Goal: Transaction & Acquisition: Book appointment/travel/reservation

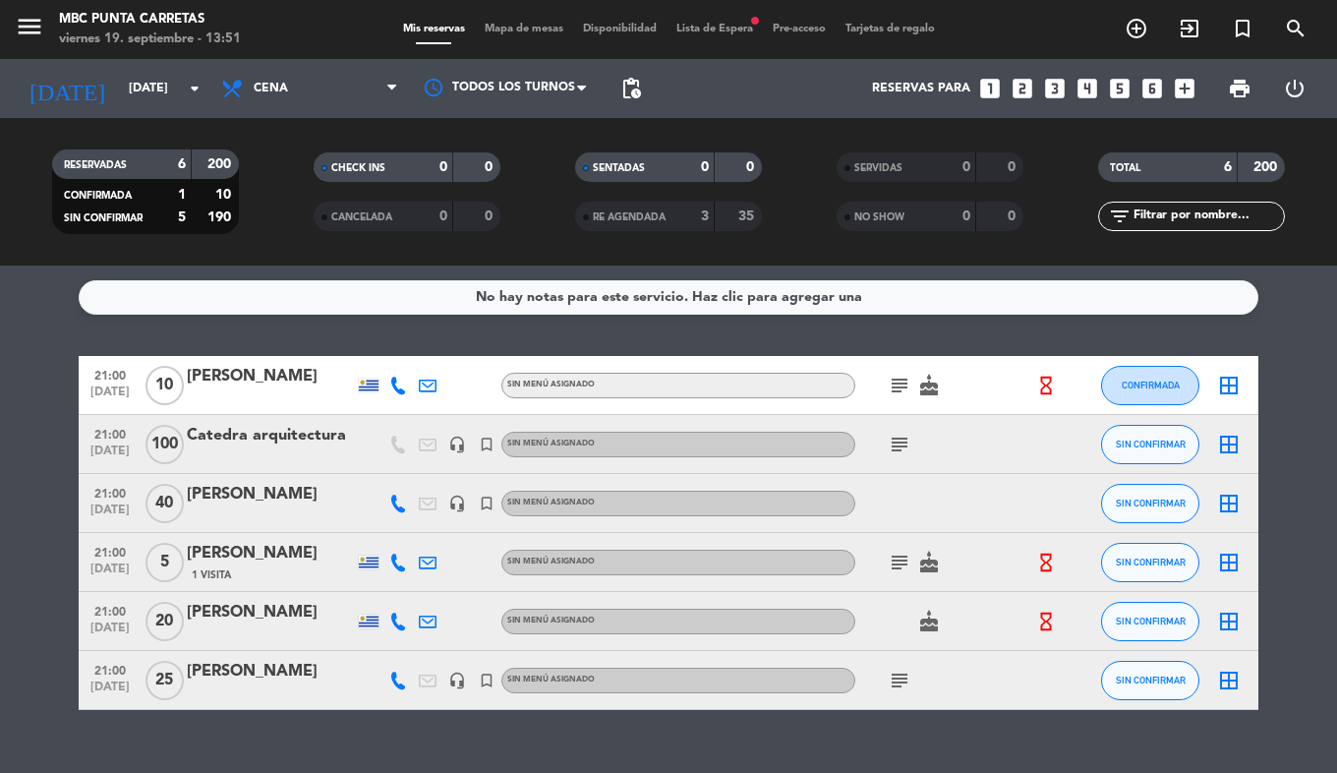
click at [48, 29] on span "menu" at bounding box center [37, 30] width 44 height 46
click at [33, 27] on icon "menu" at bounding box center [29, 26] width 29 height 29
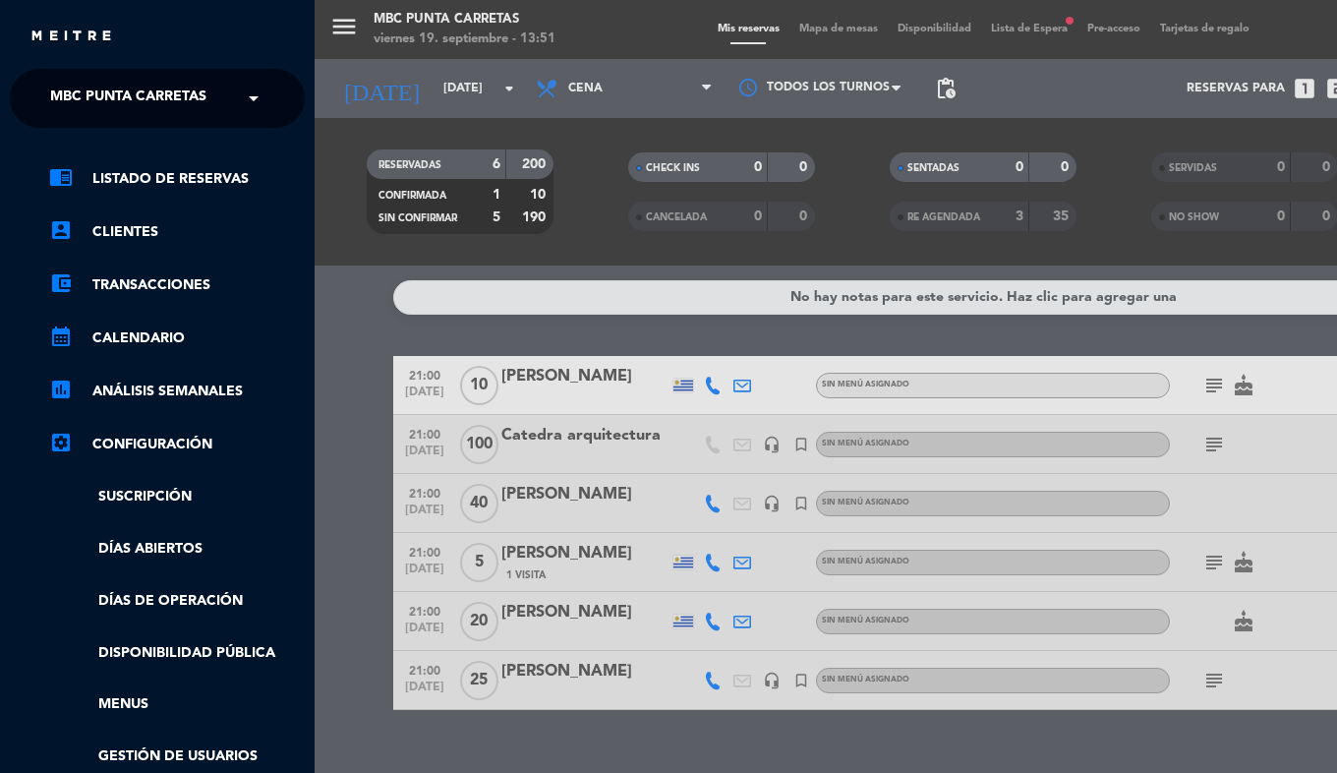
click at [56, 97] on span "MBC Punta Carretas" at bounding box center [128, 98] width 156 height 41
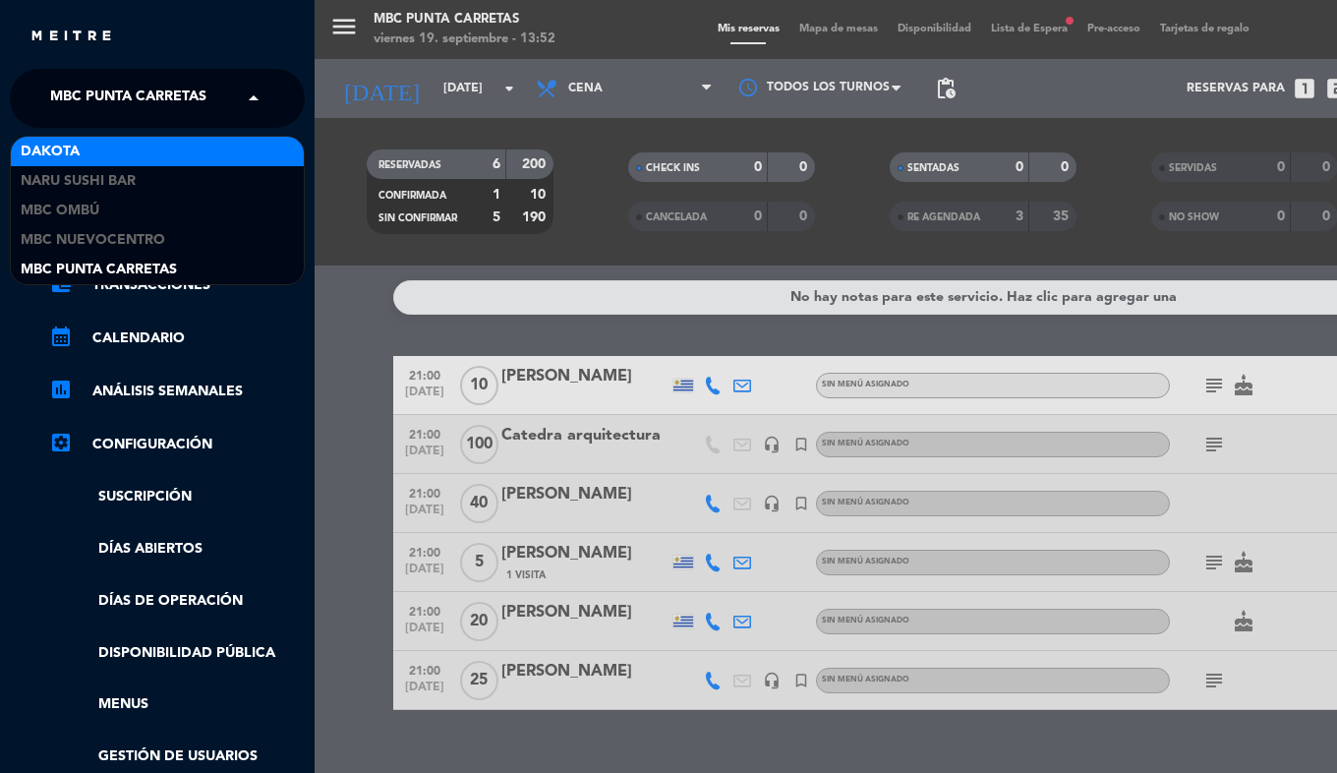
click at [81, 154] on div "Dakota" at bounding box center [157, 151] width 293 height 29
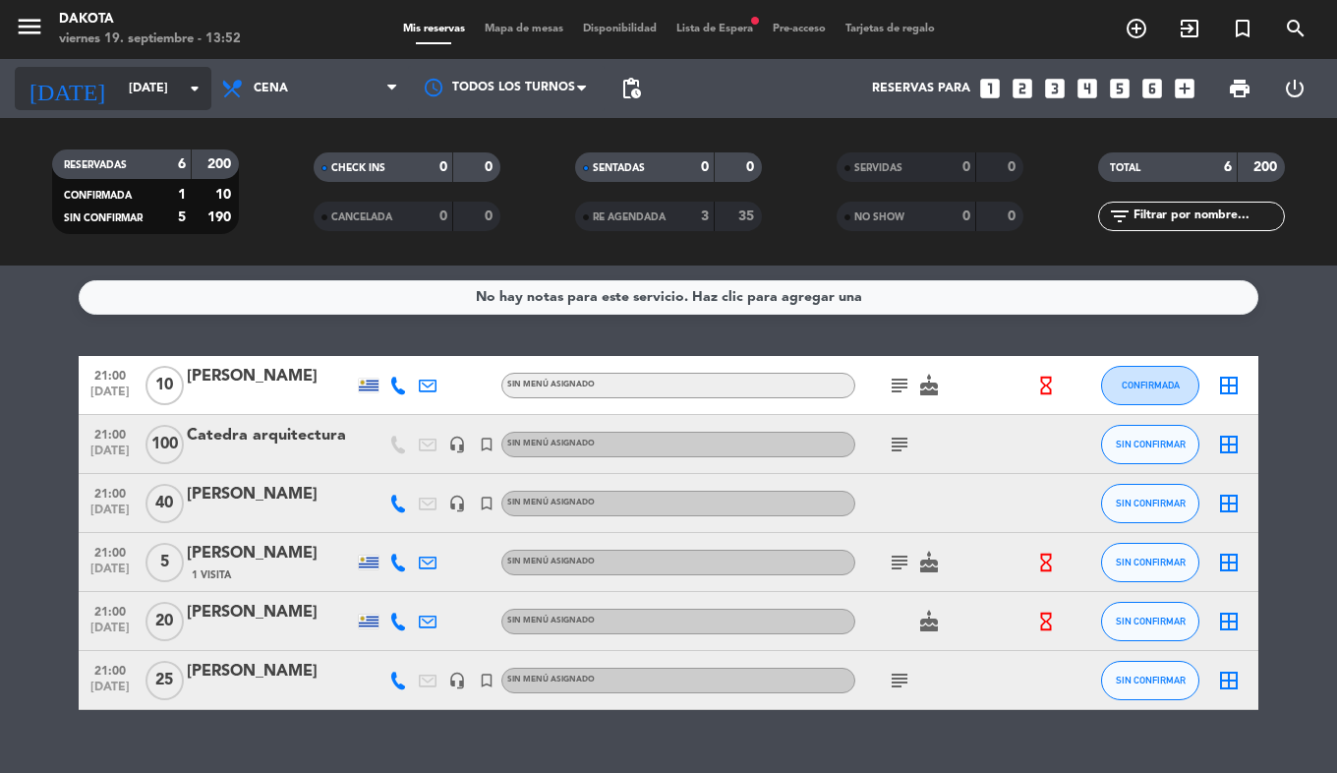
click at [134, 98] on input "[DATE]" at bounding box center [202, 88] width 166 height 33
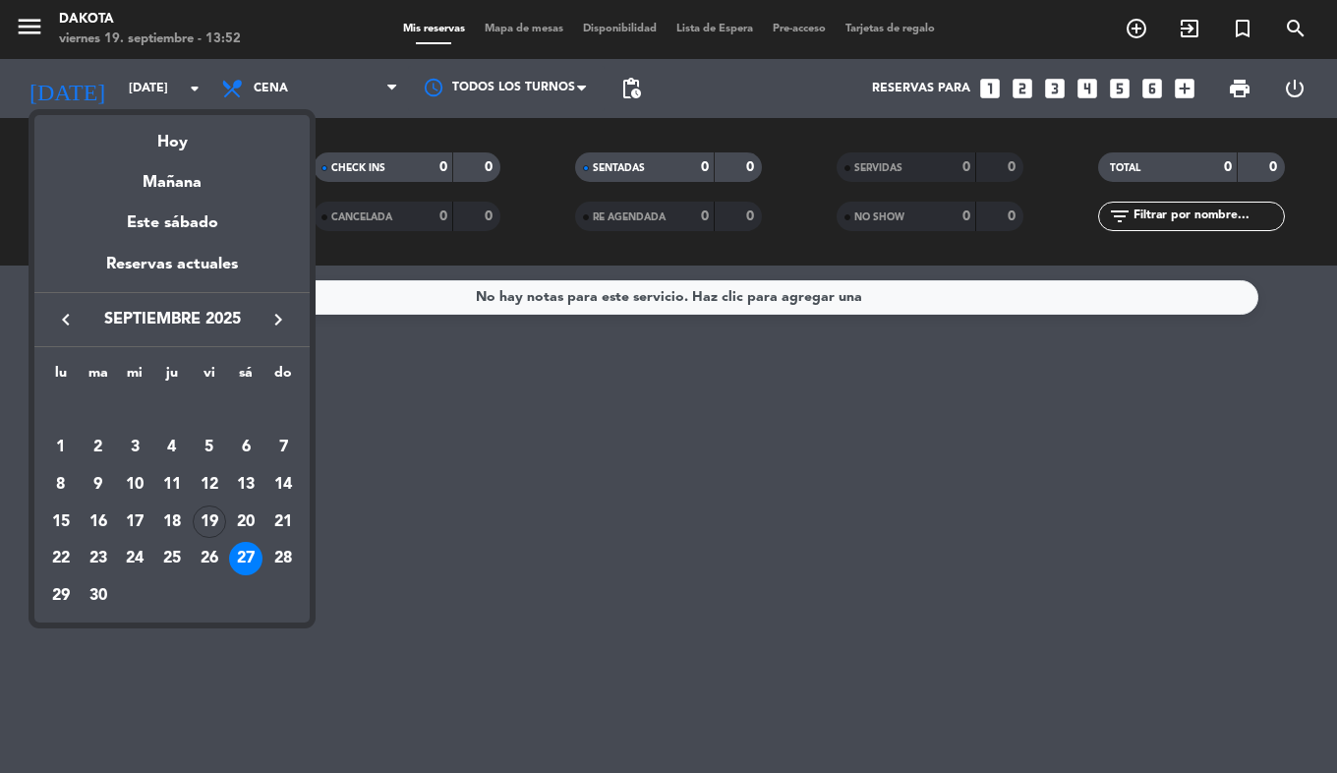
click at [273, 317] on icon "keyboard_arrow_right" at bounding box center [278, 320] width 24 height 24
click at [249, 490] on div "13" at bounding box center [245, 484] width 33 height 33
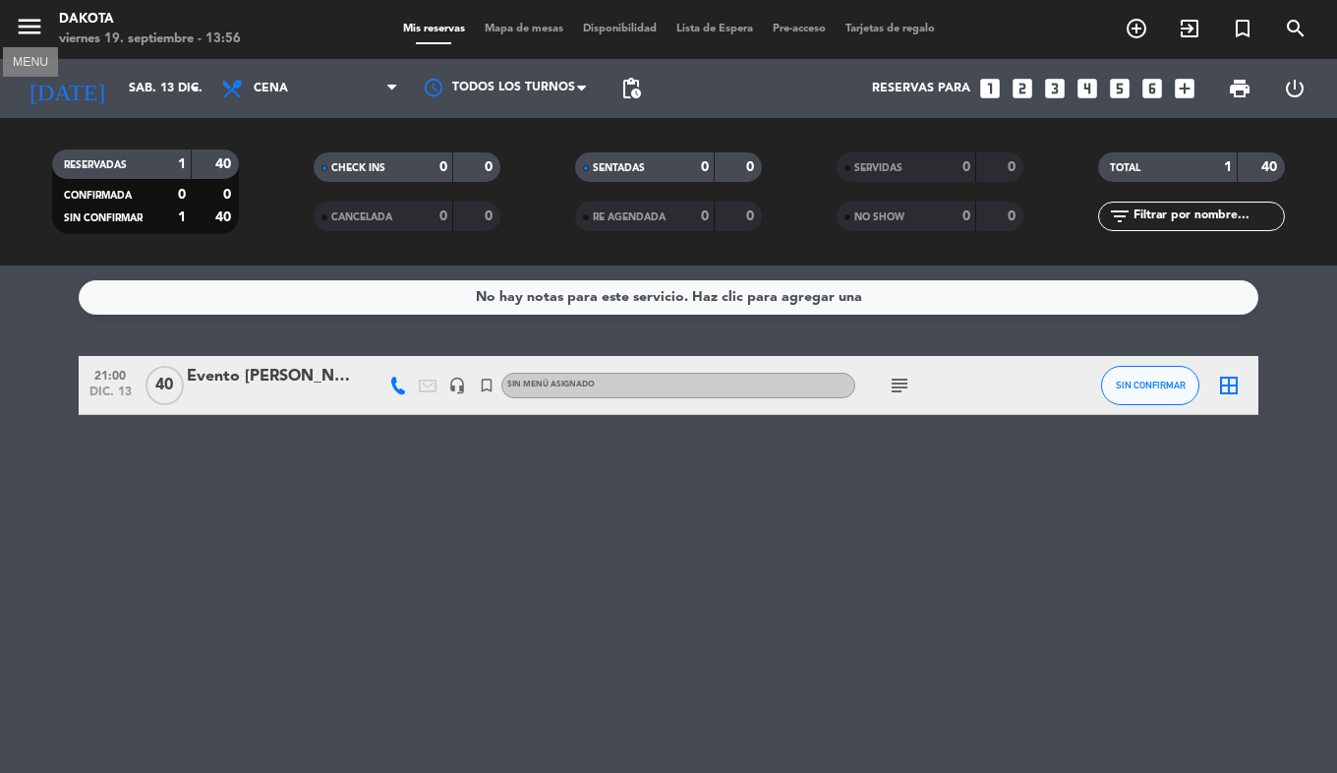
click at [41, 29] on icon "menu" at bounding box center [29, 26] width 29 height 29
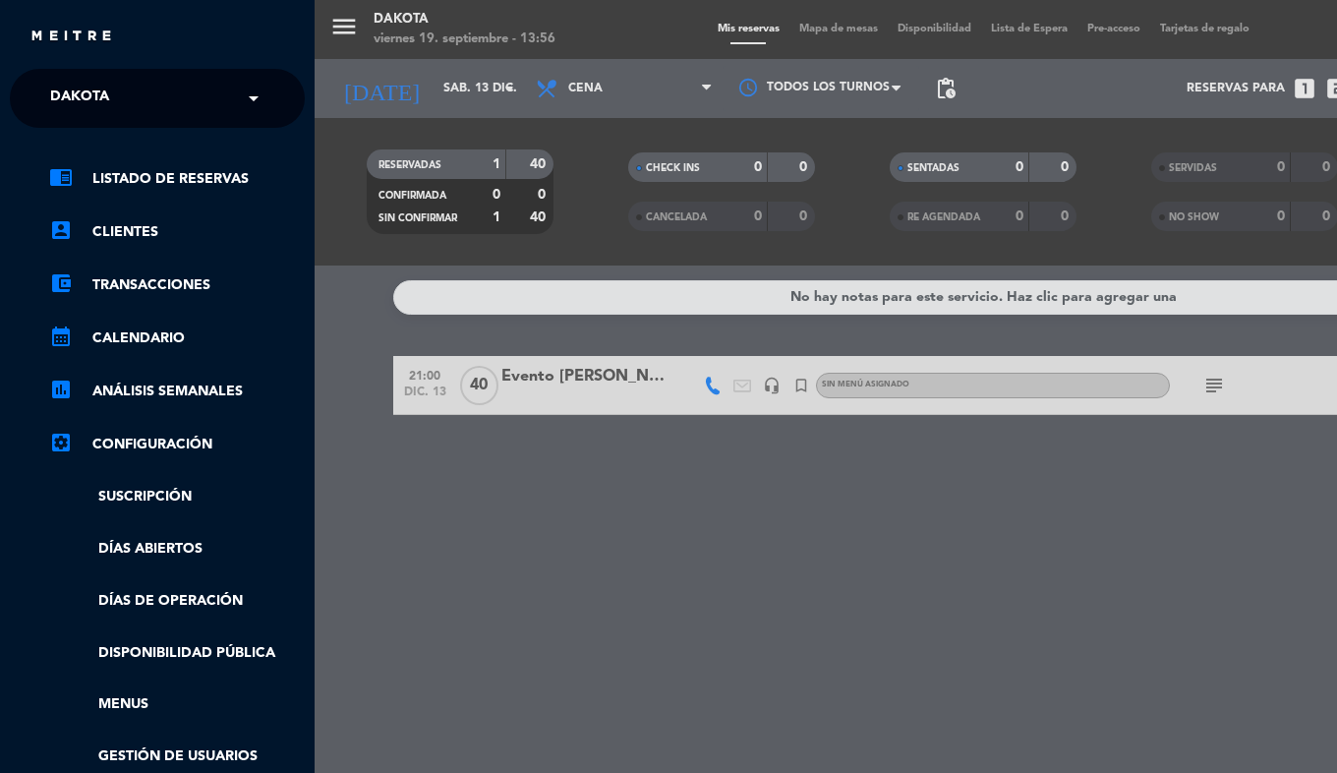
click at [95, 107] on span "Dakota" at bounding box center [79, 98] width 59 height 41
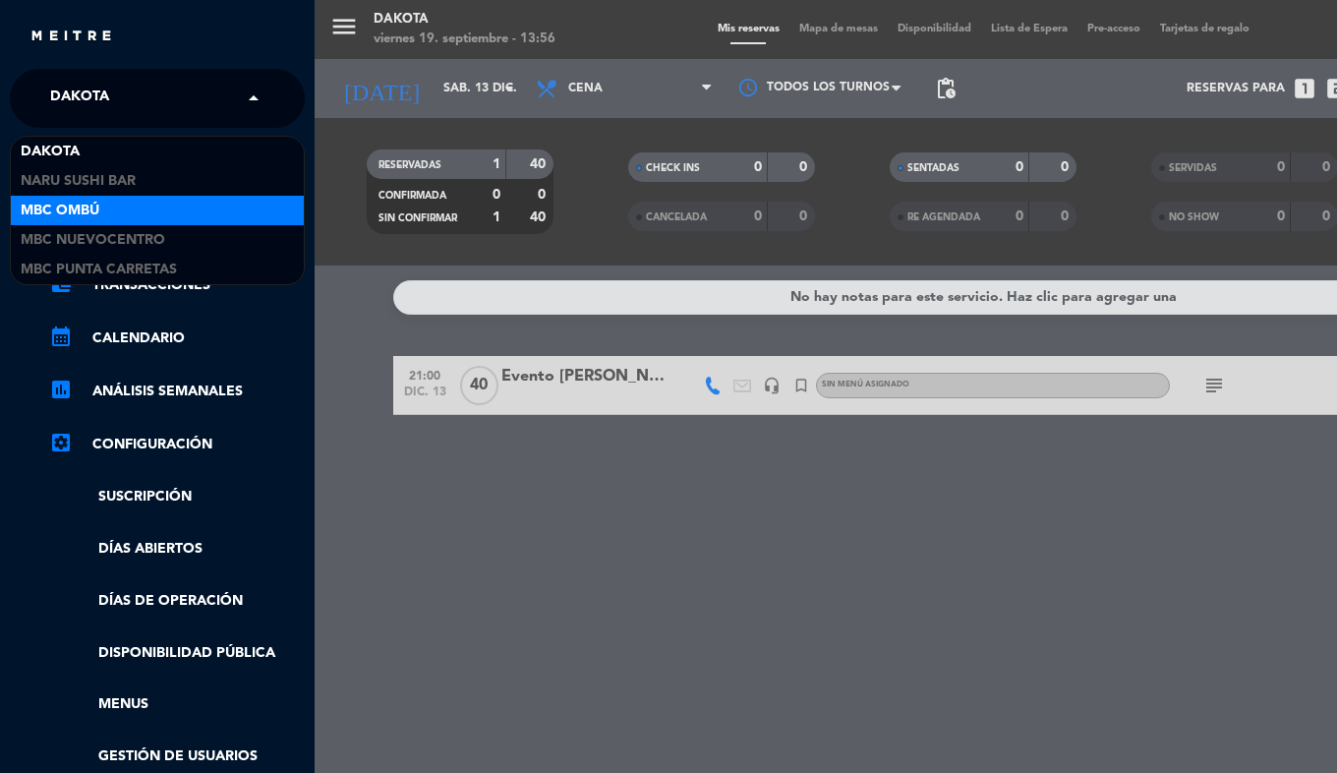
click at [116, 203] on div "MBC Ombú" at bounding box center [157, 210] width 293 height 29
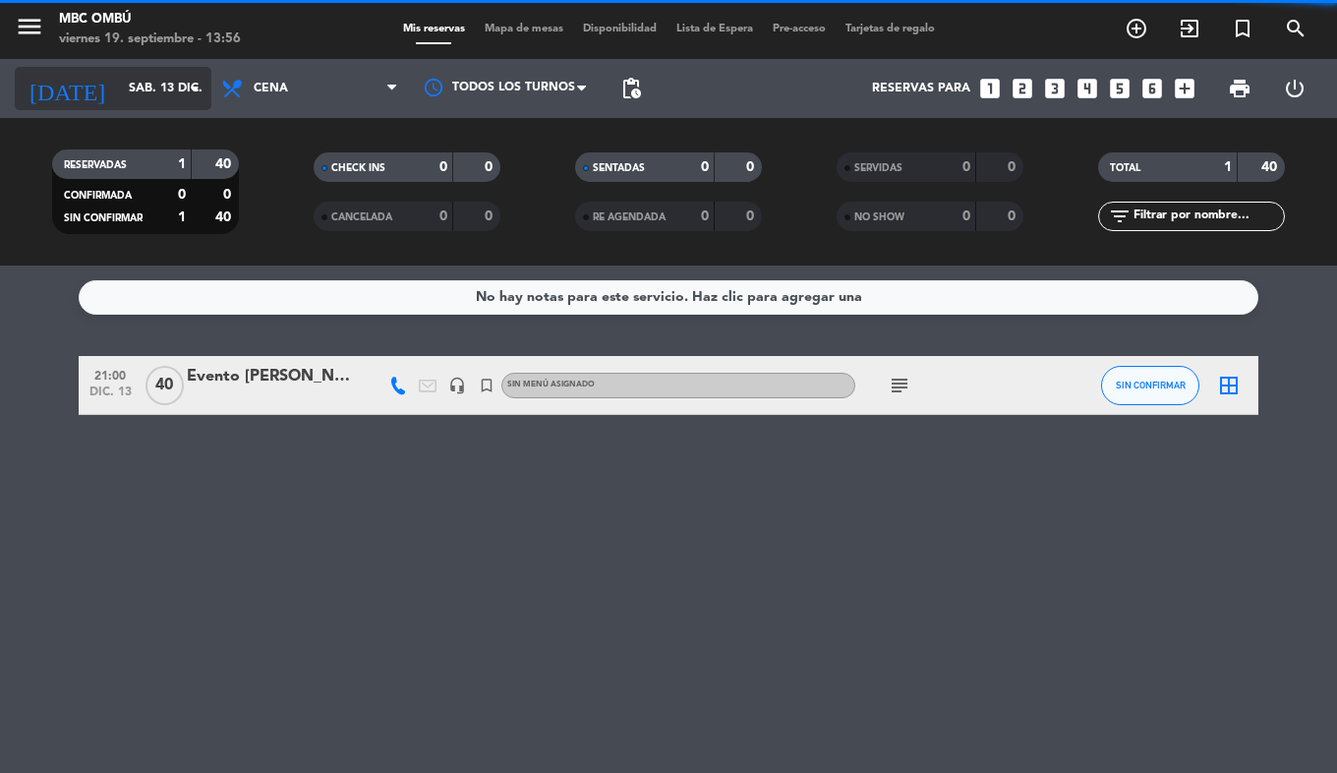
click at [104, 108] on div "[DATE] [DATE] arrow_drop_down" at bounding box center [113, 88] width 197 height 43
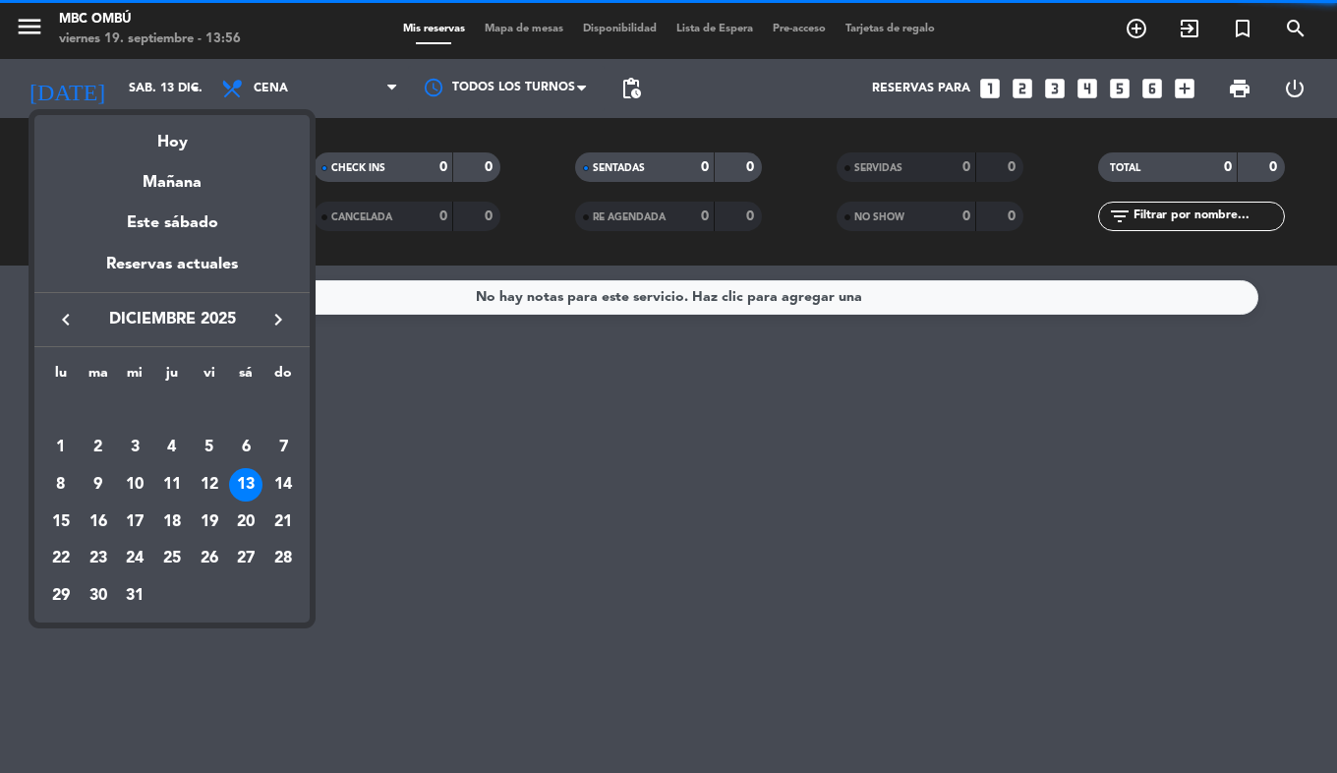
click at [55, 317] on icon "keyboard_arrow_left" at bounding box center [66, 320] width 24 height 24
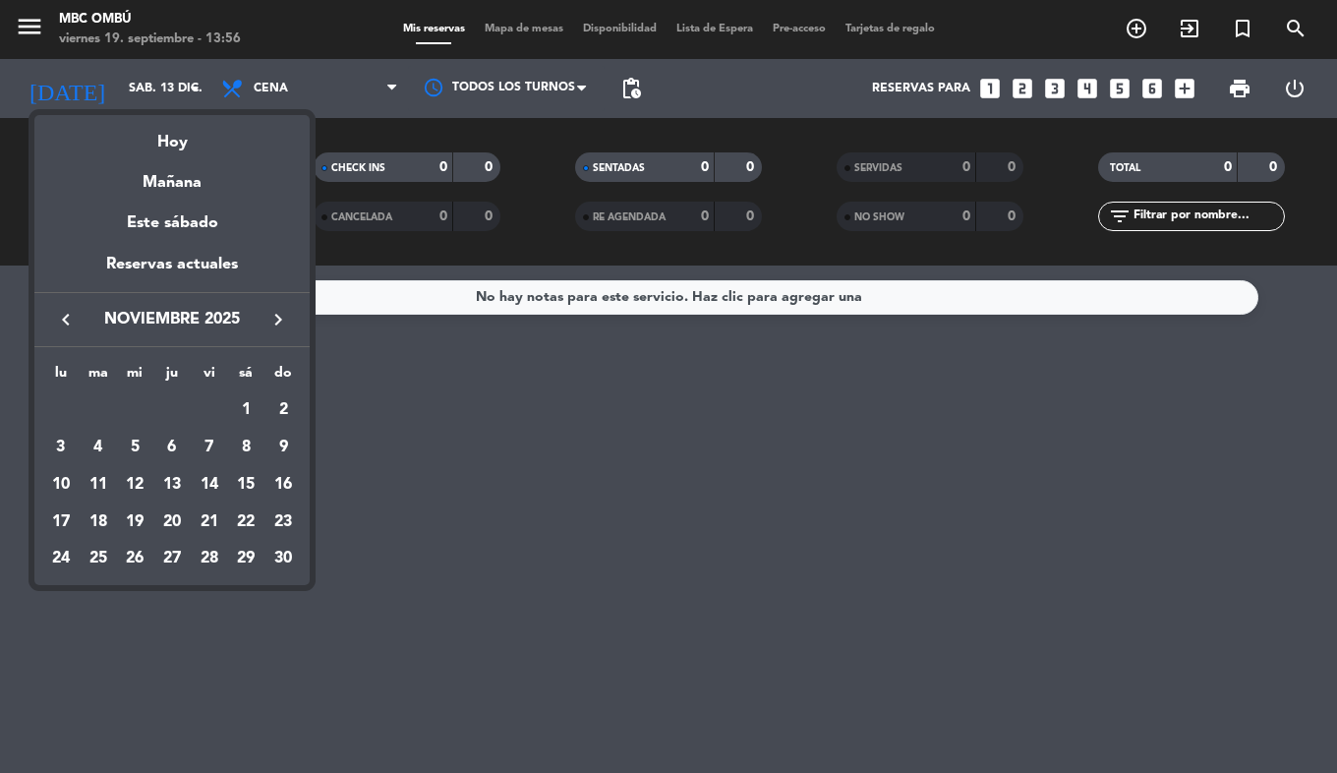
click at [55, 317] on icon "keyboard_arrow_left" at bounding box center [66, 320] width 24 height 24
click at [217, 520] on div "19" at bounding box center [209, 521] width 33 height 33
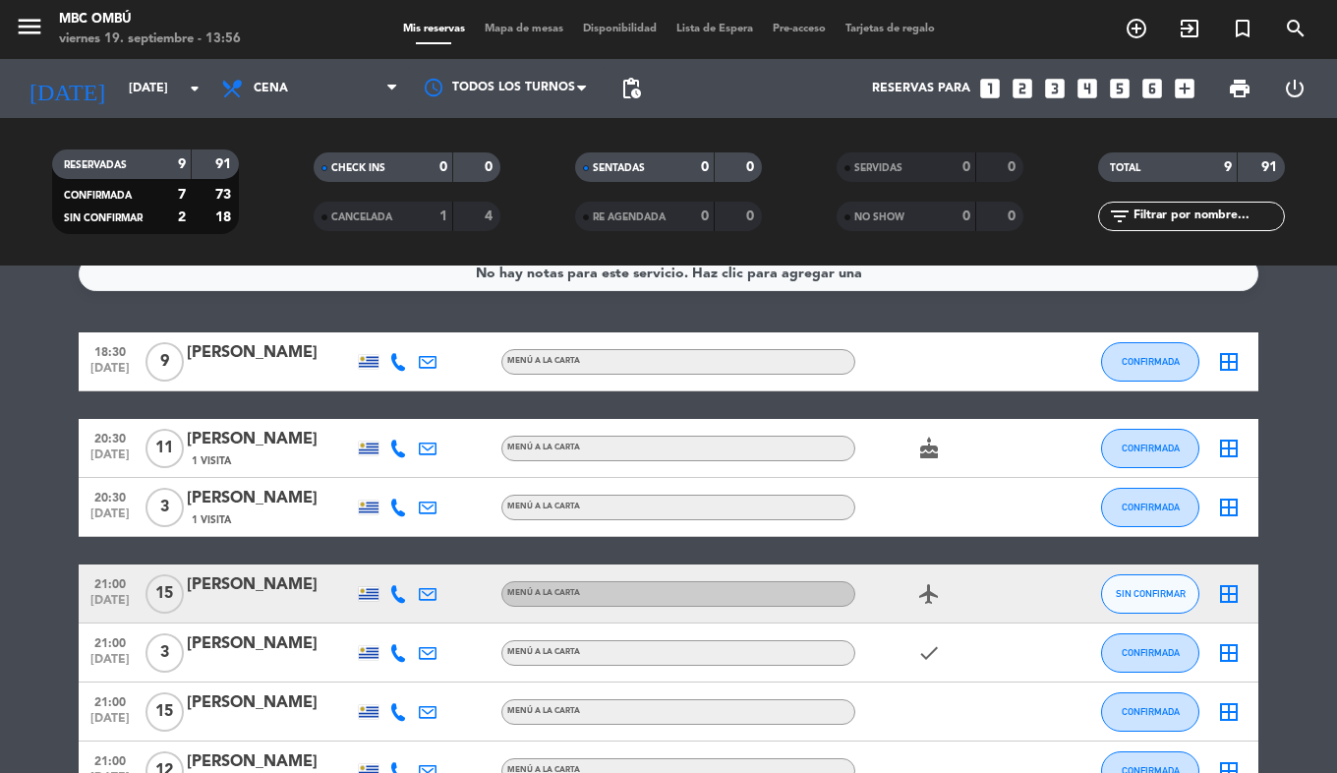
scroll to position [23, 0]
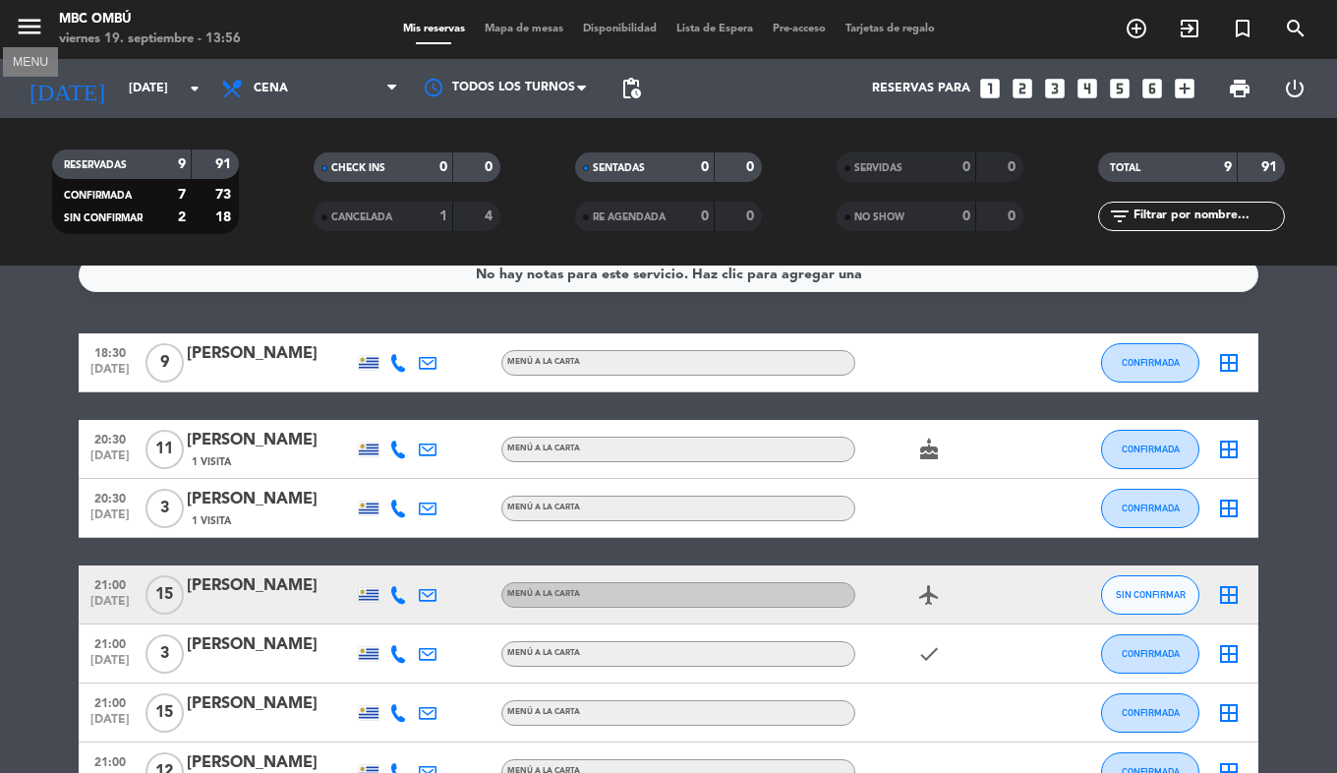
click at [22, 23] on icon "menu" at bounding box center [29, 26] width 29 height 29
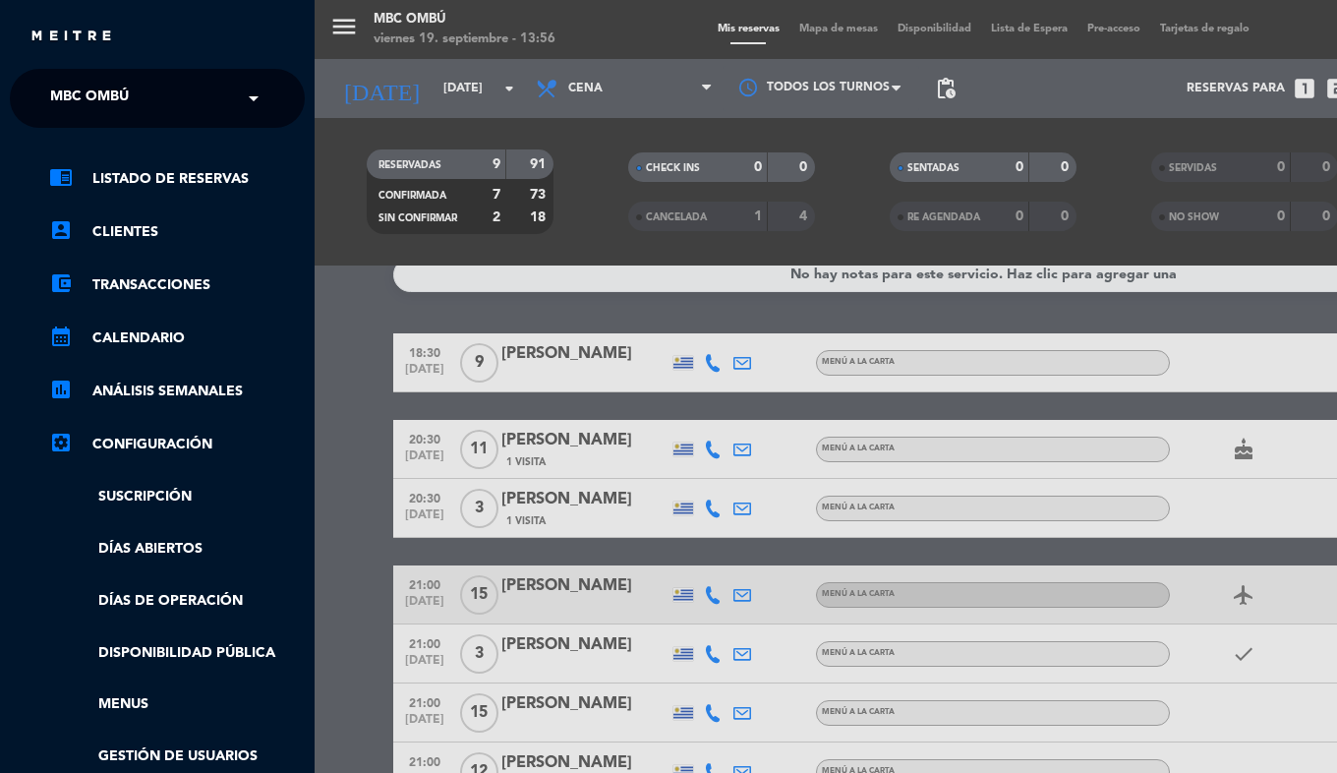
click at [75, 97] on span "MBC Ombú" at bounding box center [89, 98] width 79 height 41
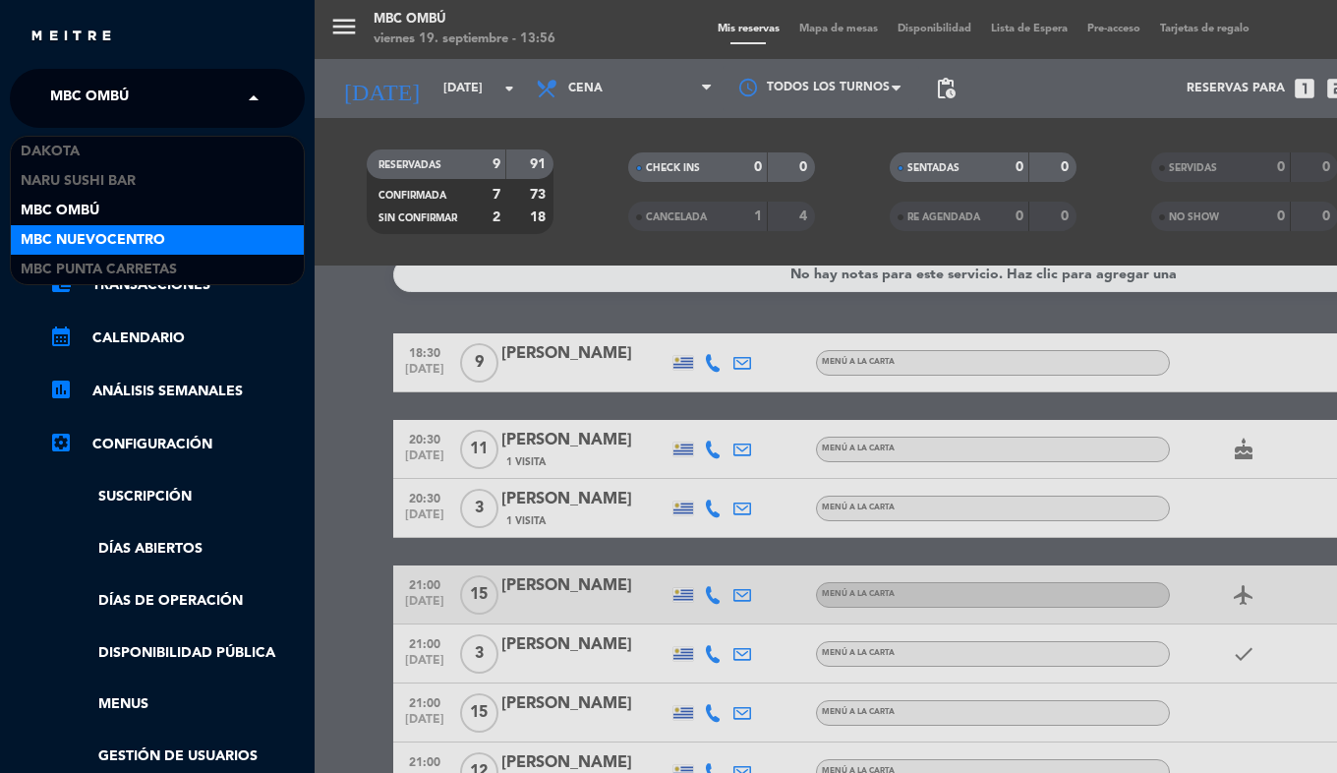
click at [115, 246] on span "MBC Nuevocentro" at bounding box center [93, 240] width 145 height 23
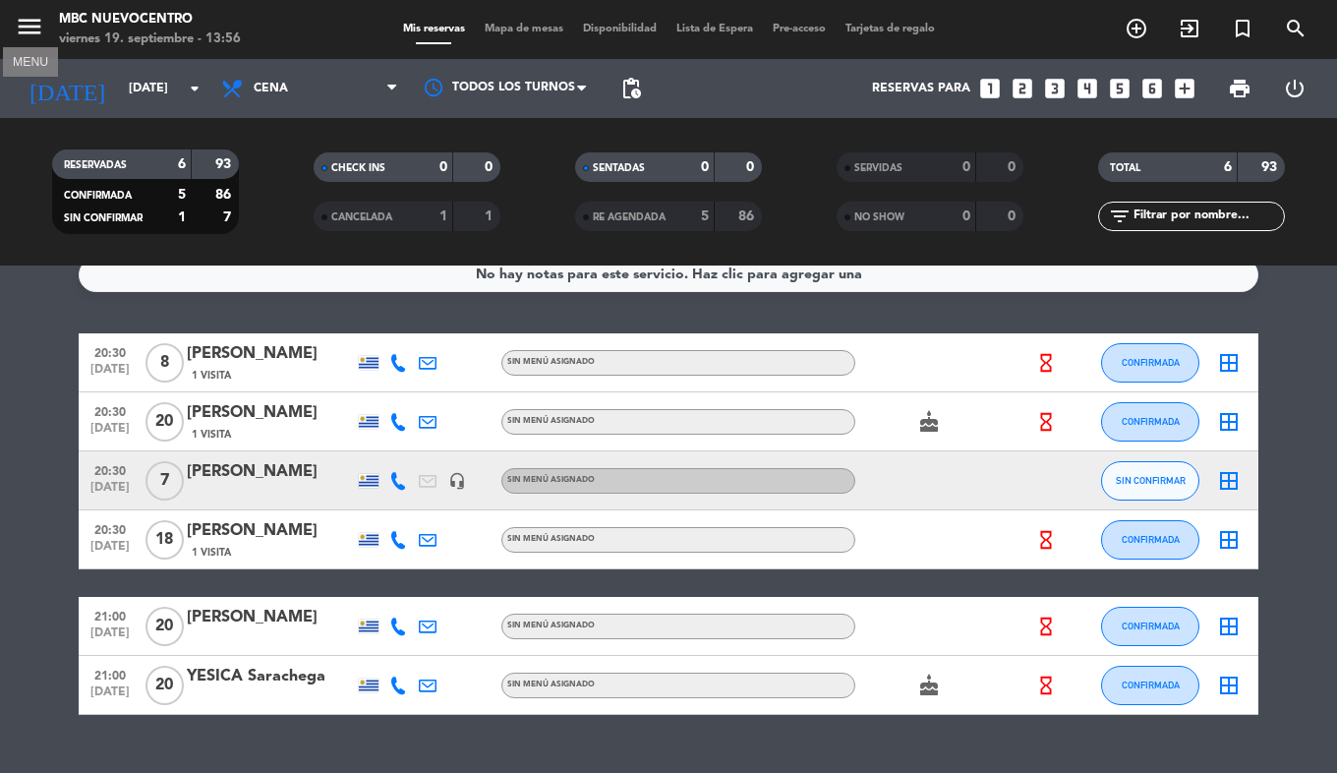
click at [42, 29] on icon "menu" at bounding box center [29, 26] width 29 height 29
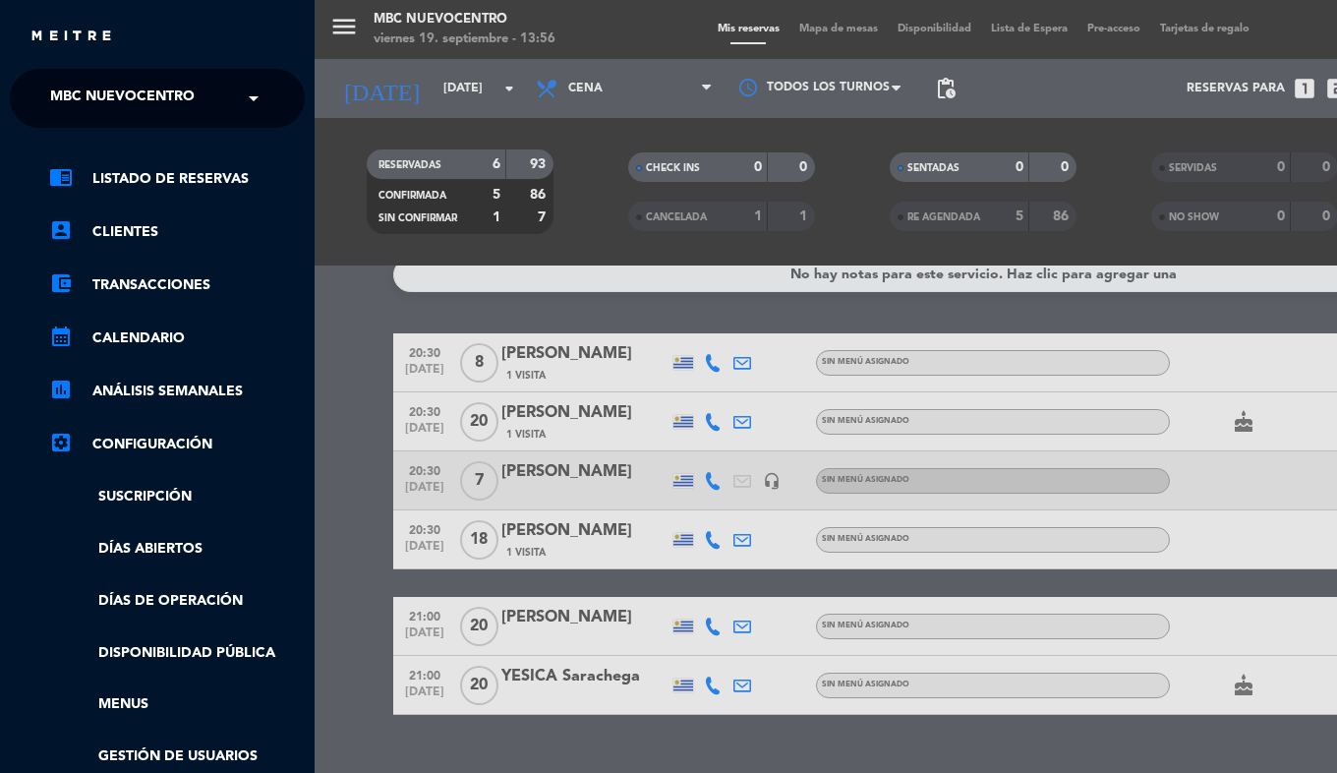
click at [133, 101] on span "MBC Nuevocentro" at bounding box center [122, 98] width 145 height 41
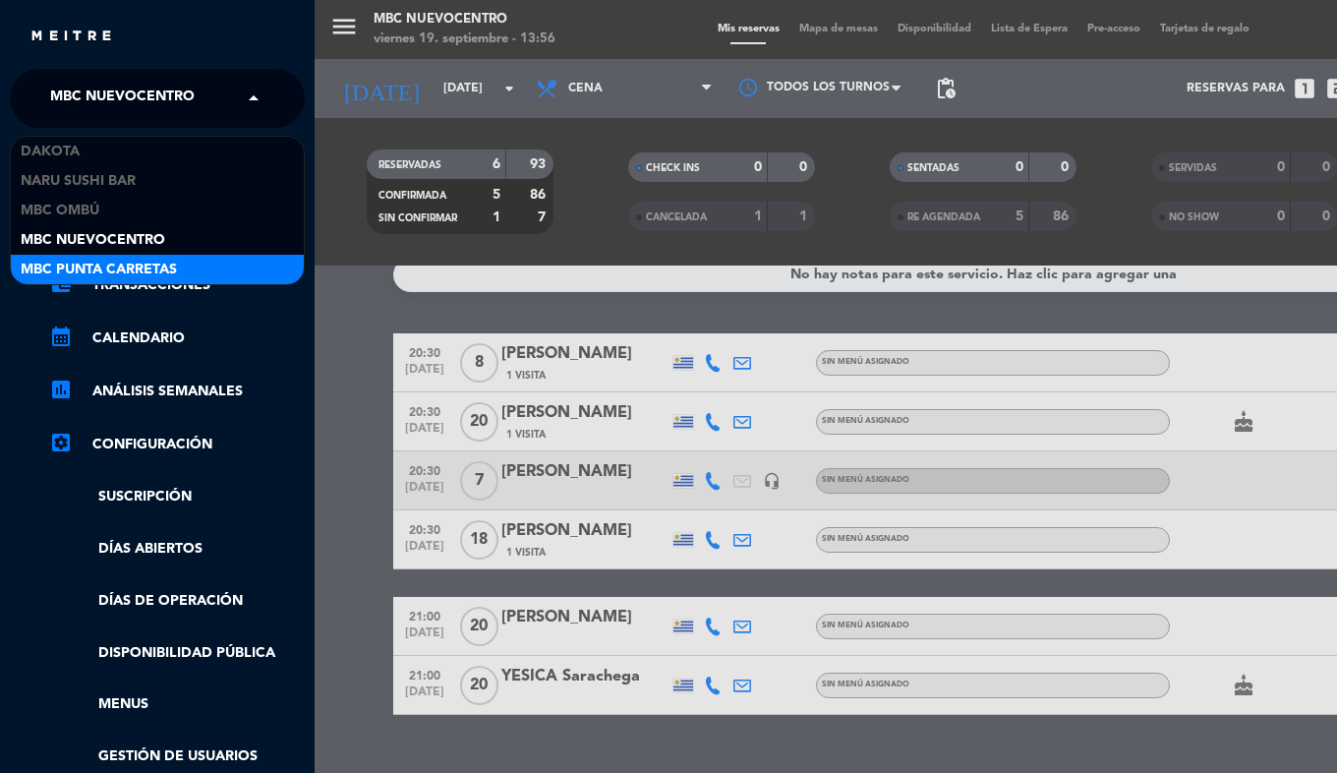
click at [124, 266] on span "MBC Punta Carretas" at bounding box center [99, 270] width 156 height 23
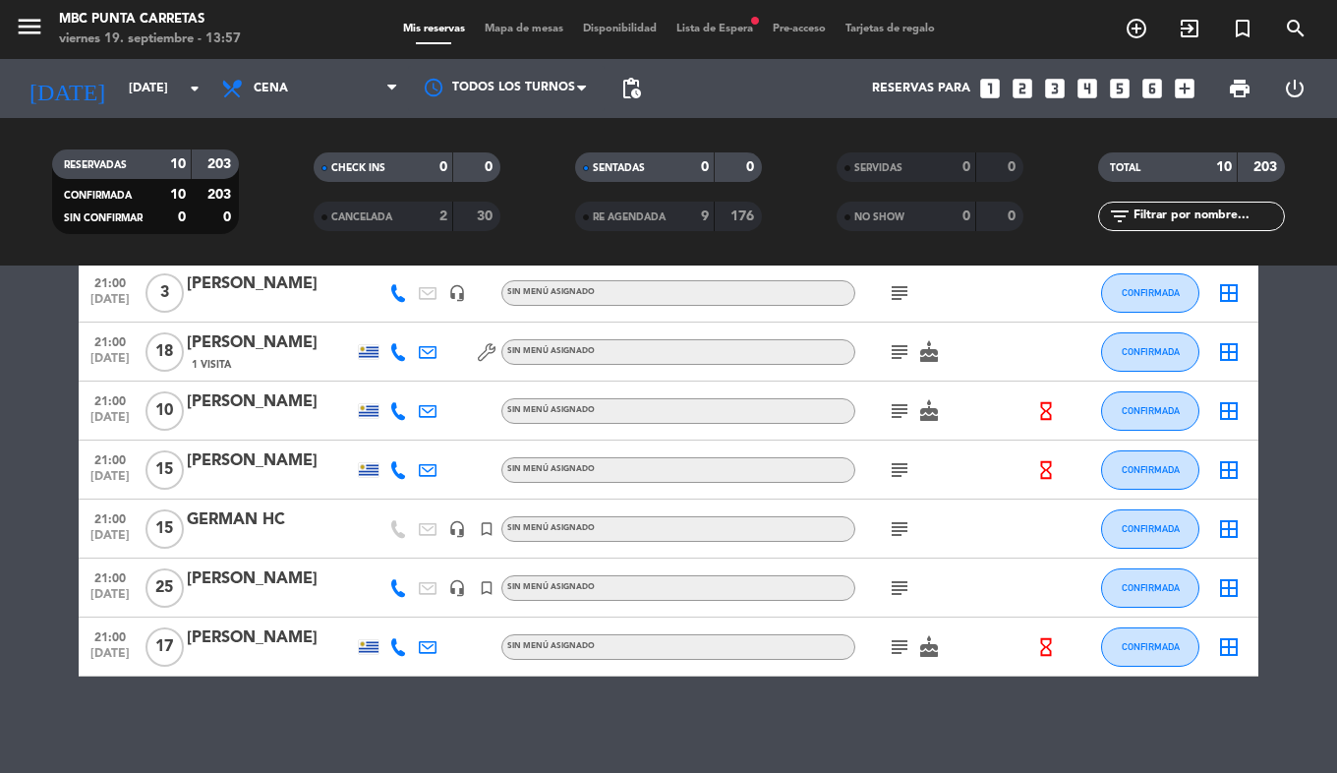
scroll to position [299, 0]
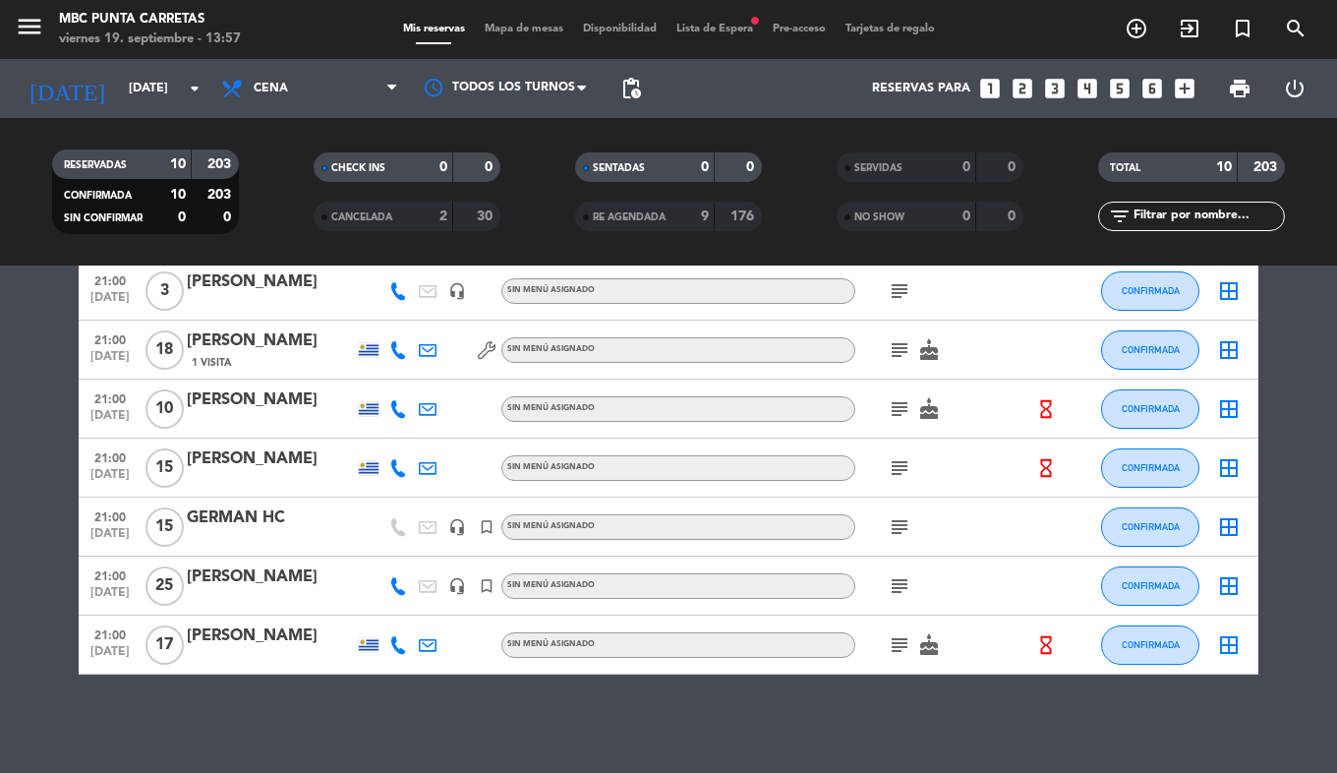
click at [895, 642] on icon "subject" at bounding box center [900, 645] width 24 height 24
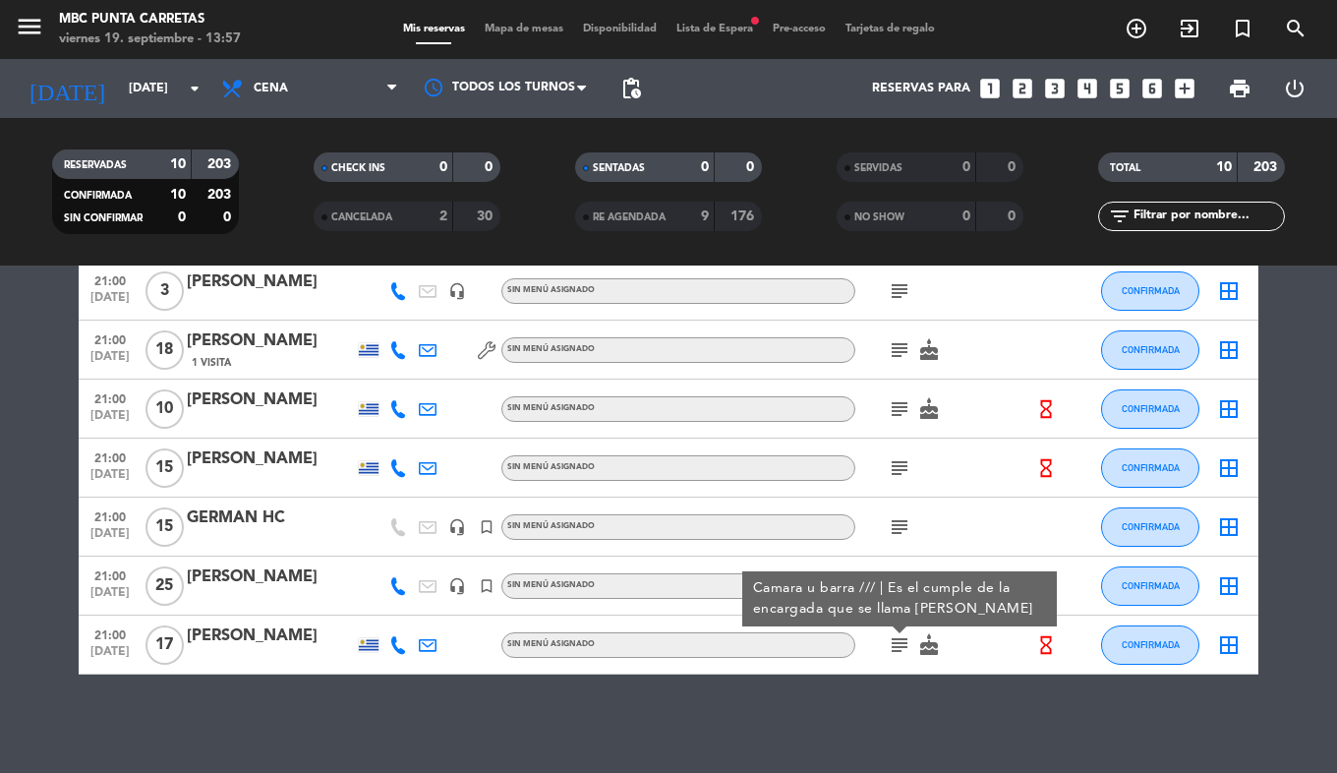
click at [812, 717] on div "No hay notas para este servicio. Haz clic para agregar una 20:00 [DATE] [PERSON…" at bounding box center [668, 518] width 1337 height 507
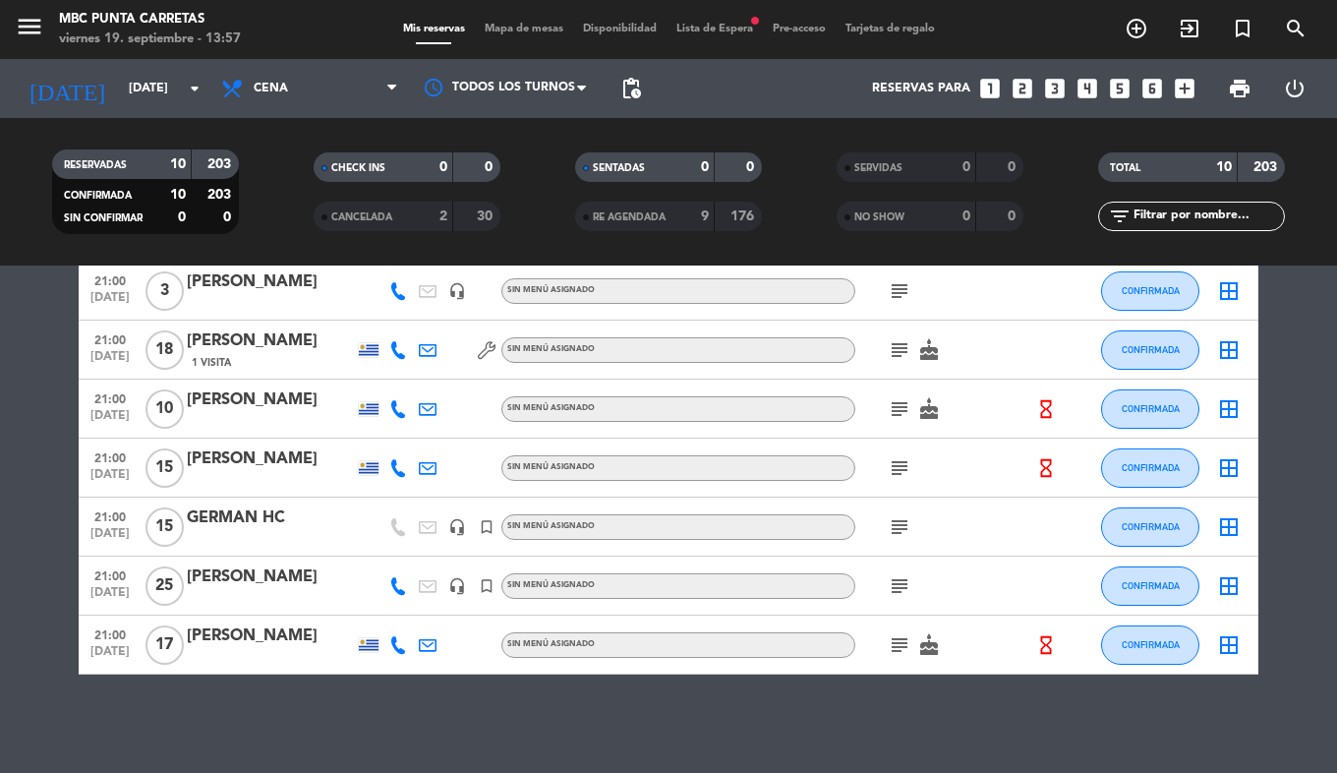
click at [908, 639] on icon "subject" at bounding box center [900, 645] width 24 height 24
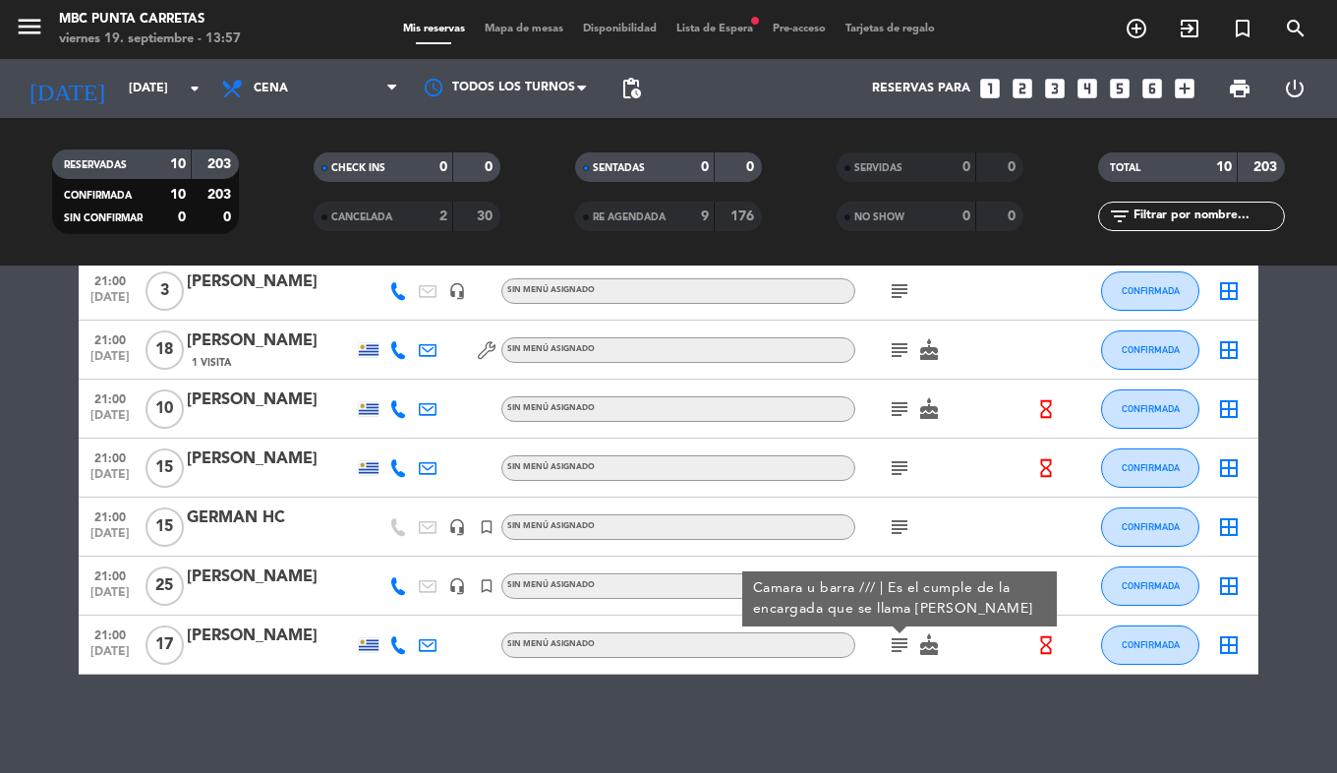
drag, startPoint x: 866, startPoint y: 694, endPoint x: 902, endPoint y: 573, distance: 126.0
click at [868, 685] on div "No hay notas para este servicio. Haz clic para agregar una 20:00 [DATE] [PERSON…" at bounding box center [668, 518] width 1337 height 507
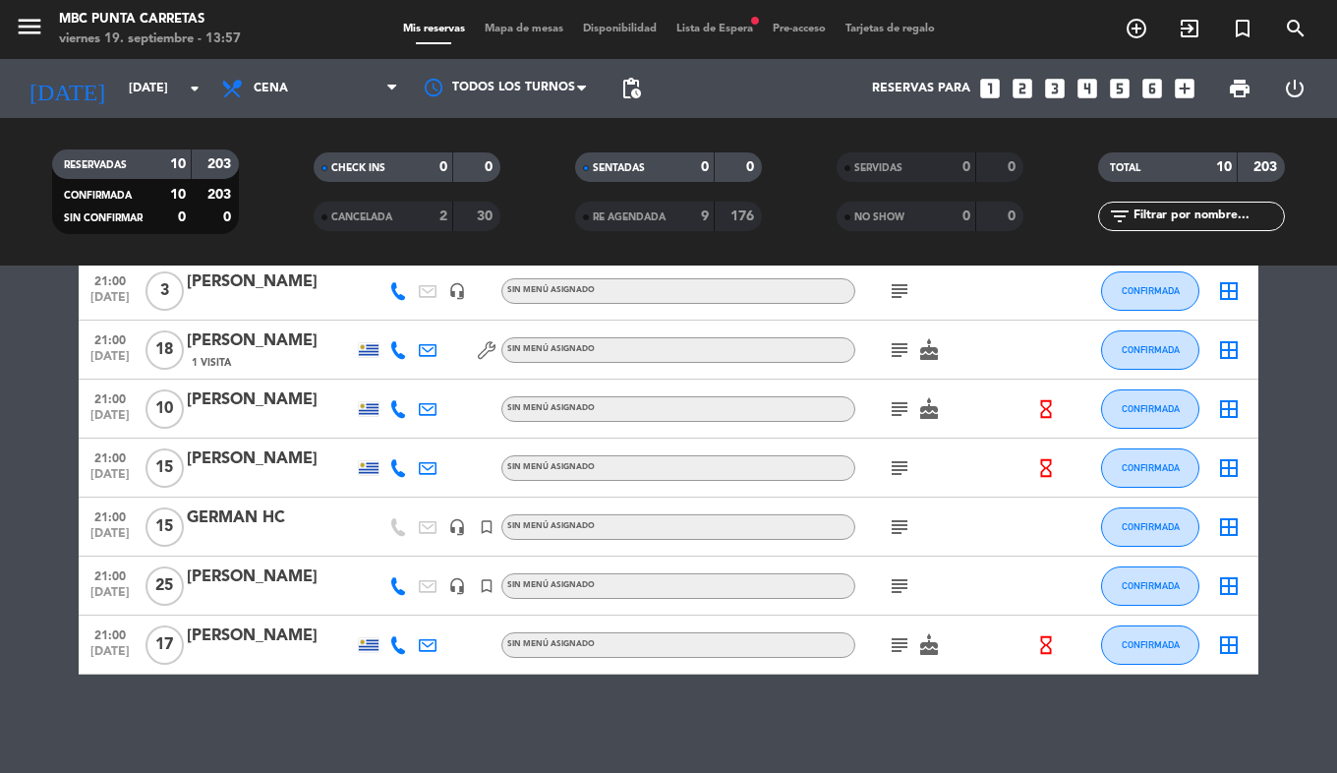
click at [902, 581] on icon "subject" at bounding box center [900, 586] width 24 height 24
click at [907, 525] on icon "subject" at bounding box center [900, 527] width 24 height 24
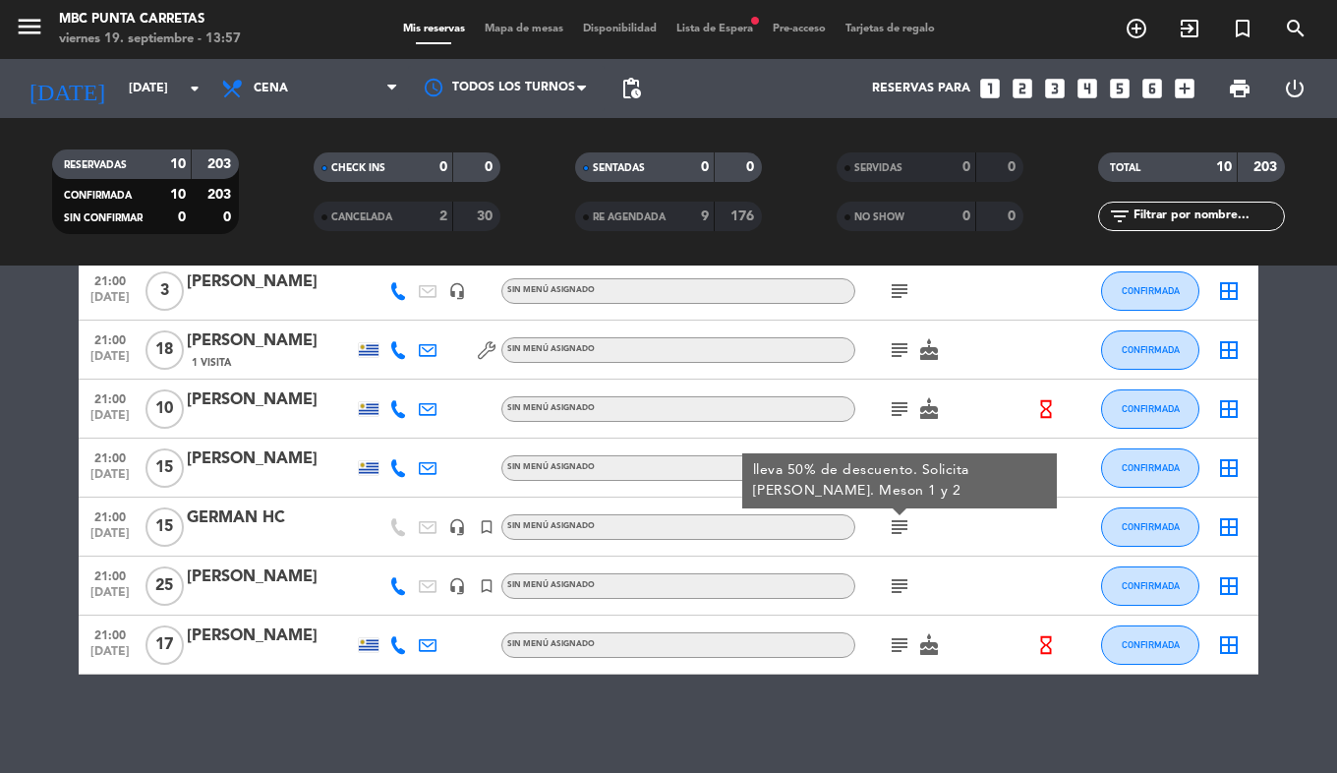
click at [784, 715] on div "No hay notas para este servicio. Haz clic para agregar una 20:00 [DATE] [PERSON…" at bounding box center [668, 518] width 1337 height 507
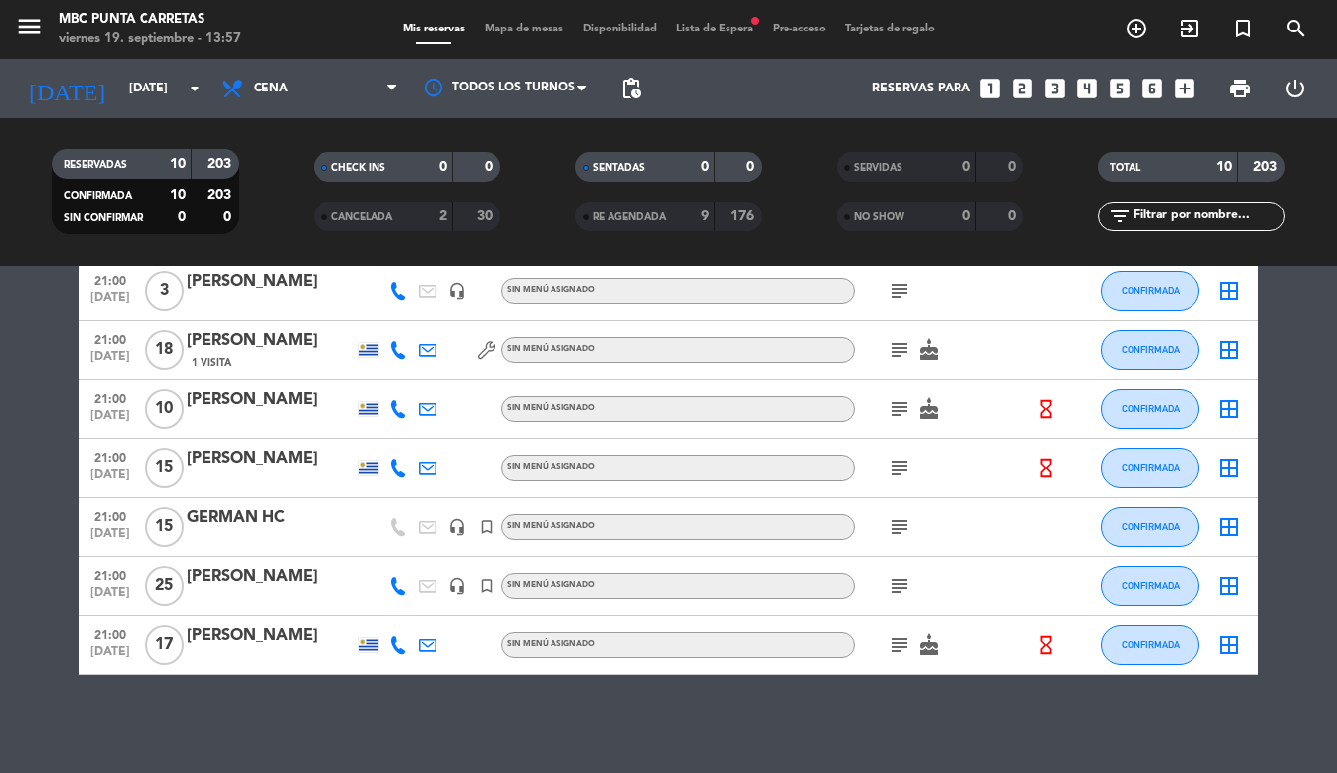
click at [902, 466] on icon "subject" at bounding box center [900, 468] width 24 height 24
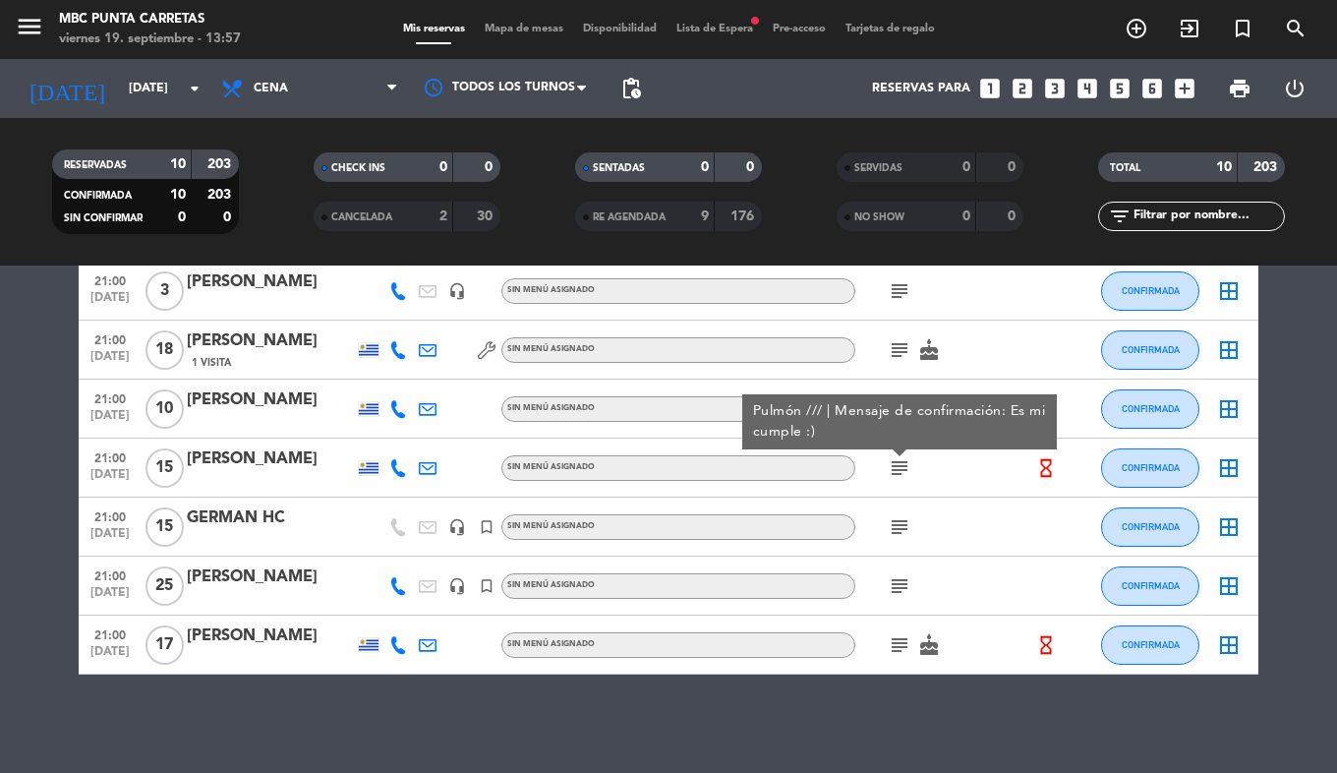
drag, startPoint x: 740, startPoint y: 709, endPoint x: 751, endPoint y: 668, distance: 42.7
click at [741, 698] on div "No hay notas para este servicio. Haz clic para agregar una 20:00 [DATE] [PERSON…" at bounding box center [668, 518] width 1337 height 507
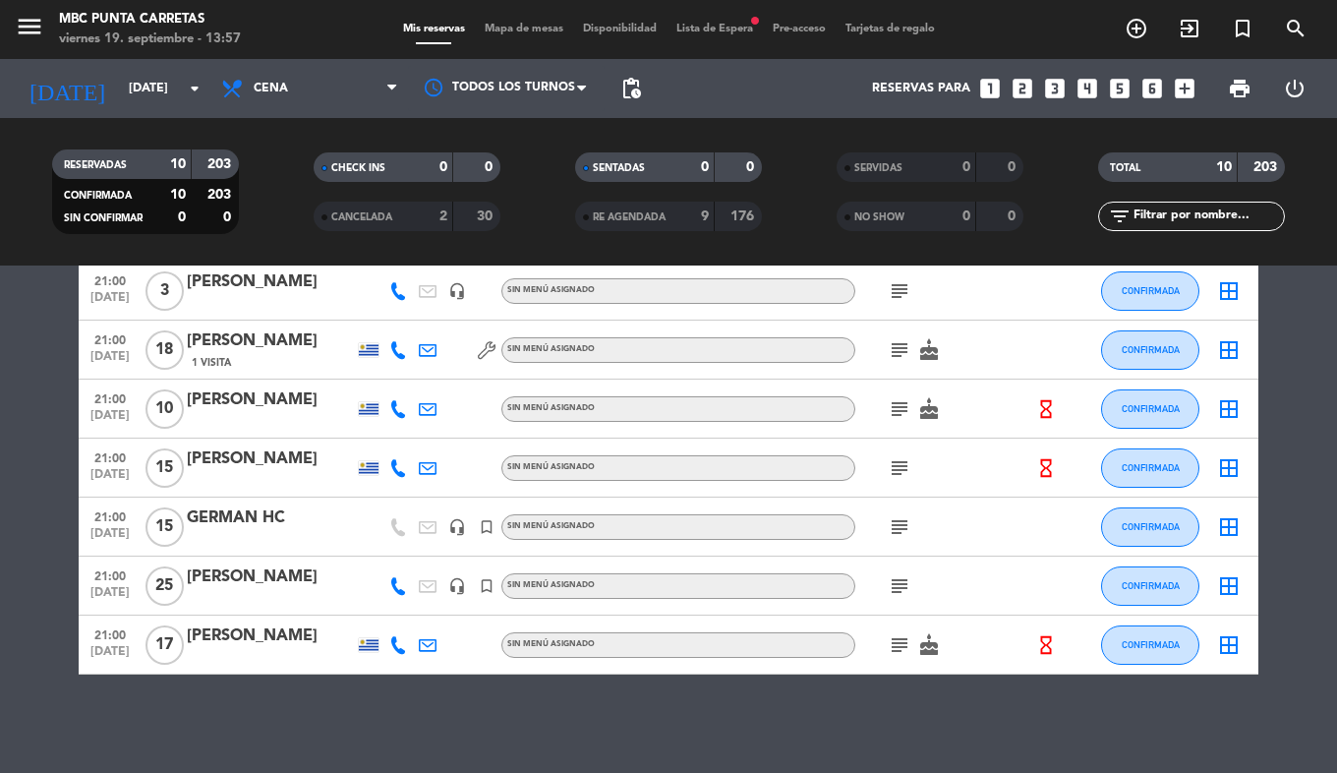
click at [889, 407] on icon "subject" at bounding box center [900, 409] width 24 height 24
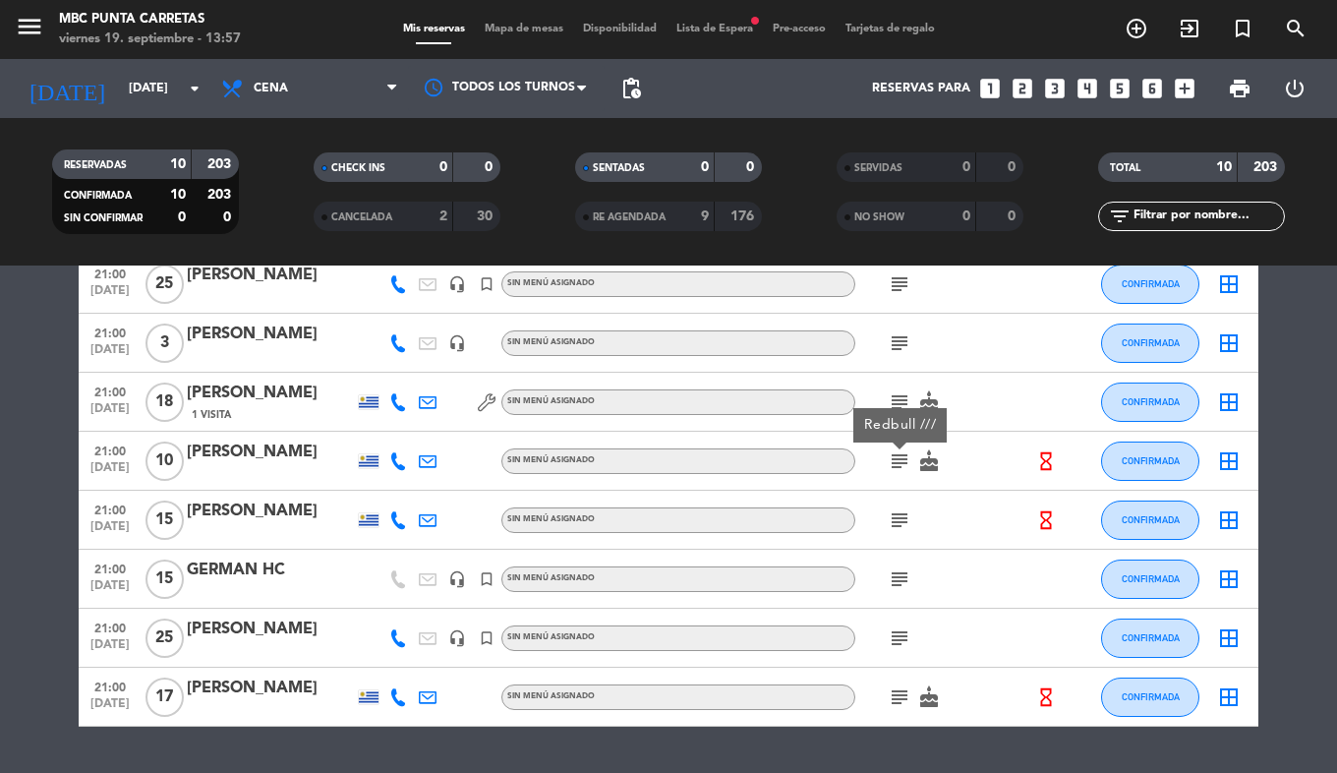
scroll to position [236, 0]
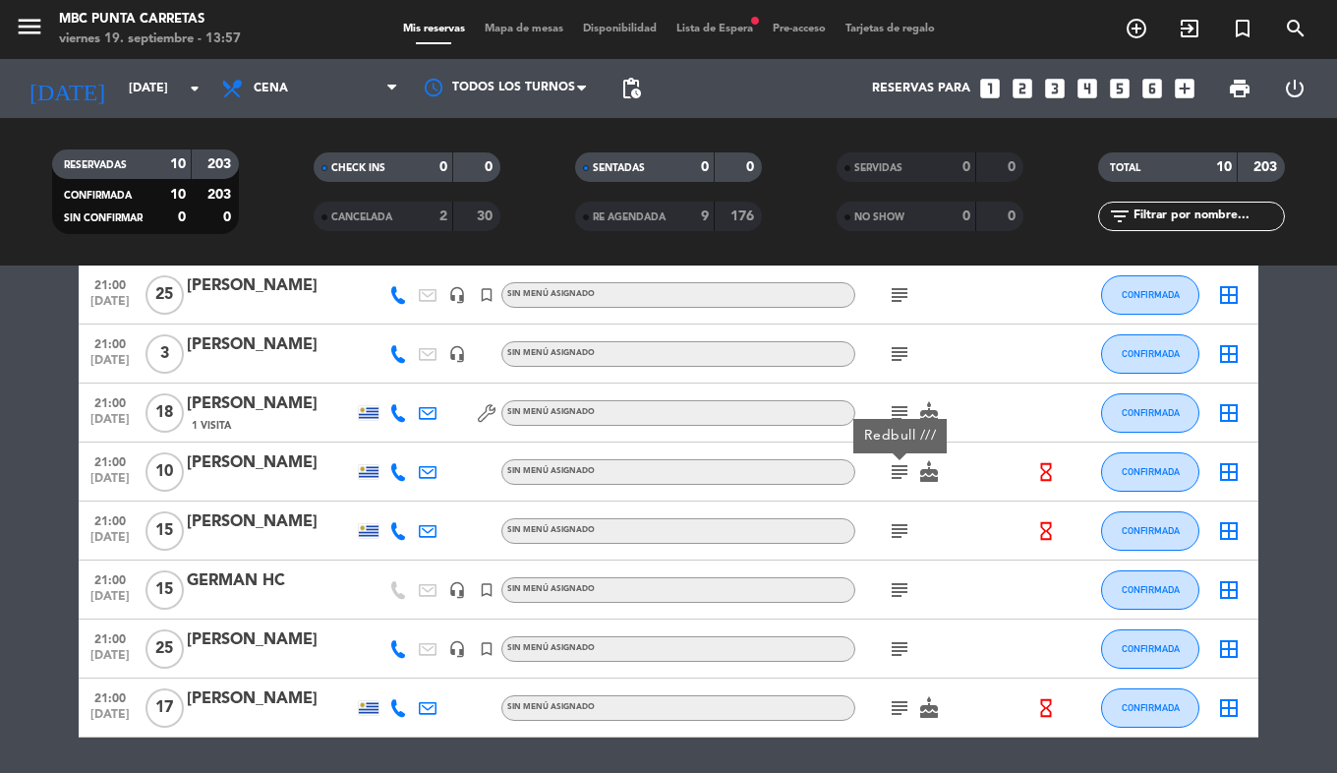
click at [904, 408] on icon "subject" at bounding box center [900, 413] width 24 height 24
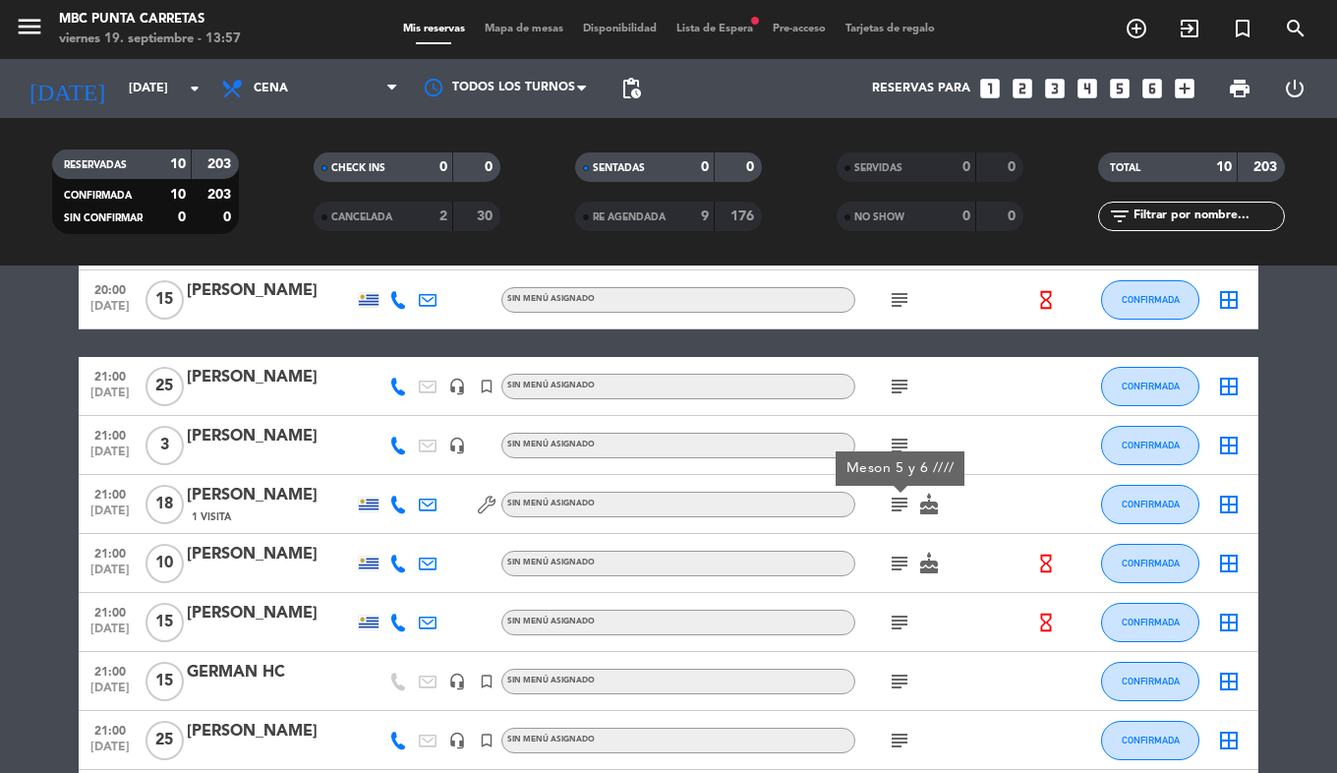
scroll to position [133, 0]
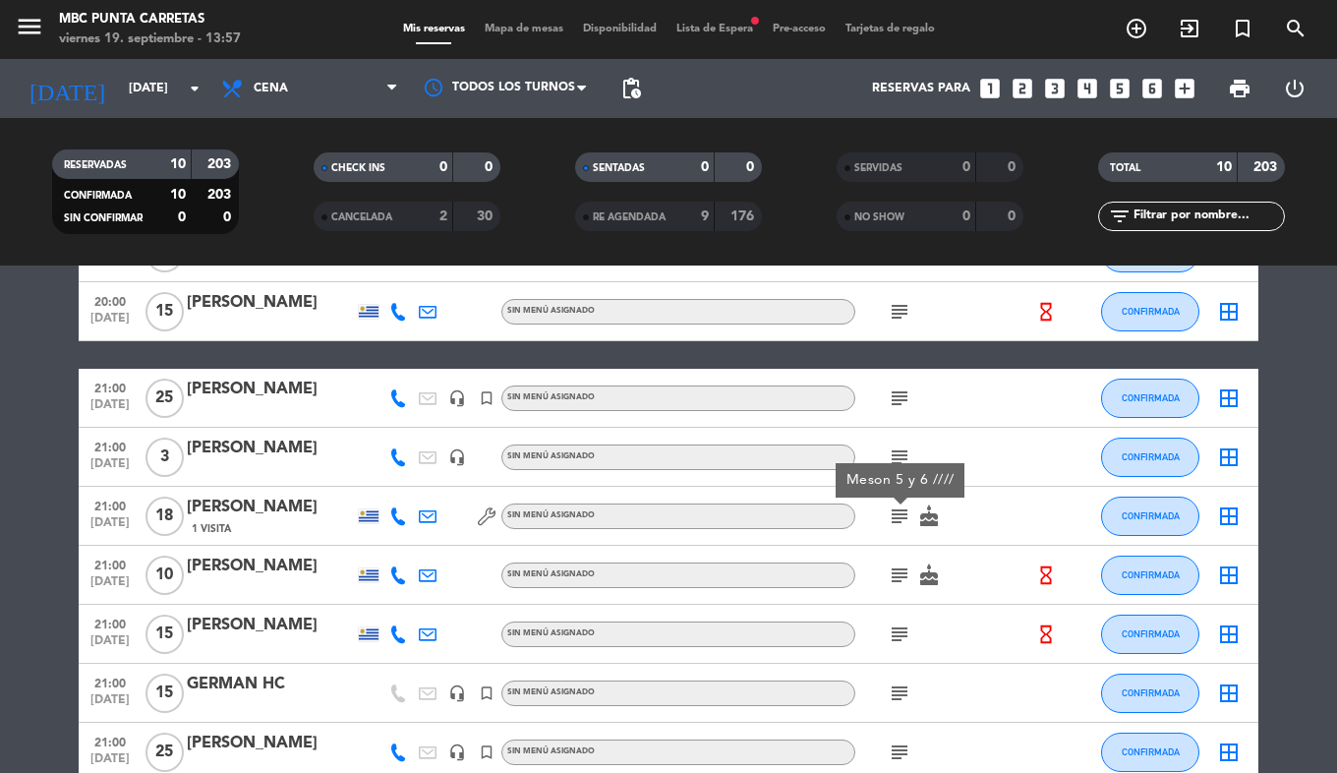
click at [903, 452] on icon "subject" at bounding box center [900, 457] width 24 height 24
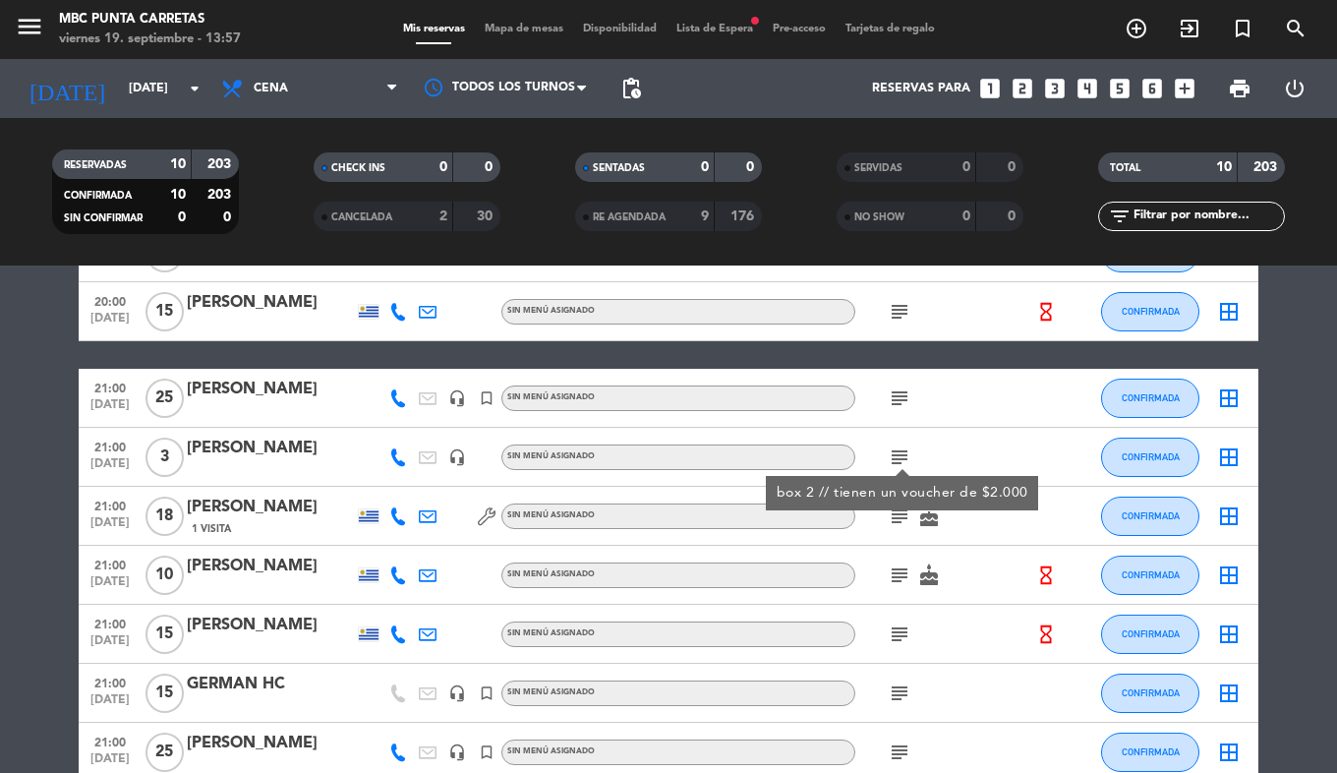
click at [897, 400] on icon "subject" at bounding box center [900, 398] width 24 height 24
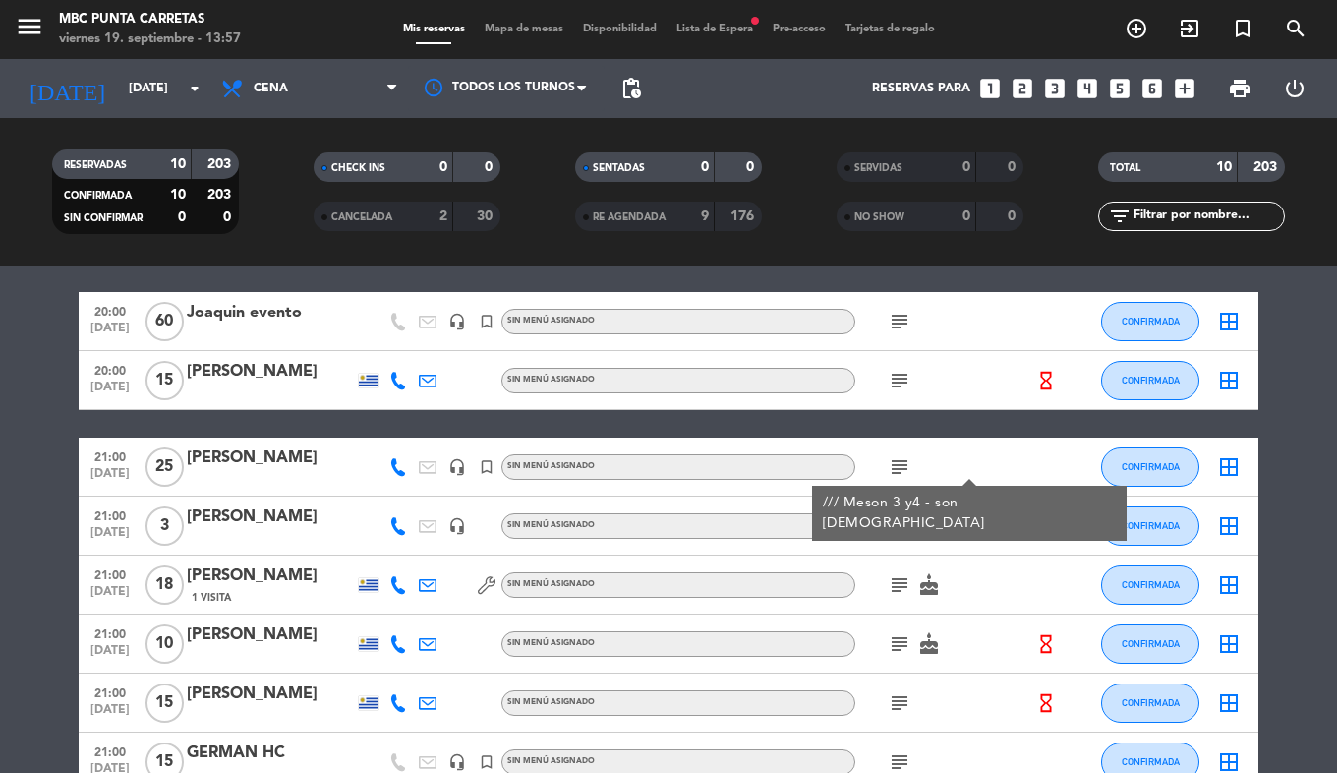
scroll to position [124, 0]
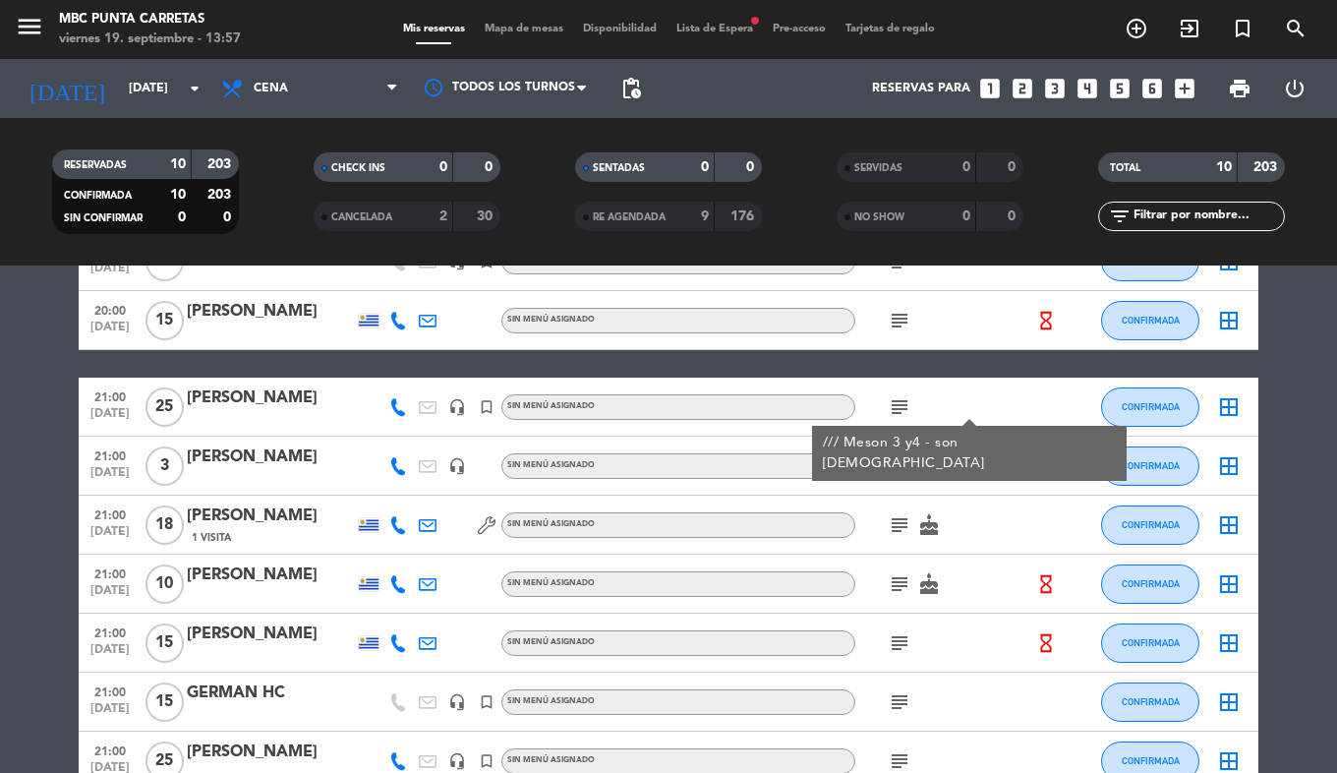
click at [896, 466] on icon "subject" at bounding box center [900, 466] width 24 height 24
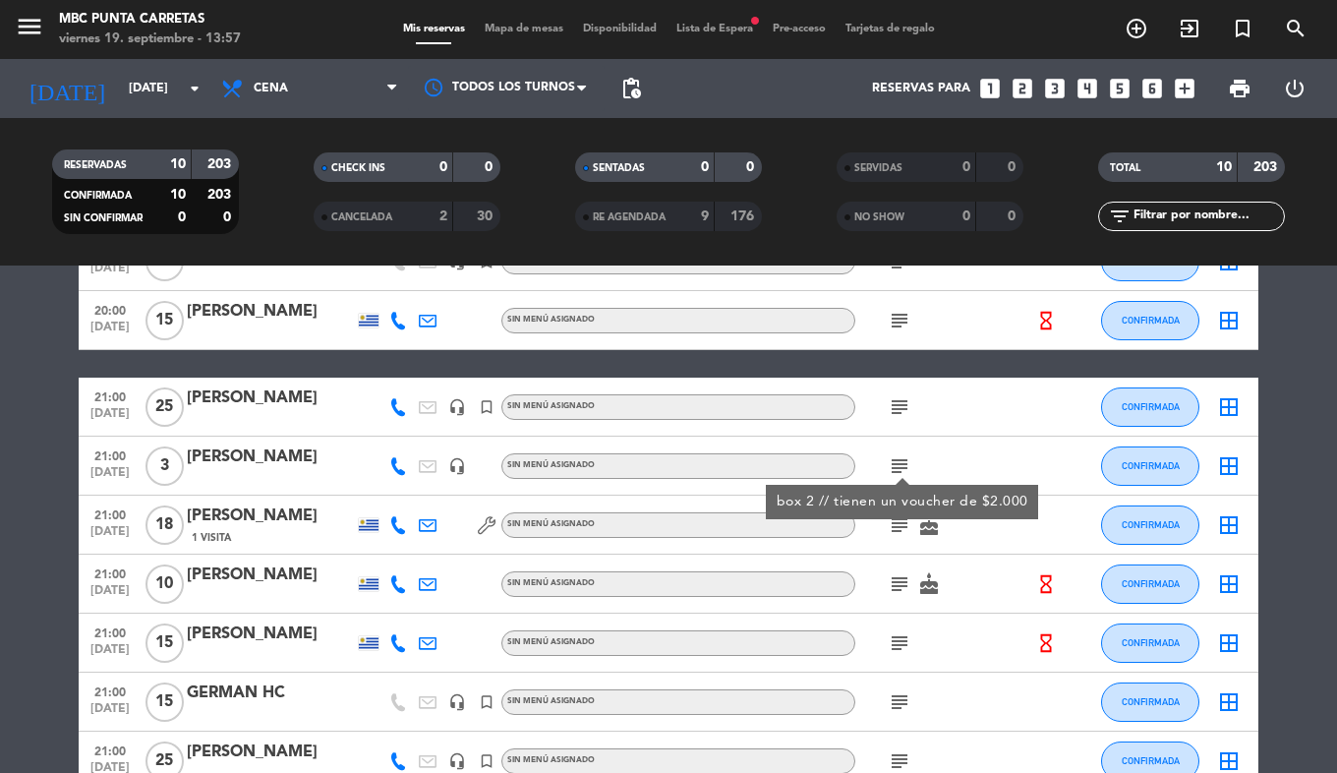
click at [902, 536] on div "subject cake" at bounding box center [943, 525] width 177 height 58
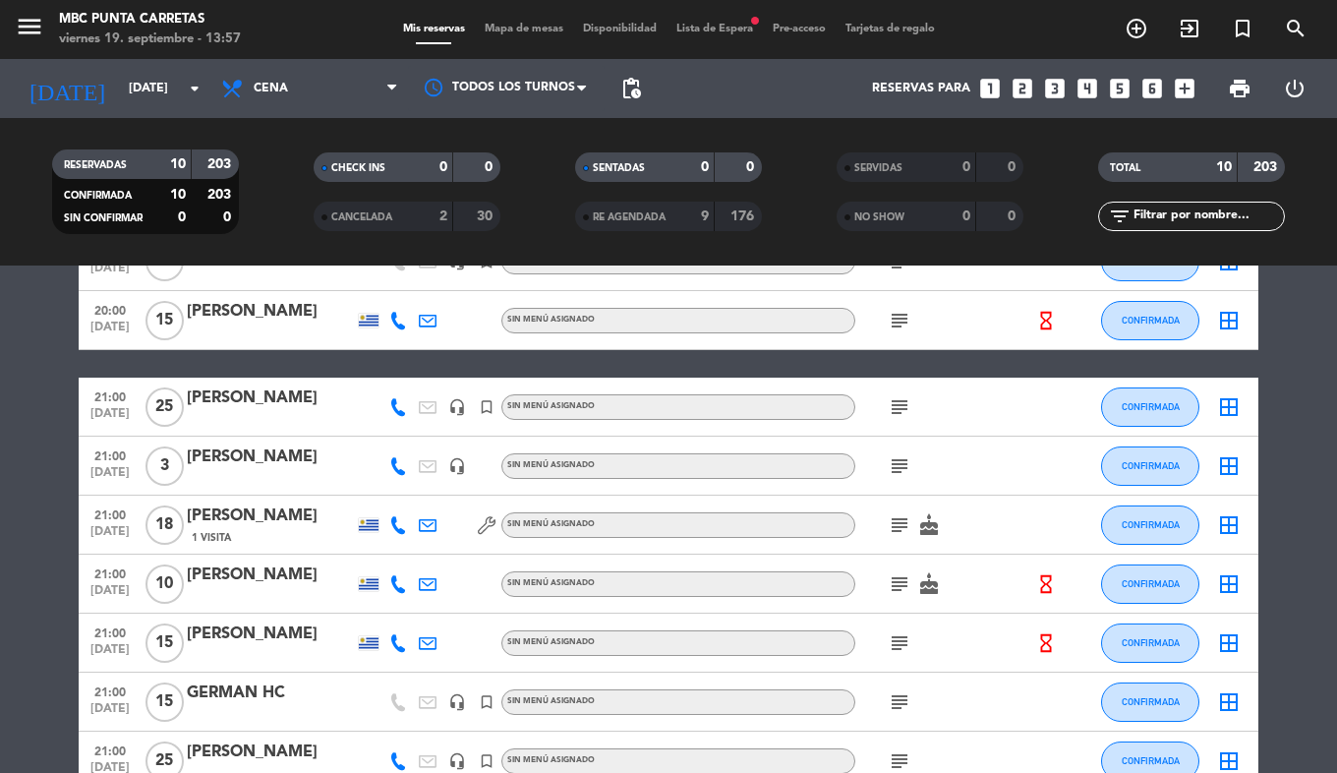
click at [902, 533] on icon "subject" at bounding box center [900, 525] width 24 height 24
click at [888, 580] on icon "subject" at bounding box center [900, 584] width 24 height 24
click at [890, 649] on icon "subject" at bounding box center [900, 643] width 24 height 24
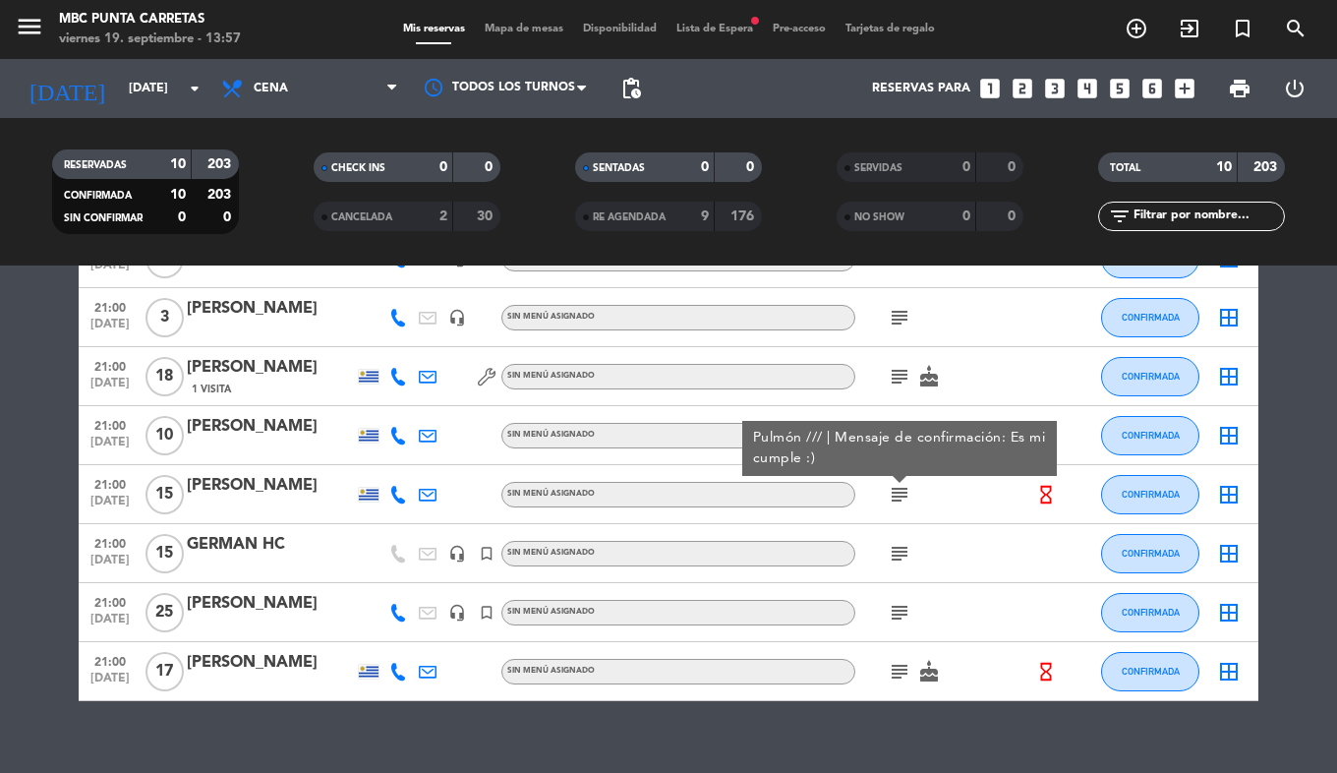
scroll to position [292, 0]
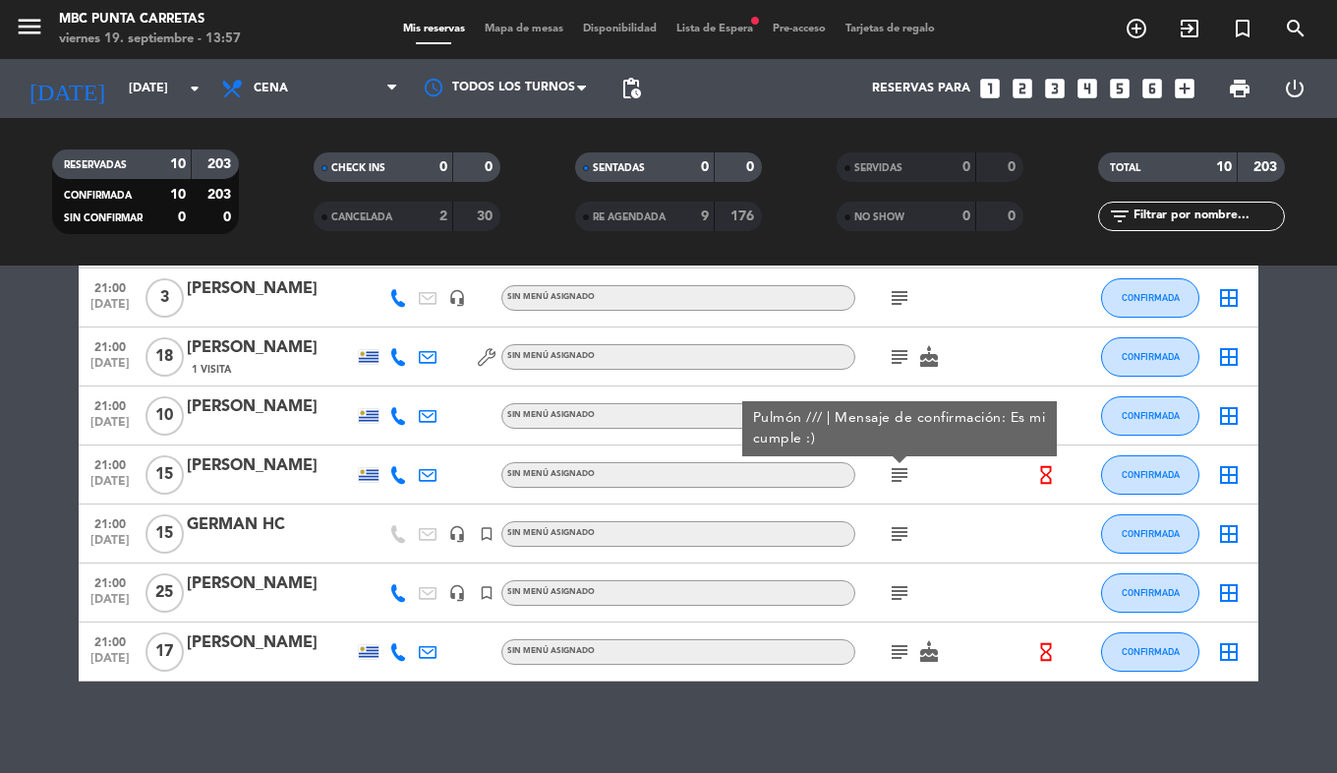
click at [906, 534] on icon "subject" at bounding box center [900, 534] width 24 height 24
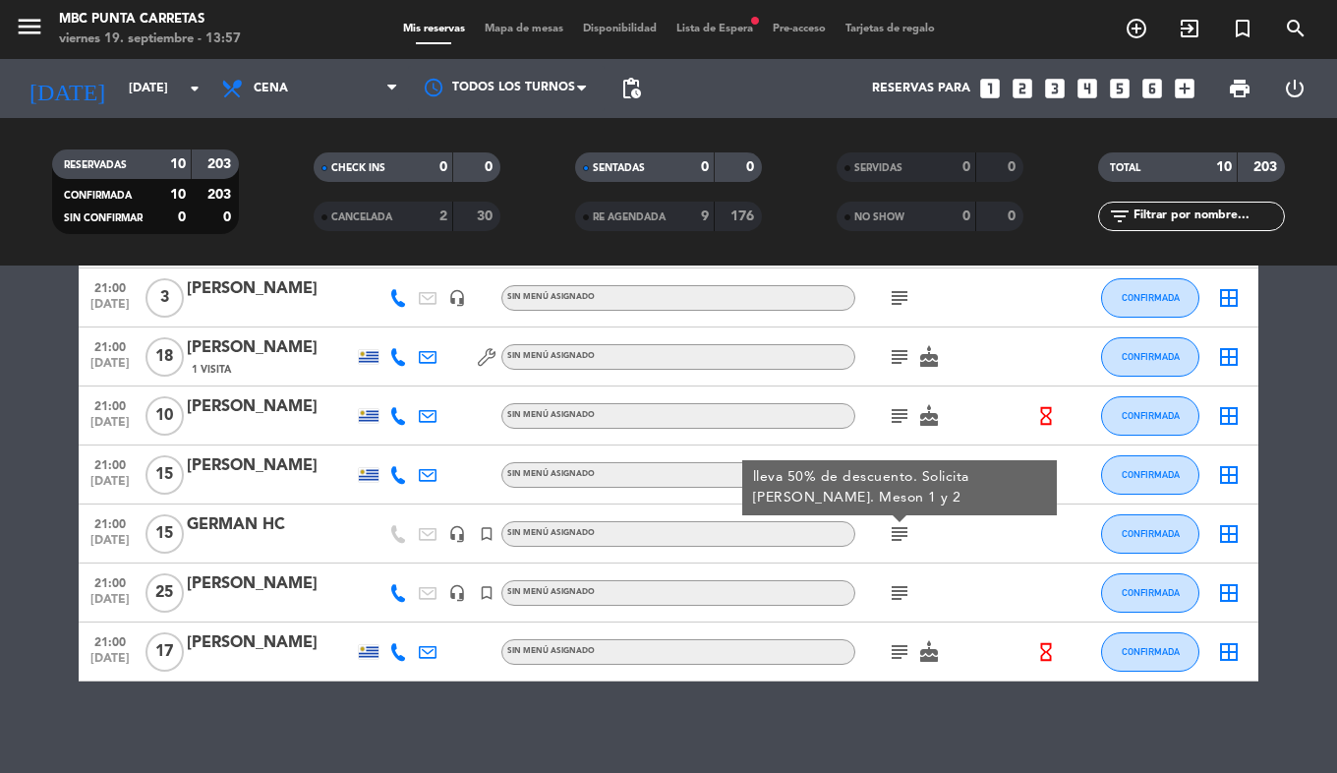
click at [898, 593] on icon "subject" at bounding box center [900, 593] width 24 height 24
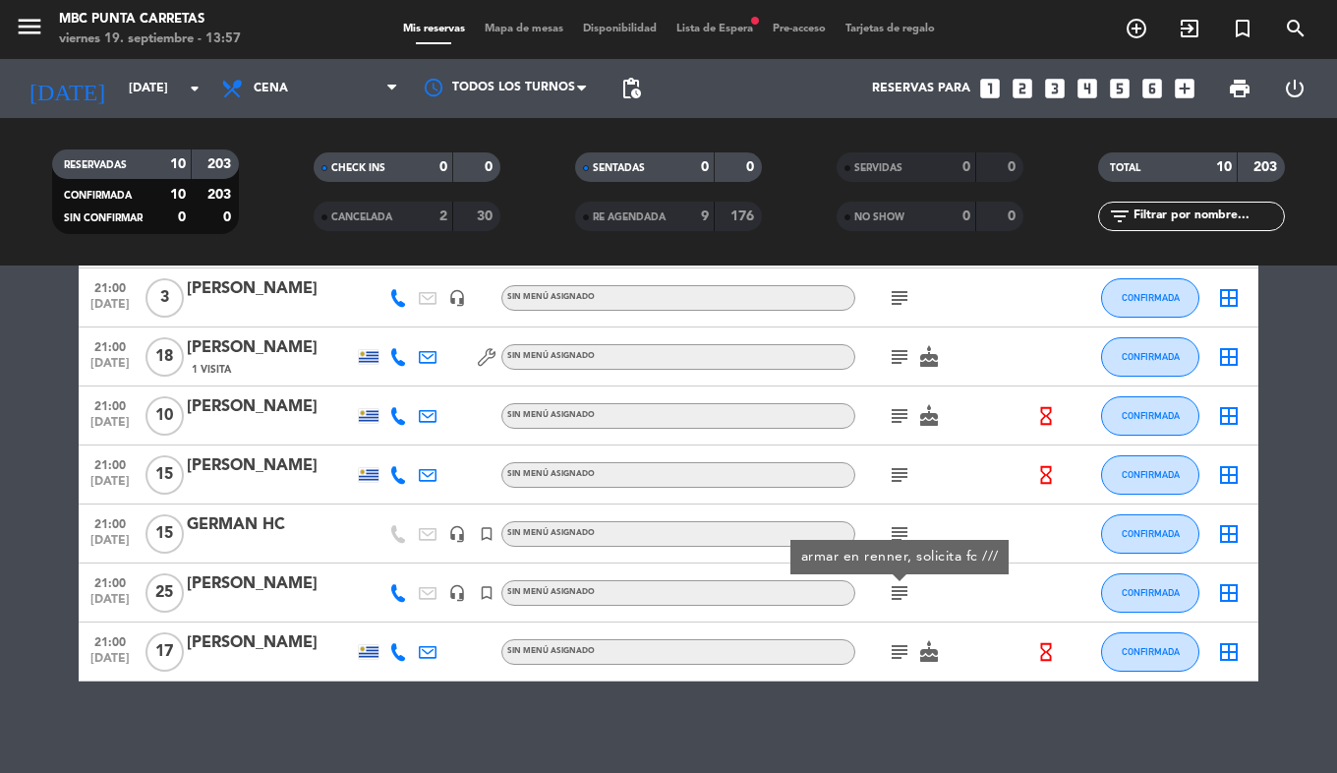
click at [900, 660] on icon "subject" at bounding box center [900, 652] width 24 height 24
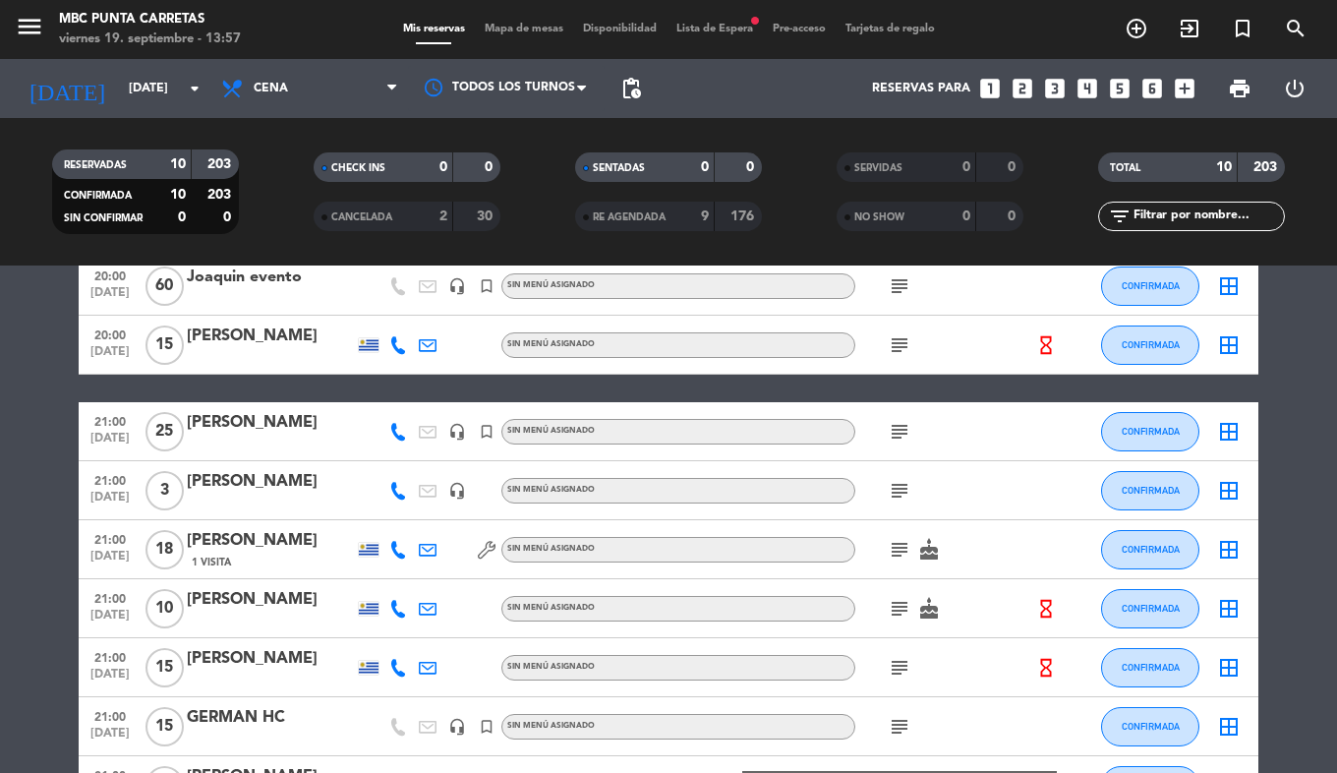
scroll to position [67, 0]
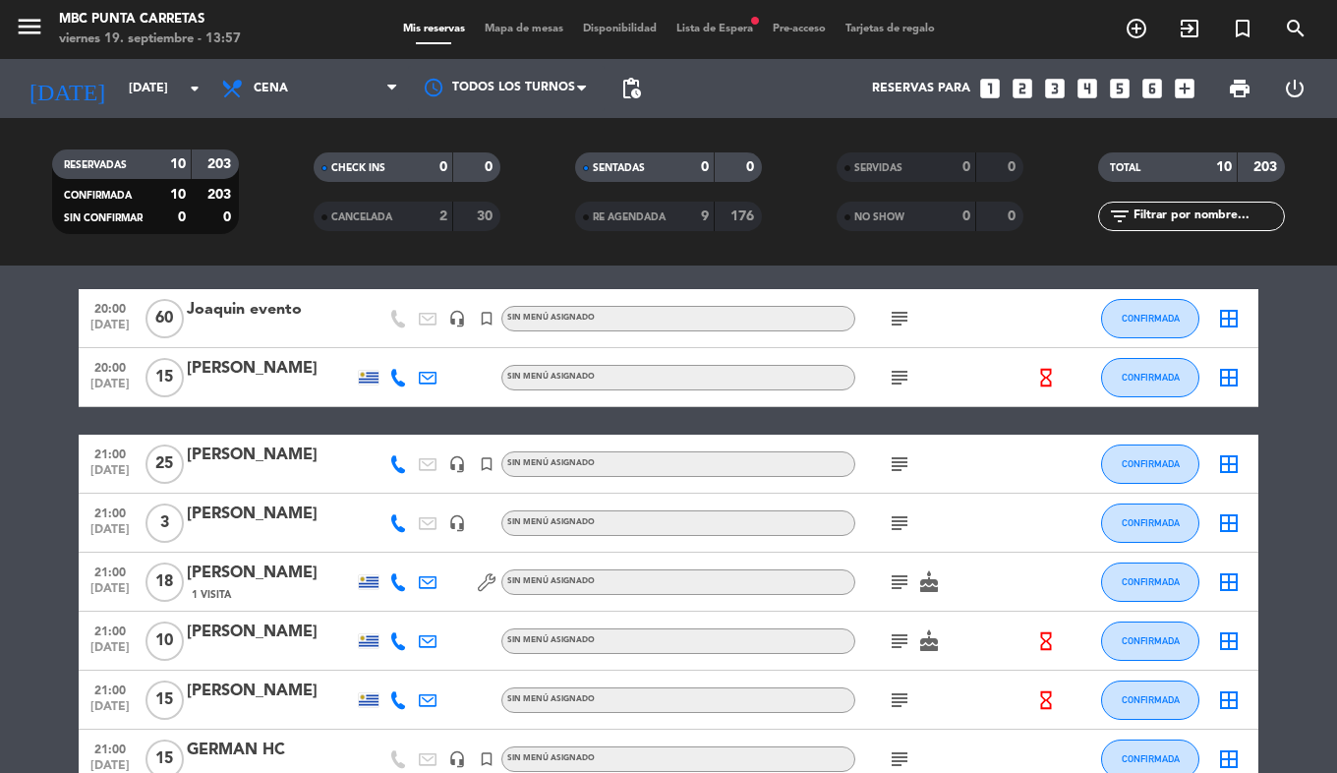
click at [898, 375] on icon "subject" at bounding box center [900, 378] width 24 height 24
click at [895, 463] on icon "subject" at bounding box center [900, 464] width 24 height 24
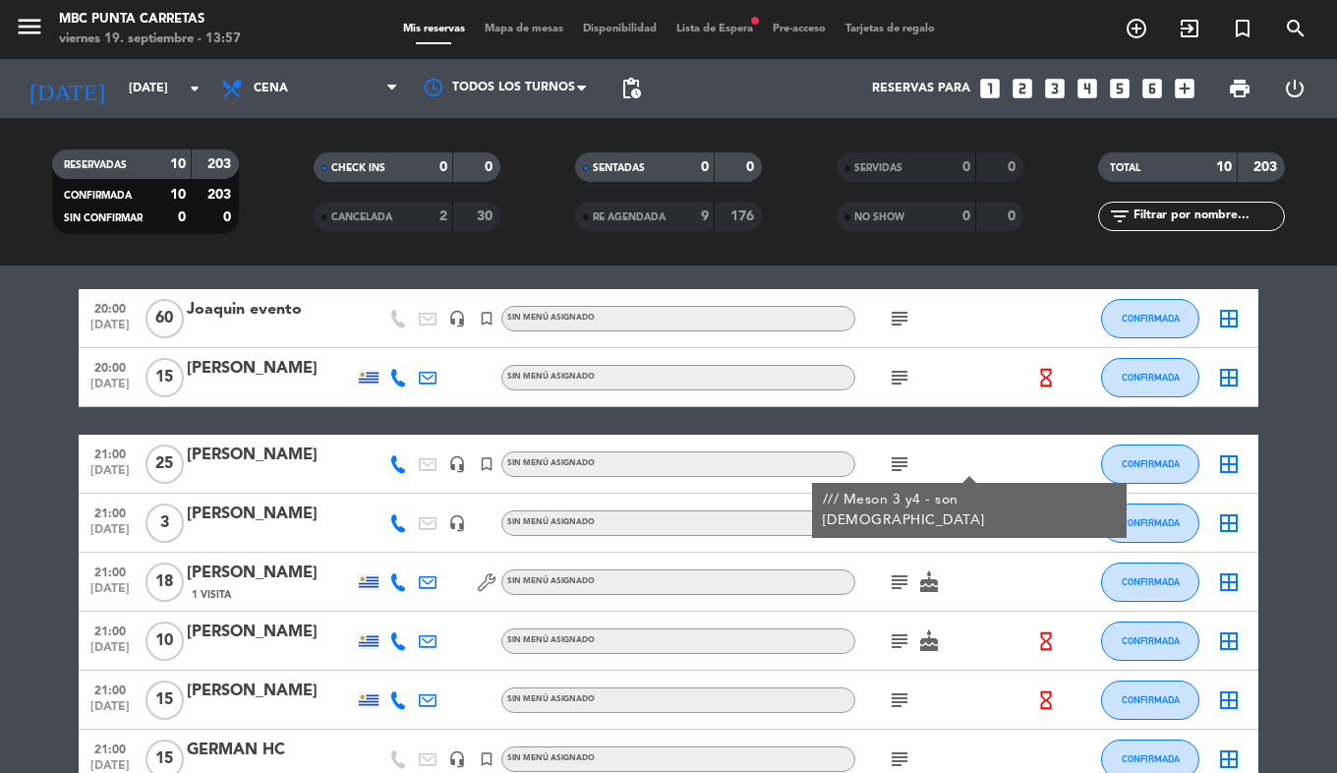
click at [906, 528] on icon "subject" at bounding box center [900, 523] width 24 height 24
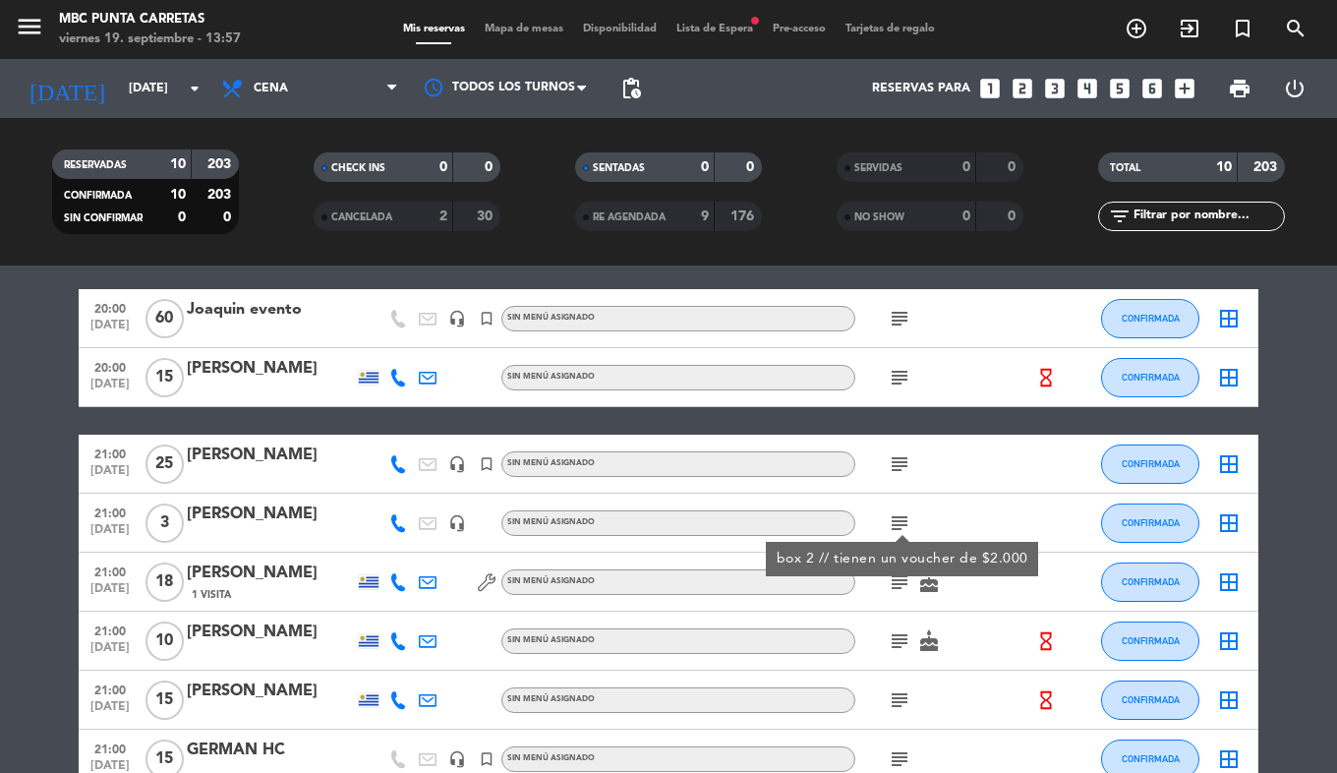
click at [902, 583] on icon "subject" at bounding box center [900, 582] width 24 height 24
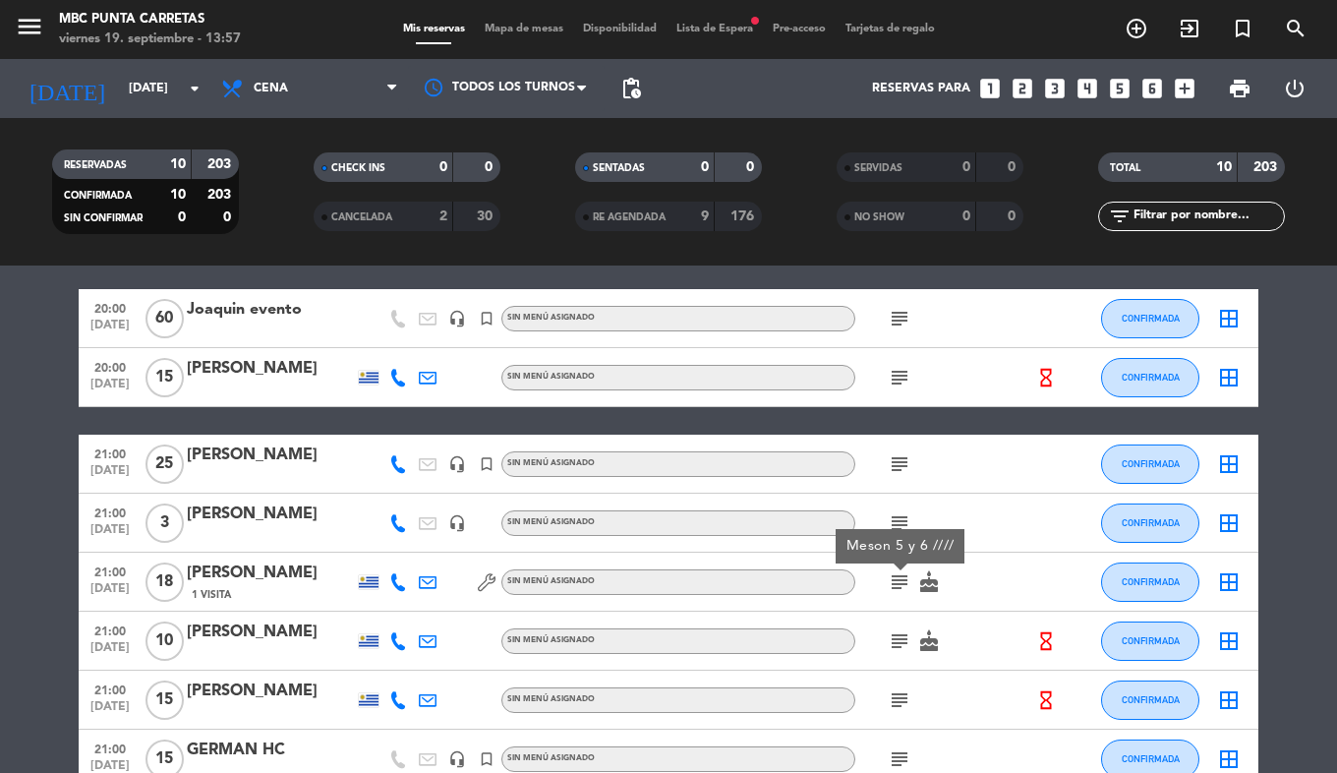
click at [897, 637] on icon "subject" at bounding box center [900, 641] width 24 height 24
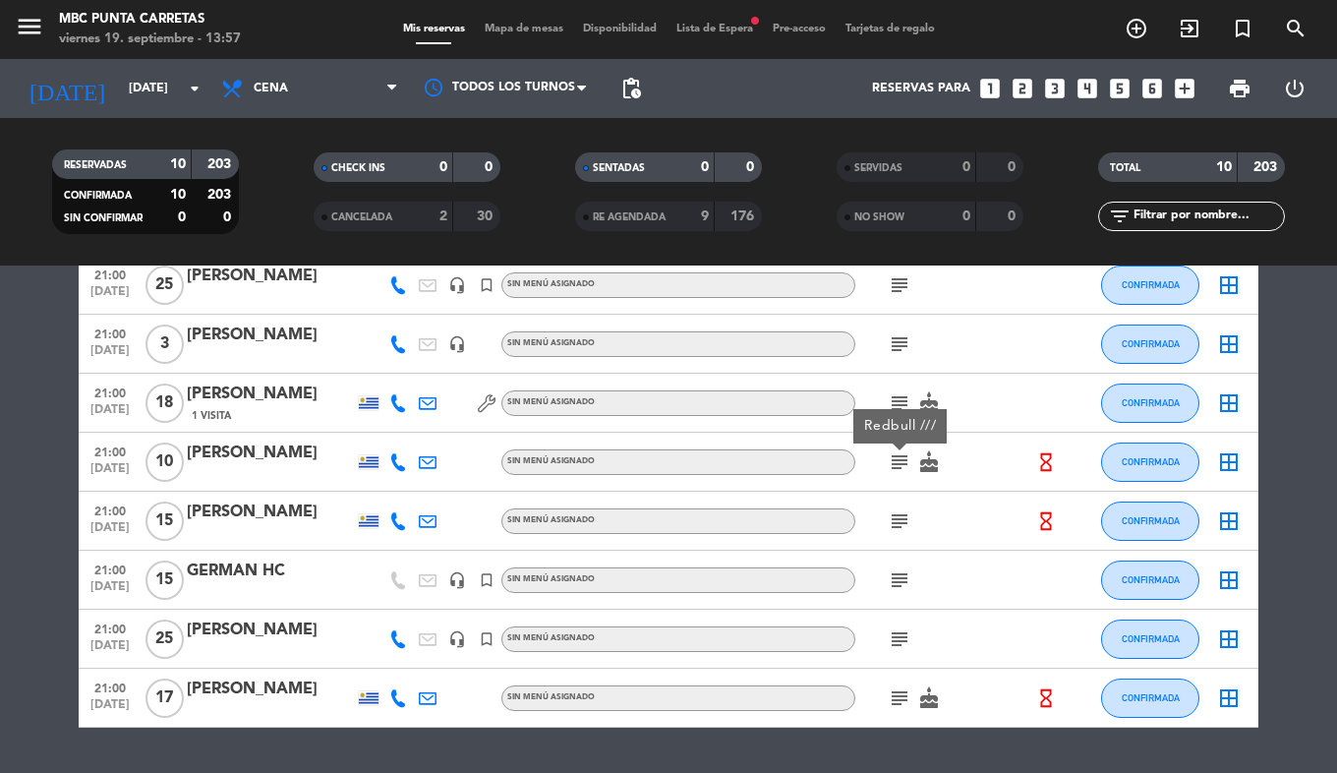
scroll to position [252, 0]
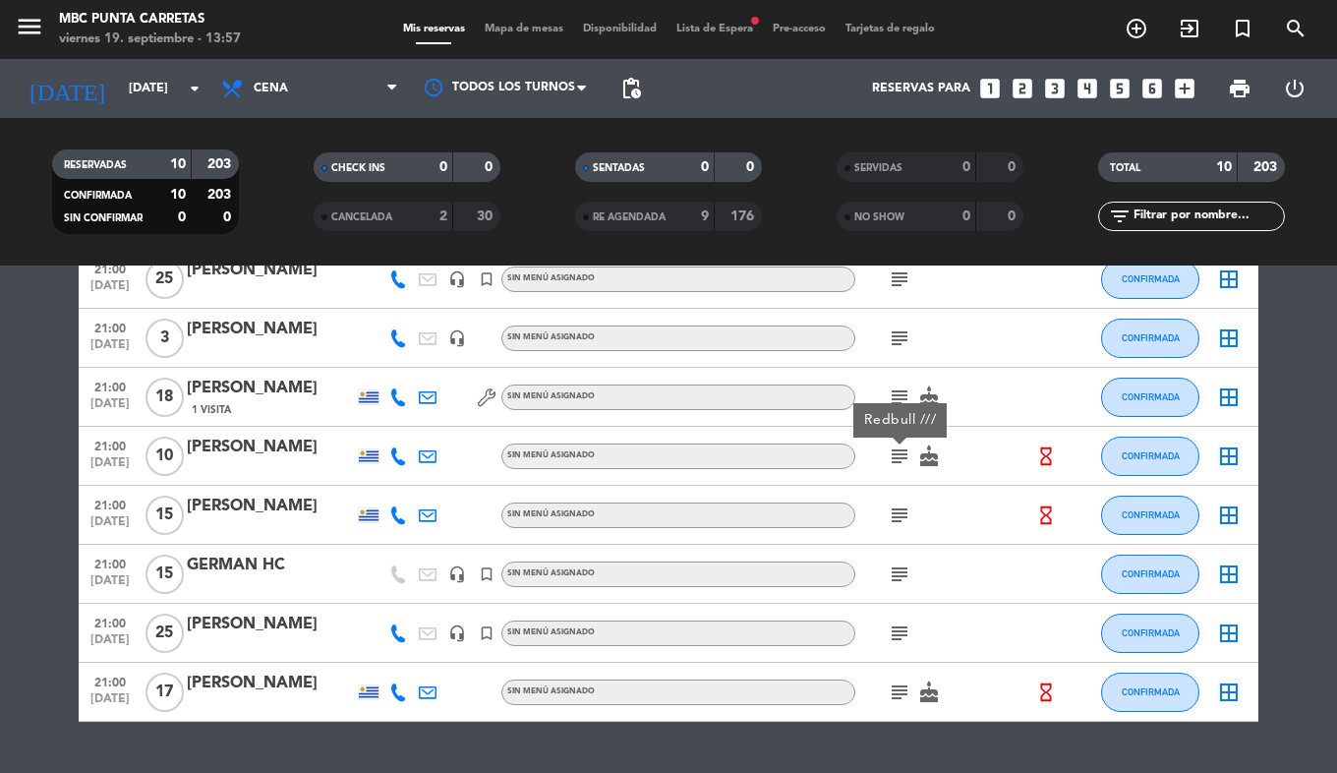
click at [906, 510] on icon "subject" at bounding box center [900, 515] width 24 height 24
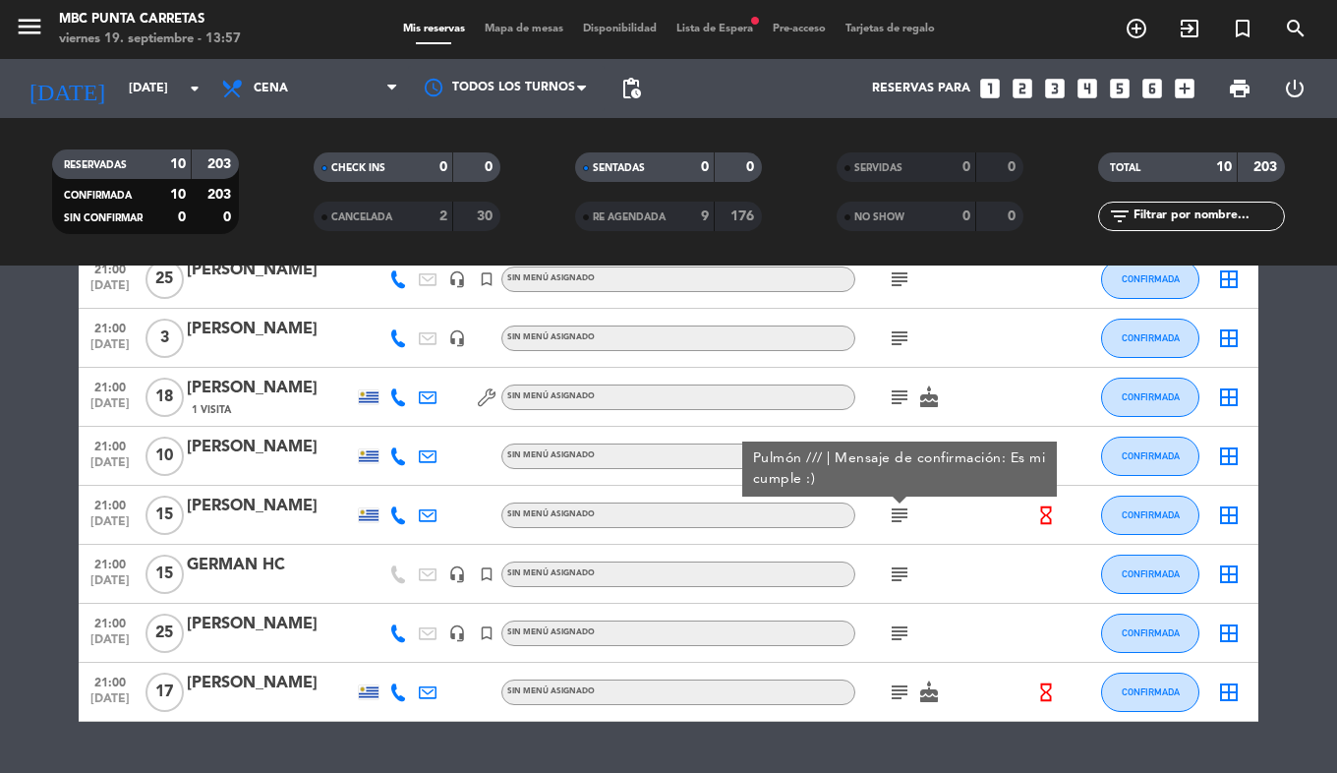
click at [897, 572] on icon "subject" at bounding box center [900, 574] width 24 height 24
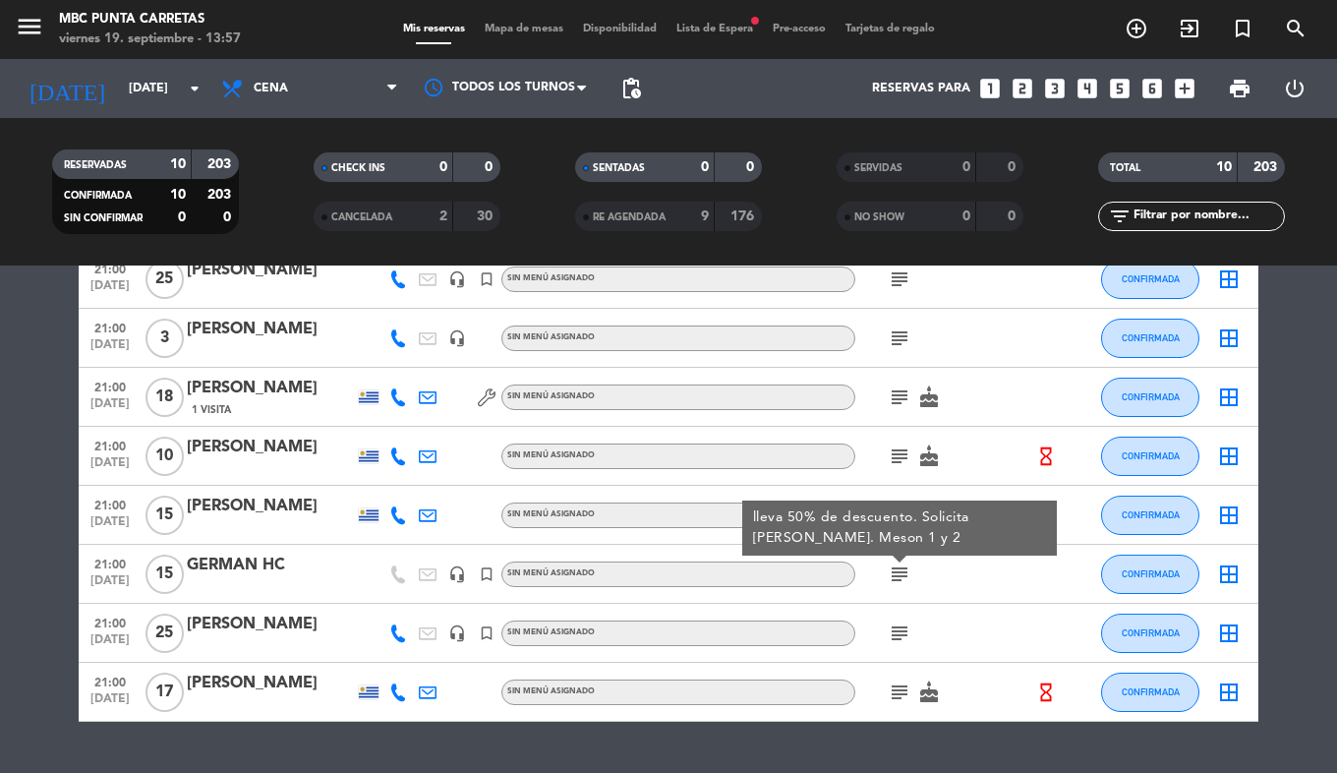
click at [903, 634] on icon "subject" at bounding box center [900, 633] width 24 height 24
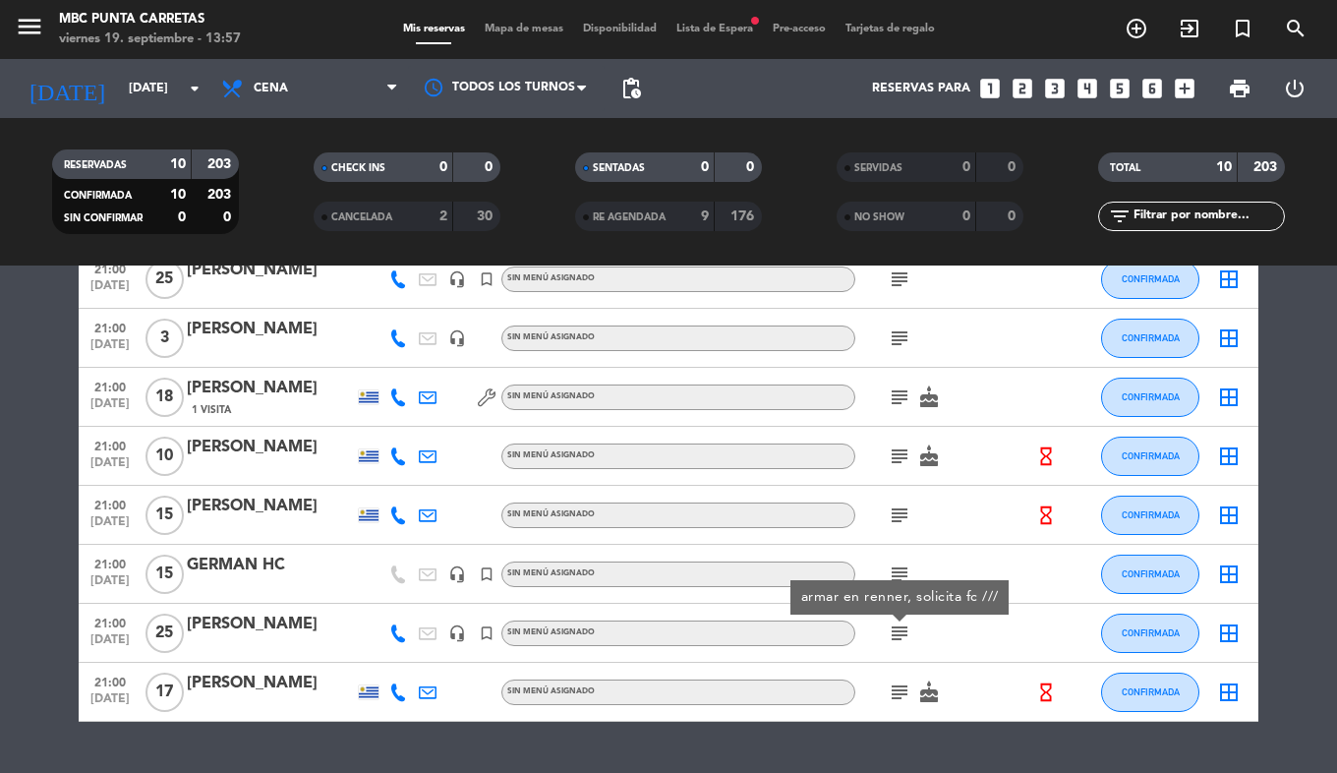
click at [906, 694] on icon "subject" at bounding box center [900, 692] width 24 height 24
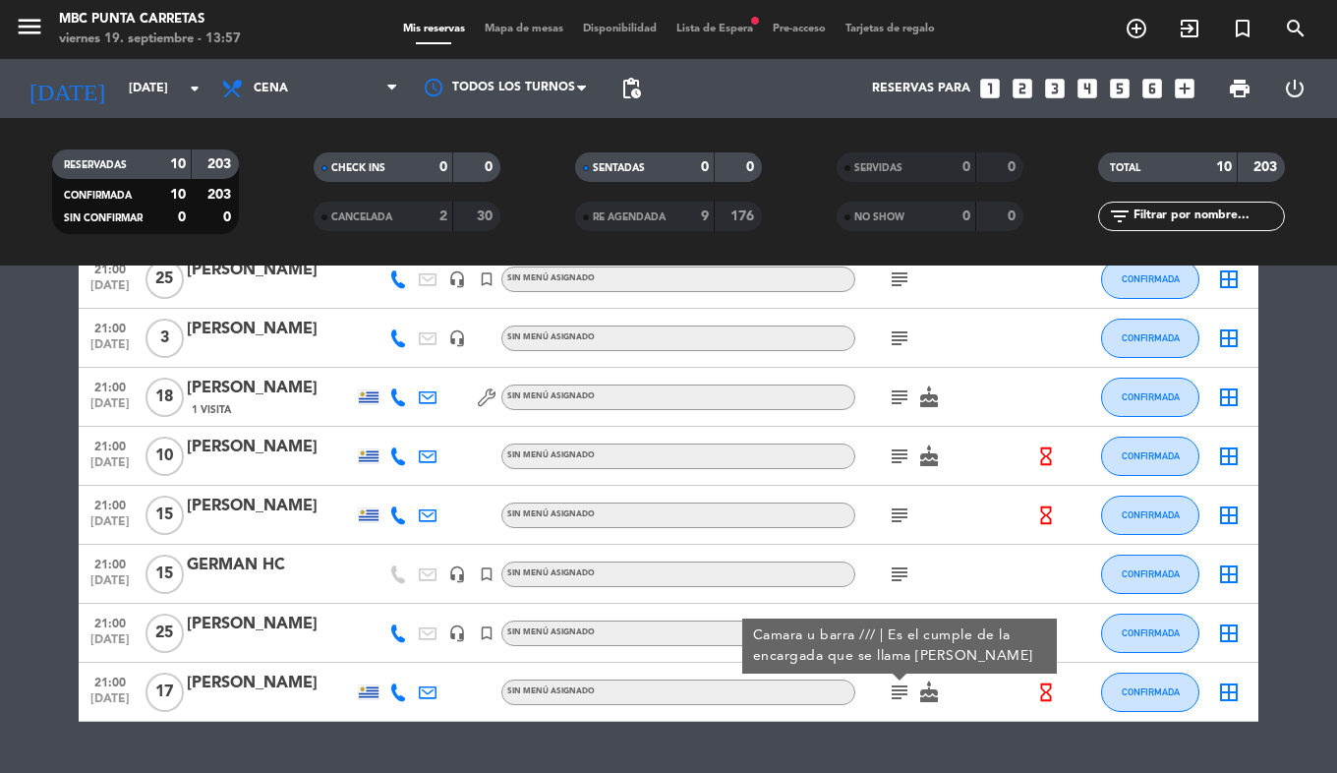
scroll to position [0, 0]
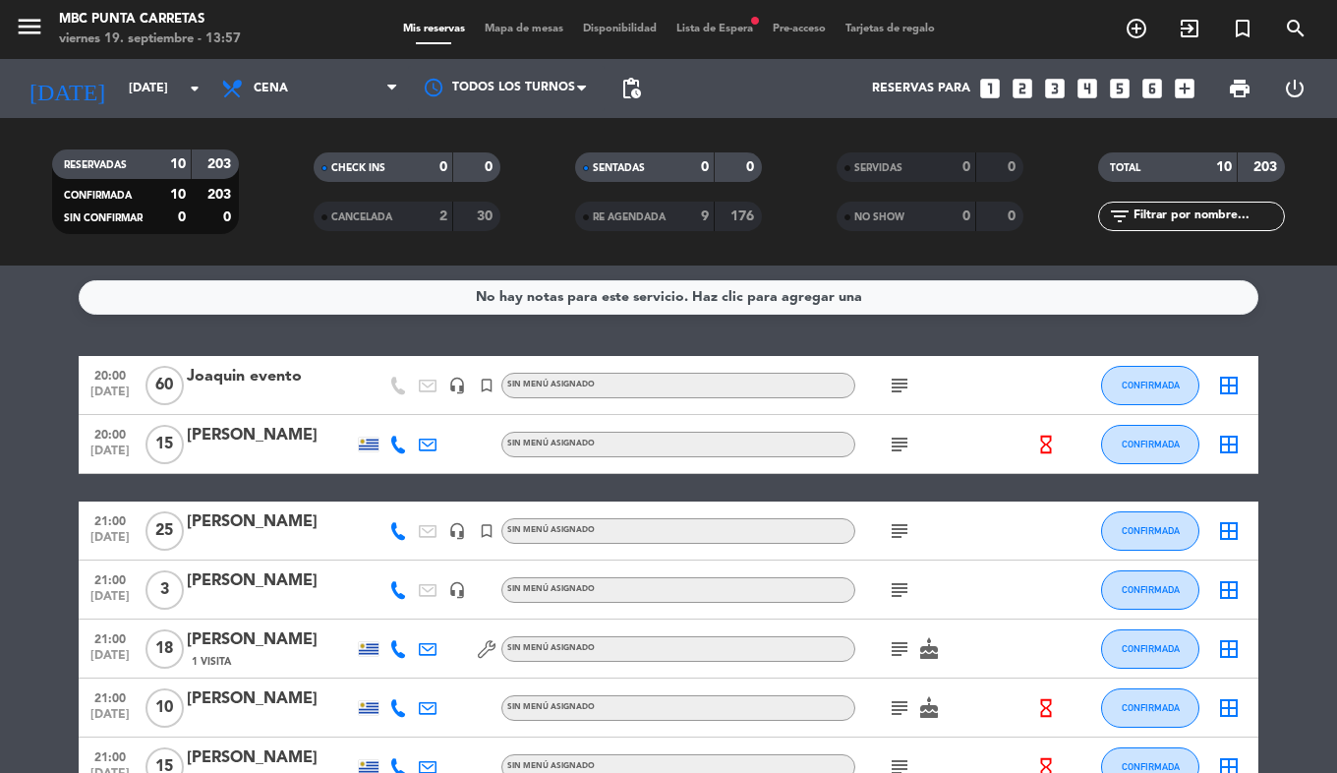
click at [906, 450] on icon "subject" at bounding box center [900, 445] width 24 height 24
click at [900, 390] on icon "subject" at bounding box center [900, 386] width 24 height 24
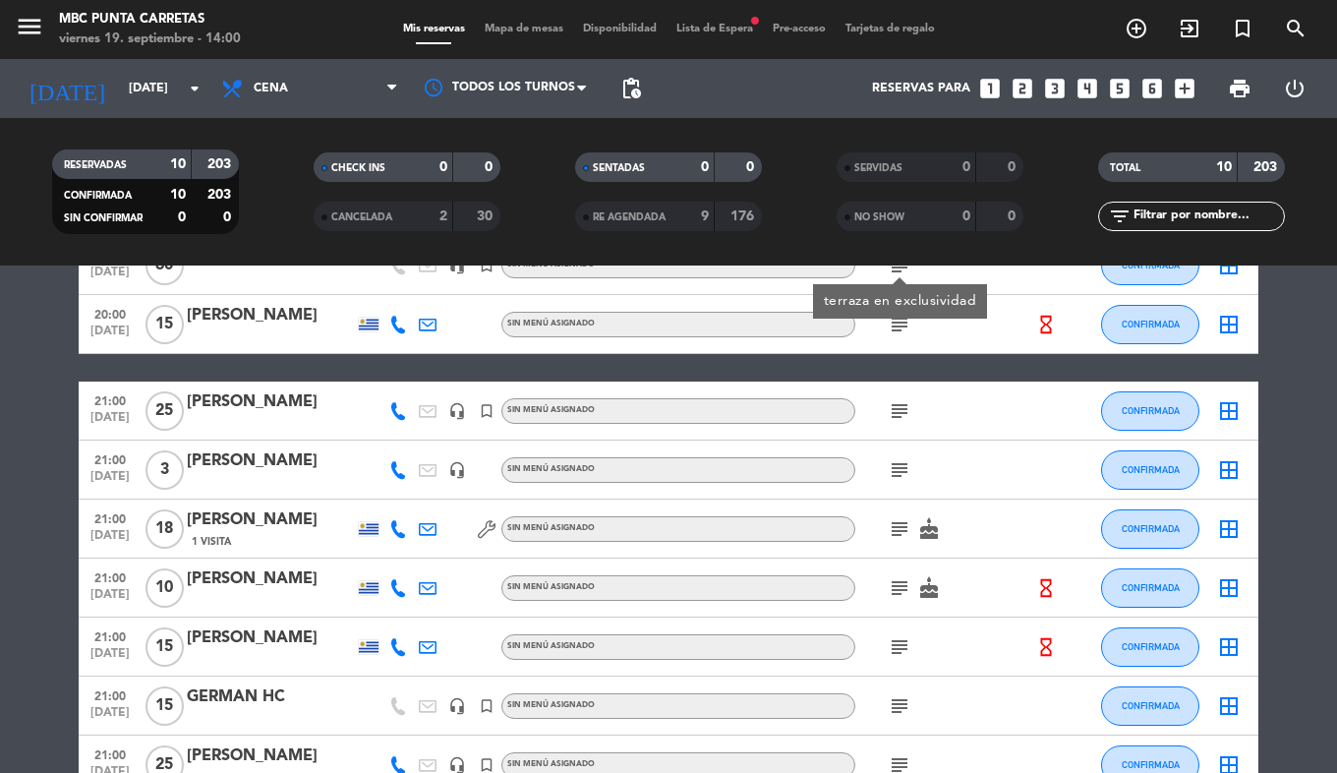
scroll to position [142, 0]
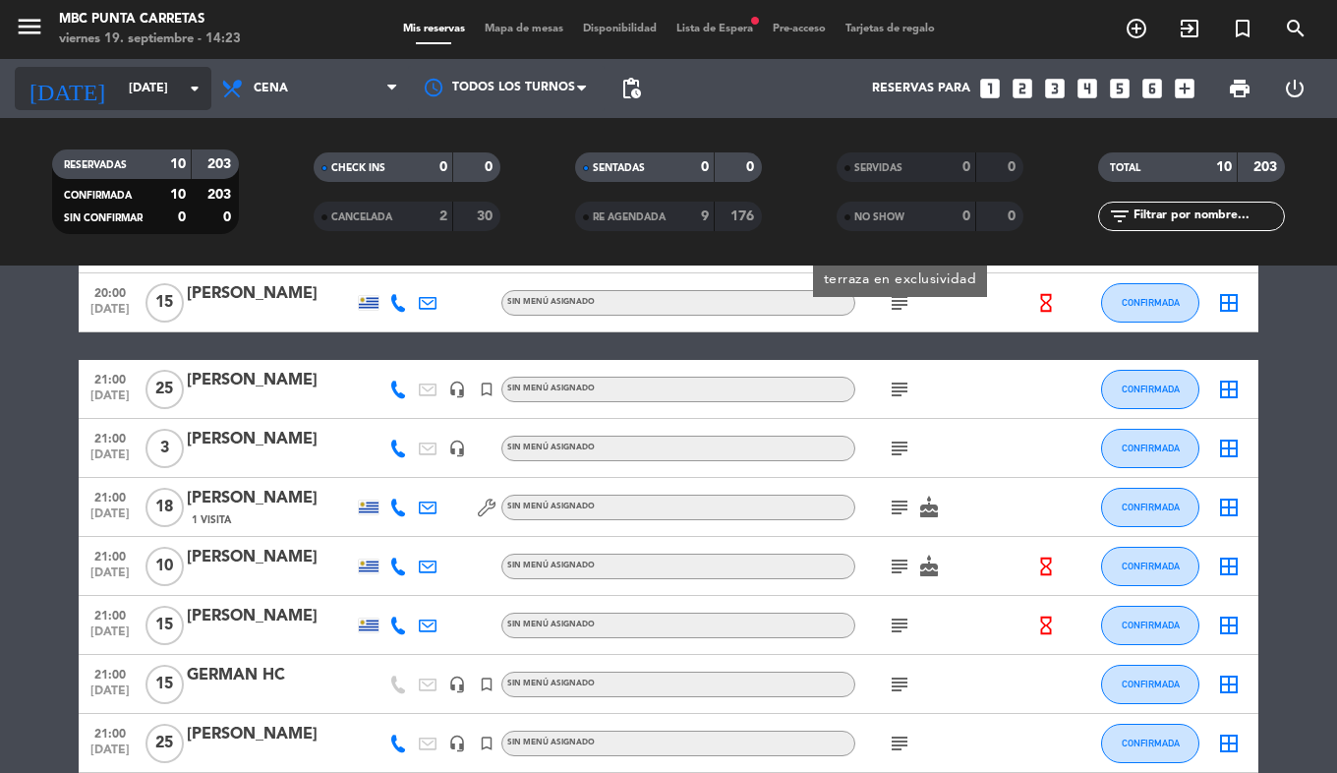
click at [119, 86] on input "[DATE]" at bounding box center [202, 88] width 166 height 33
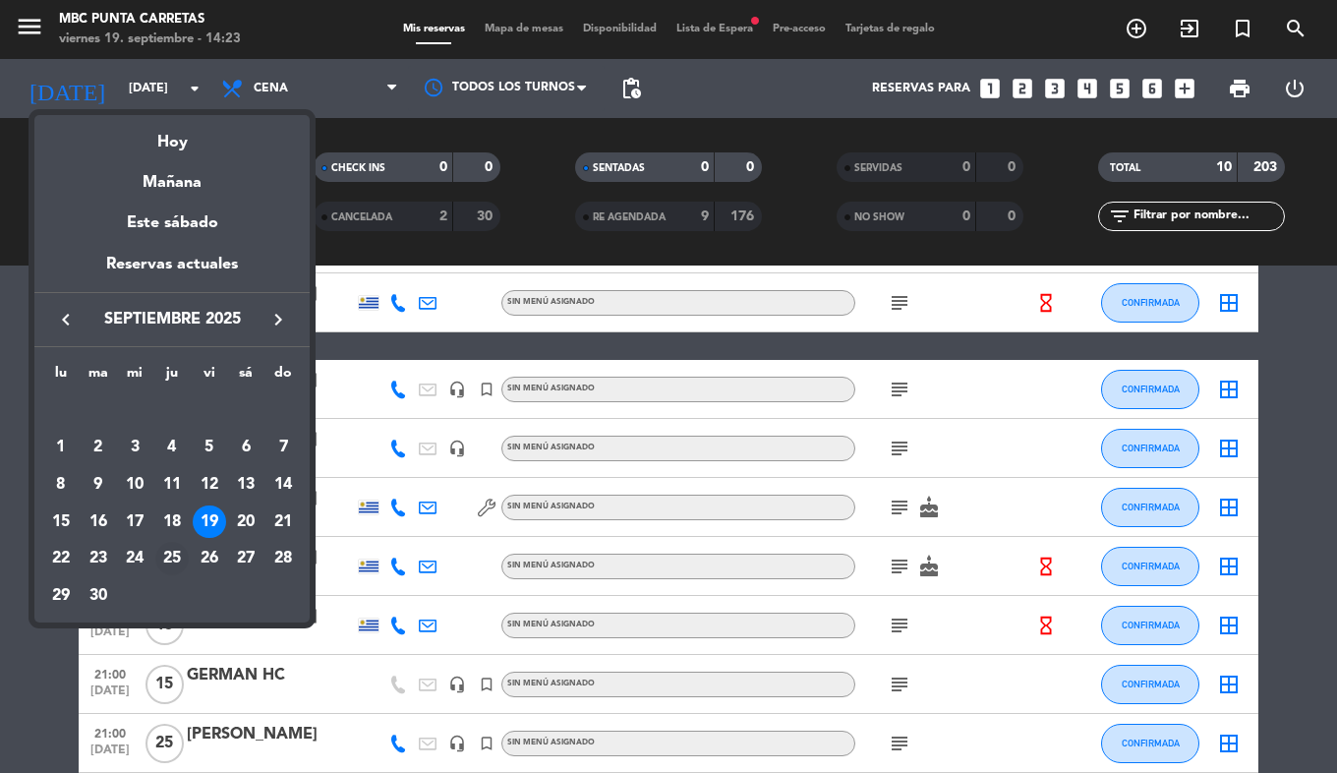
click at [160, 554] on div "25" at bounding box center [171, 558] width 33 height 33
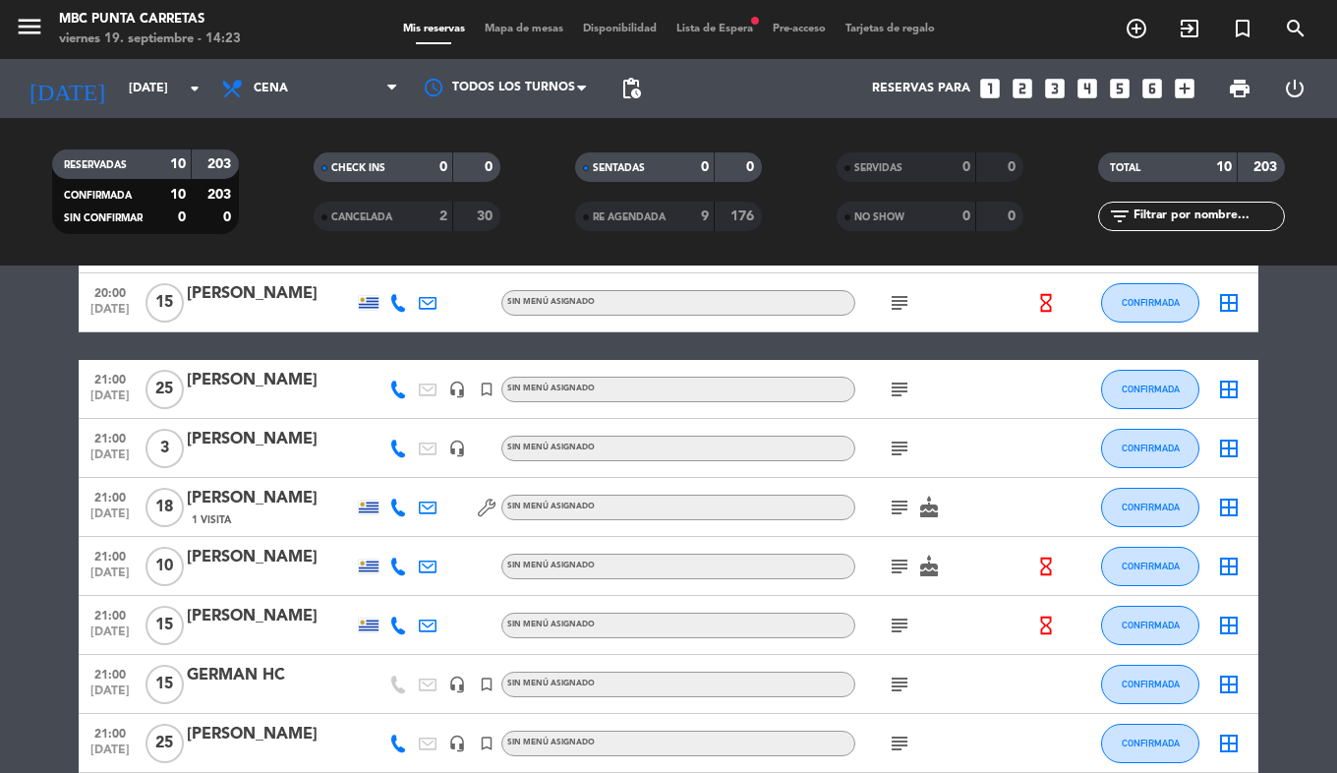
type input "[DEMOGRAPHIC_DATA][DATE]"
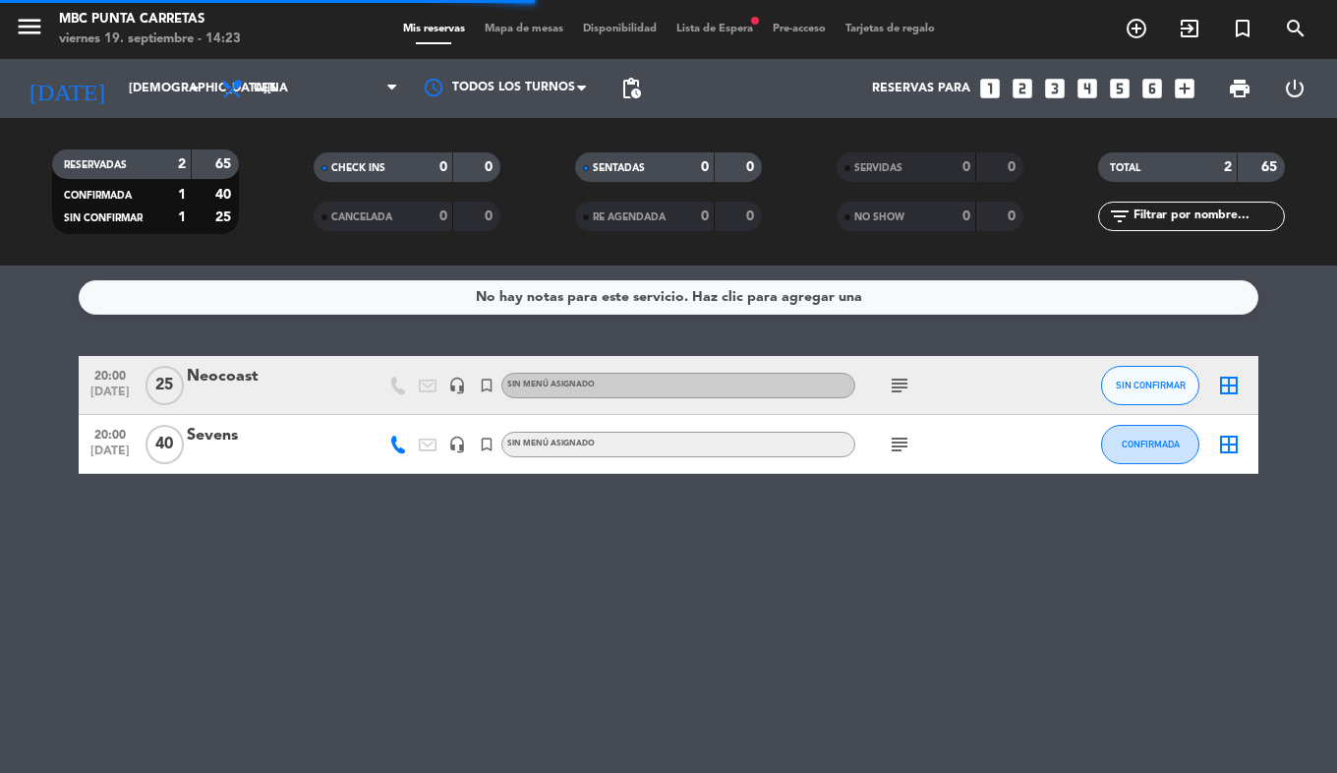
scroll to position [0, 0]
click at [1254, 36] on icon "turned_in_not" at bounding box center [1243, 29] width 24 height 24
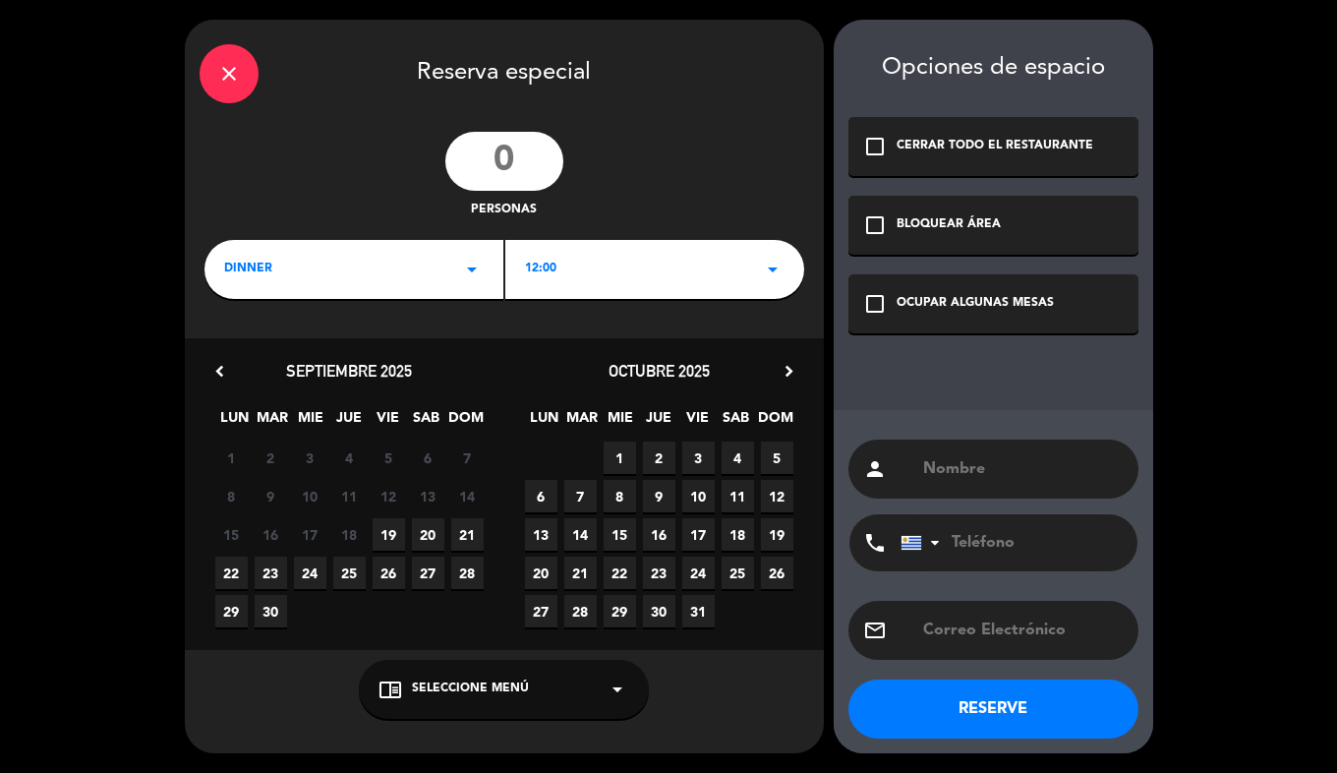
click at [499, 158] on input "number" at bounding box center [504, 161] width 118 height 59
type input "22"
click at [557, 246] on div "12:00 arrow_drop_down" at bounding box center [654, 269] width 299 height 59
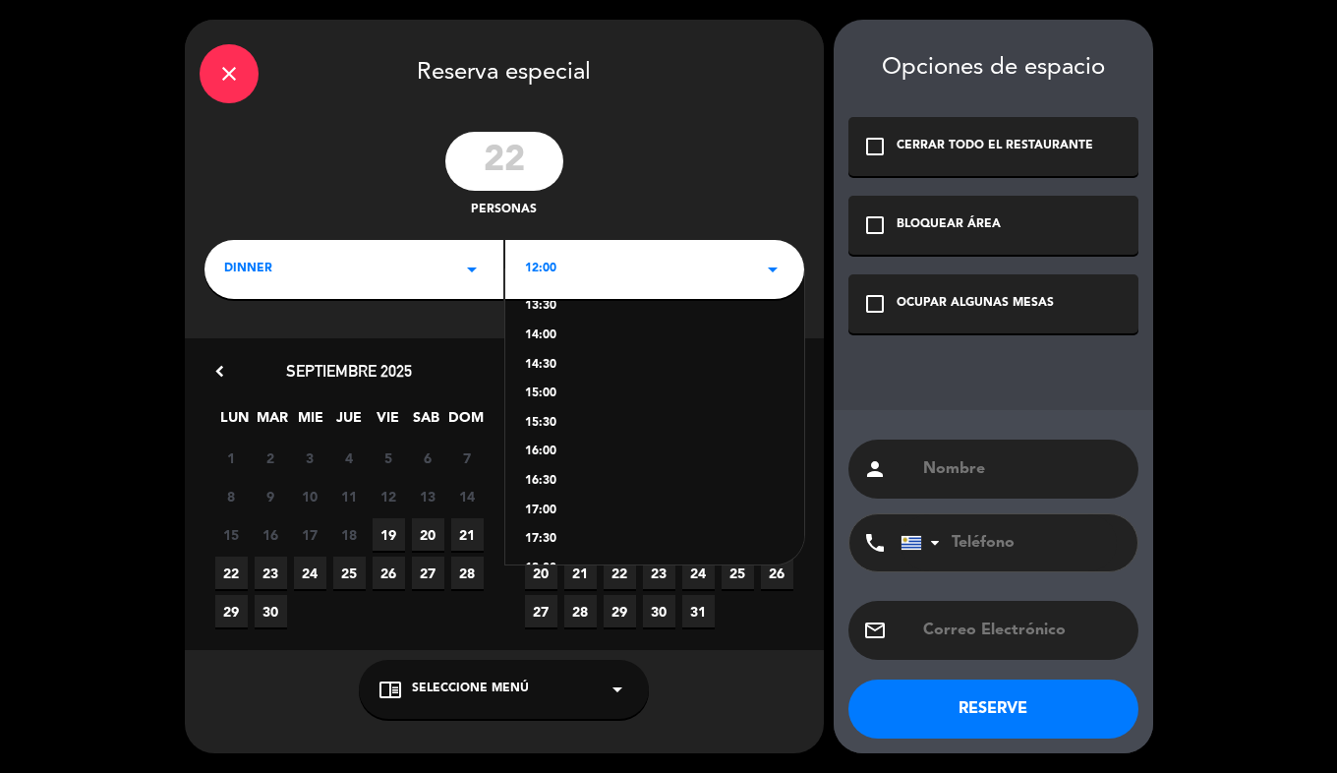
scroll to position [312, 0]
click at [569, 532] on div "21:00" at bounding box center [655, 535] width 260 height 20
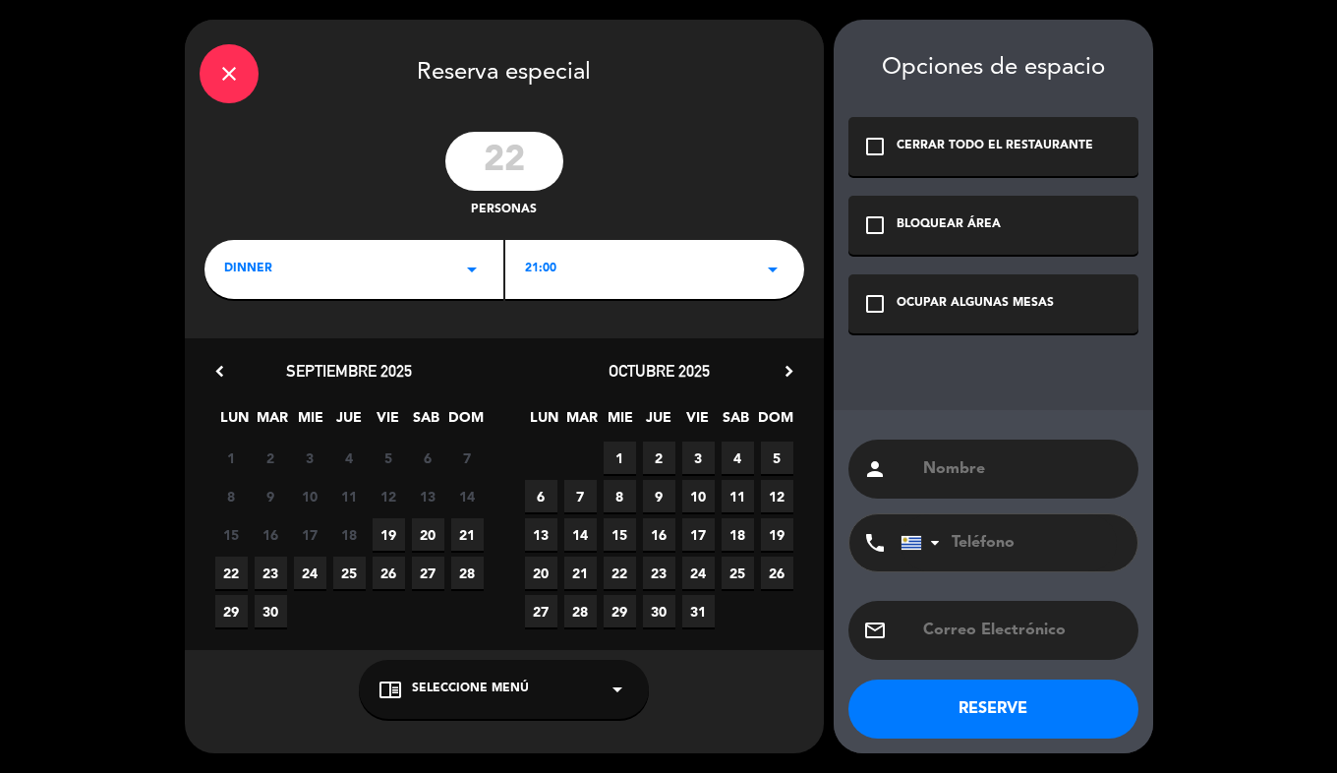
drag, startPoint x: 345, startPoint y: 564, endPoint x: 1007, endPoint y: 306, distance: 710.5
click at [349, 562] on span "25" at bounding box center [349, 573] width 32 height 32
click at [1038, 308] on div "OCUPAR ALGUNAS MESAS" at bounding box center [975, 304] width 157 height 20
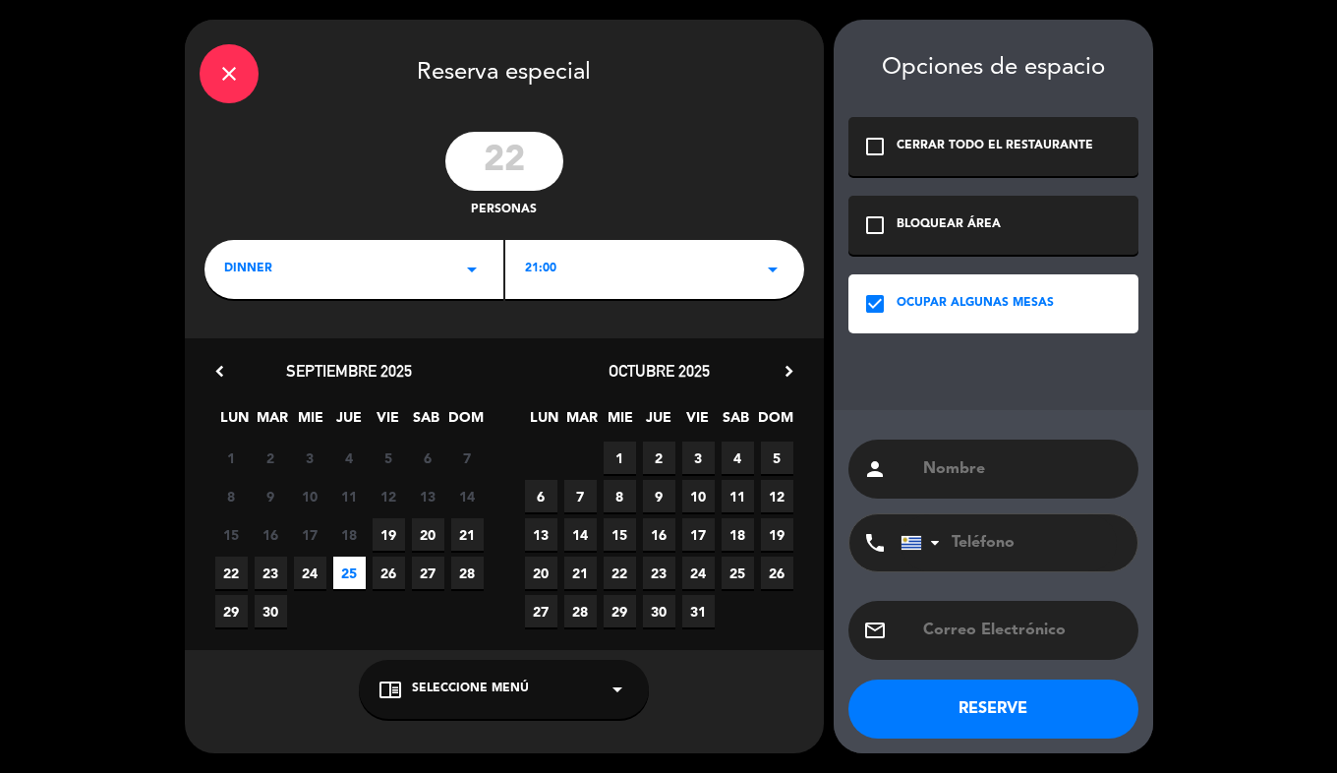
drag, startPoint x: 1001, startPoint y: 486, endPoint x: 1013, endPoint y: 473, distance: 17.4
click at [1006, 479] on div "person" at bounding box center [994, 469] width 290 height 59
click at [1013, 473] on input "text" at bounding box center [1022, 469] width 203 height 28
type input "[DATE][PERSON_NAME]"
click at [1011, 537] on input "tel" at bounding box center [1009, 542] width 216 height 57
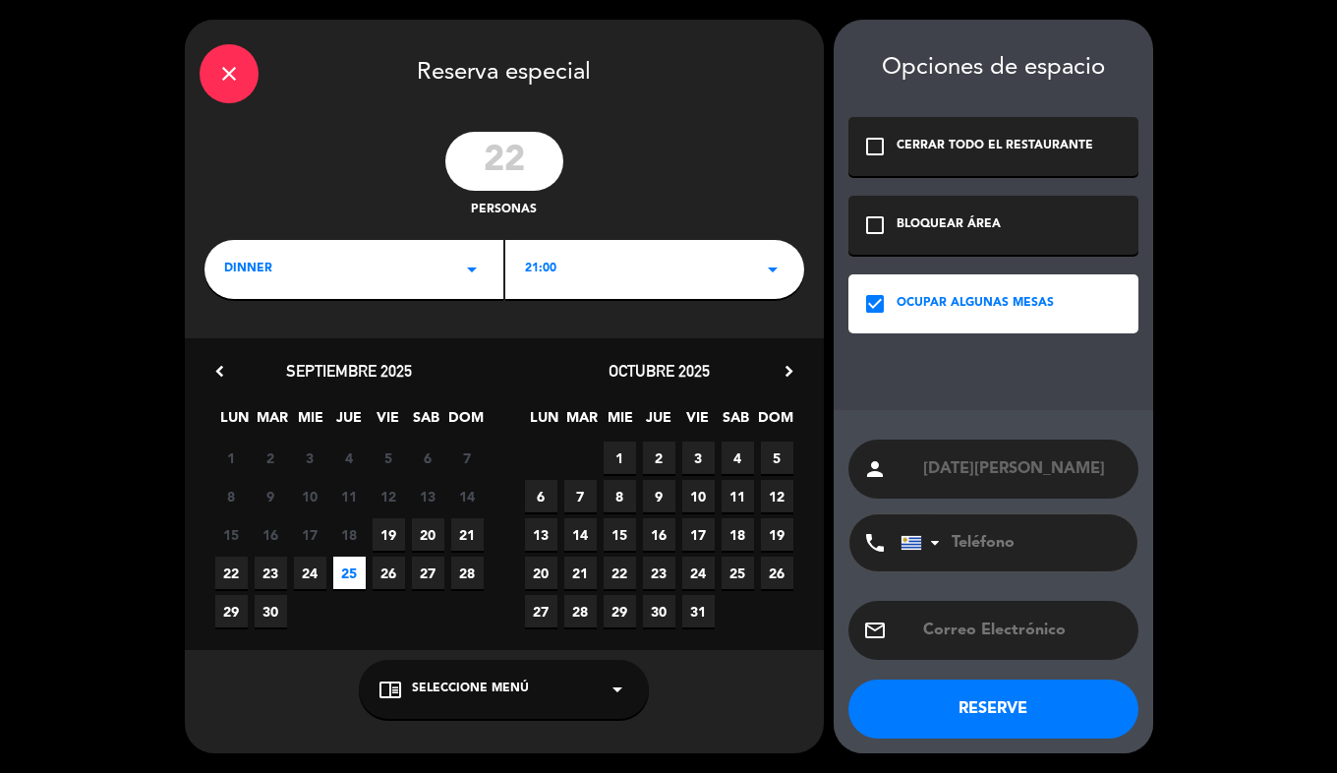
paste input "098842219"
type input "098842219"
click at [971, 715] on button "RESERVE" at bounding box center [994, 708] width 290 height 59
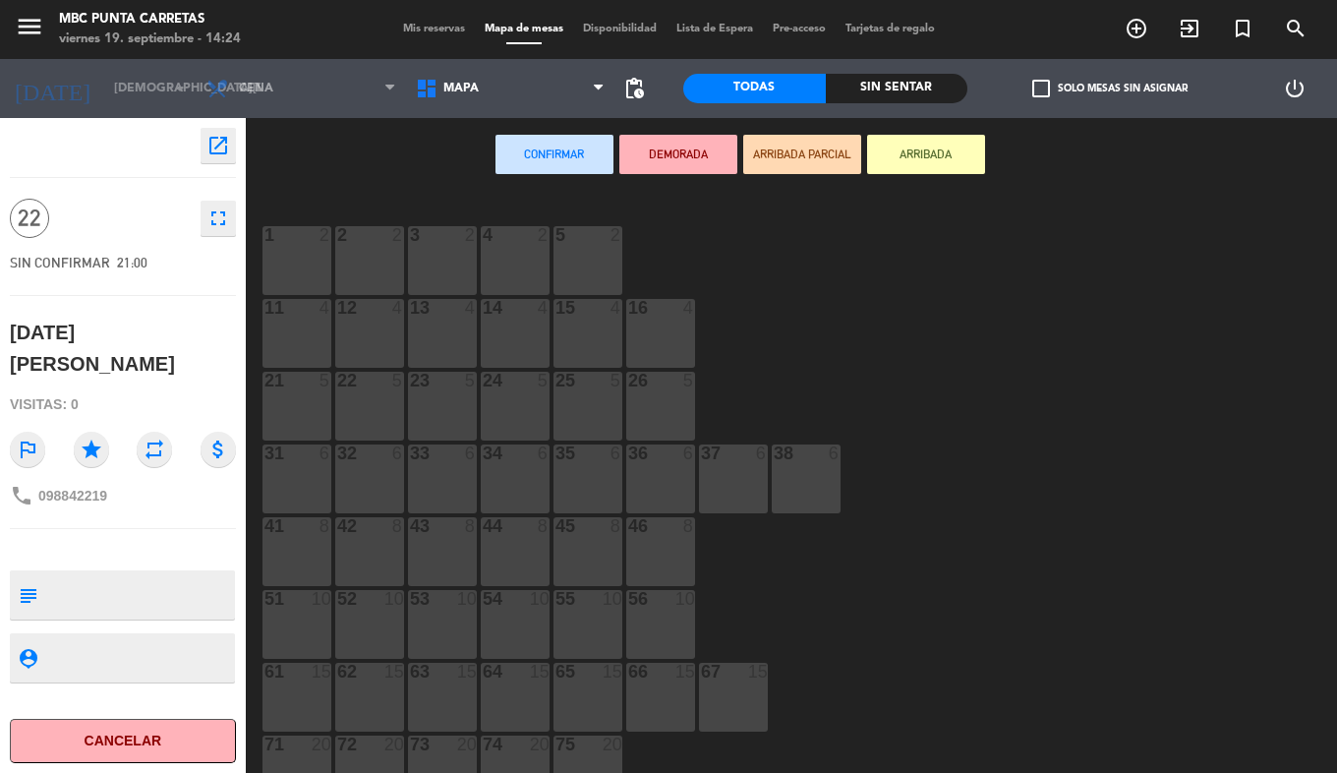
click at [433, 29] on span "Mis reservas" at bounding box center [434, 29] width 82 height 11
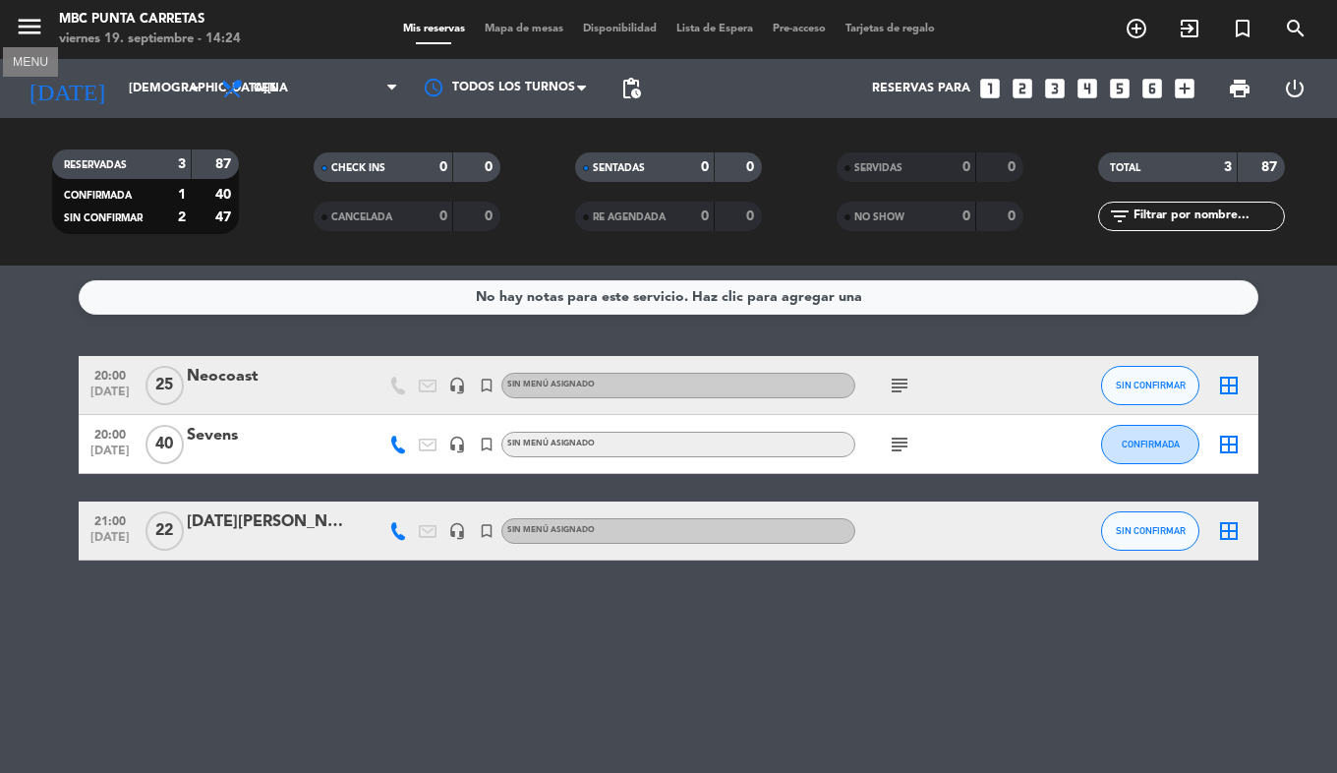
click at [25, 24] on icon "menu" at bounding box center [29, 26] width 29 height 29
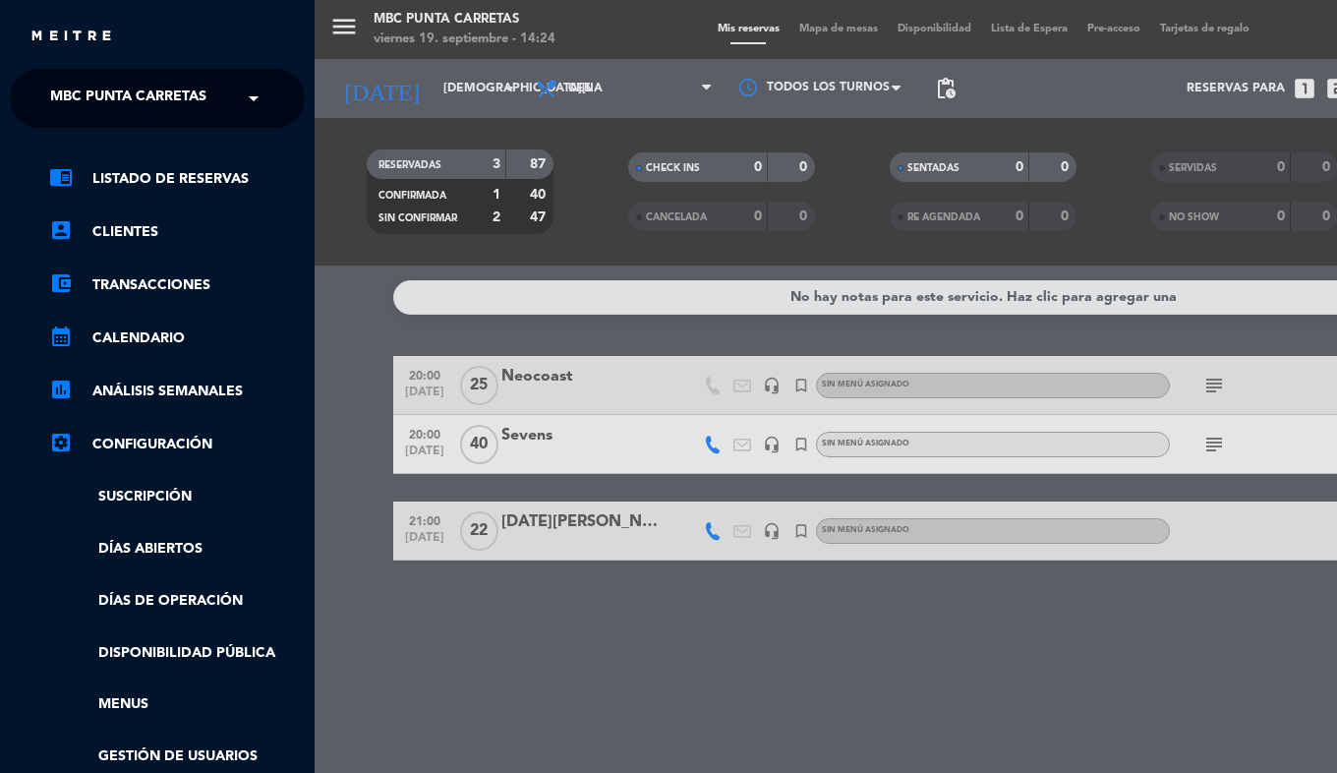
click at [79, 87] on span "MBC Punta Carretas" at bounding box center [128, 98] width 156 height 41
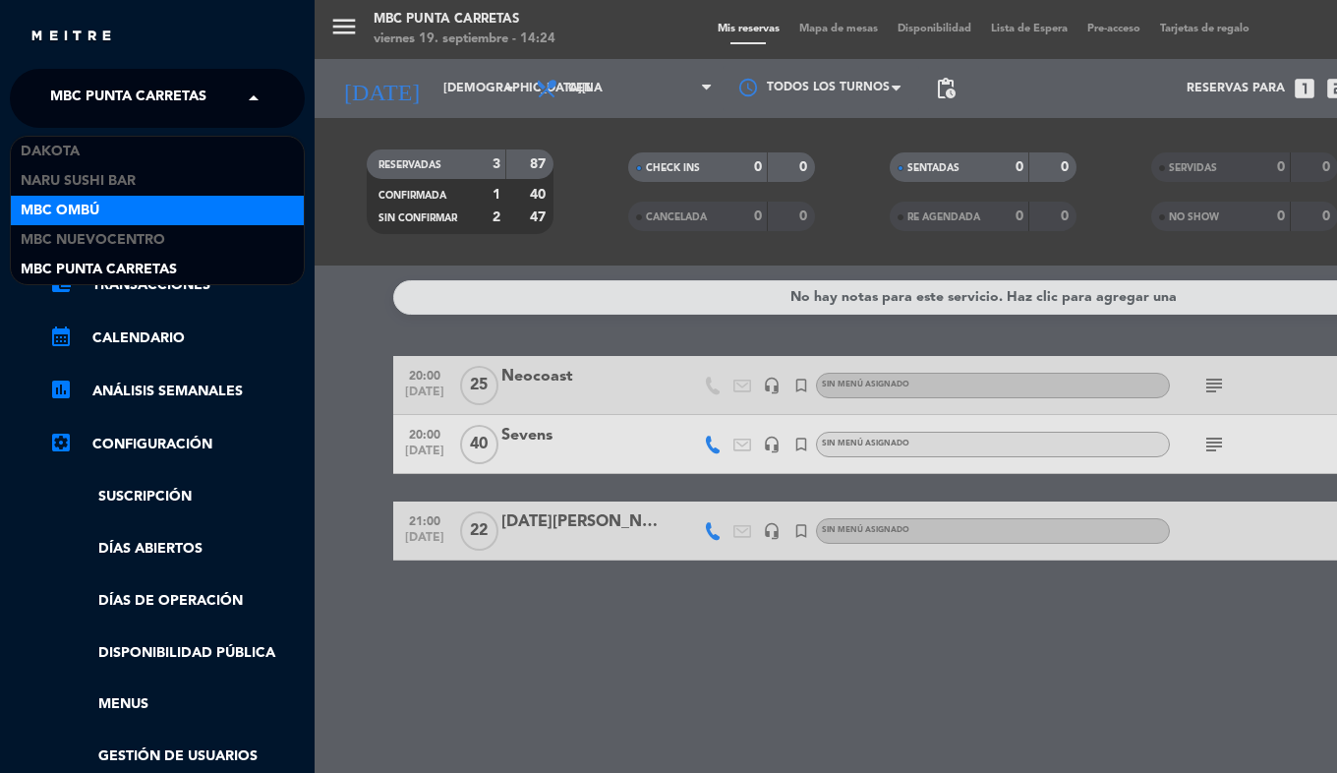
click at [143, 205] on div "MBC Ombú" at bounding box center [157, 210] width 293 height 29
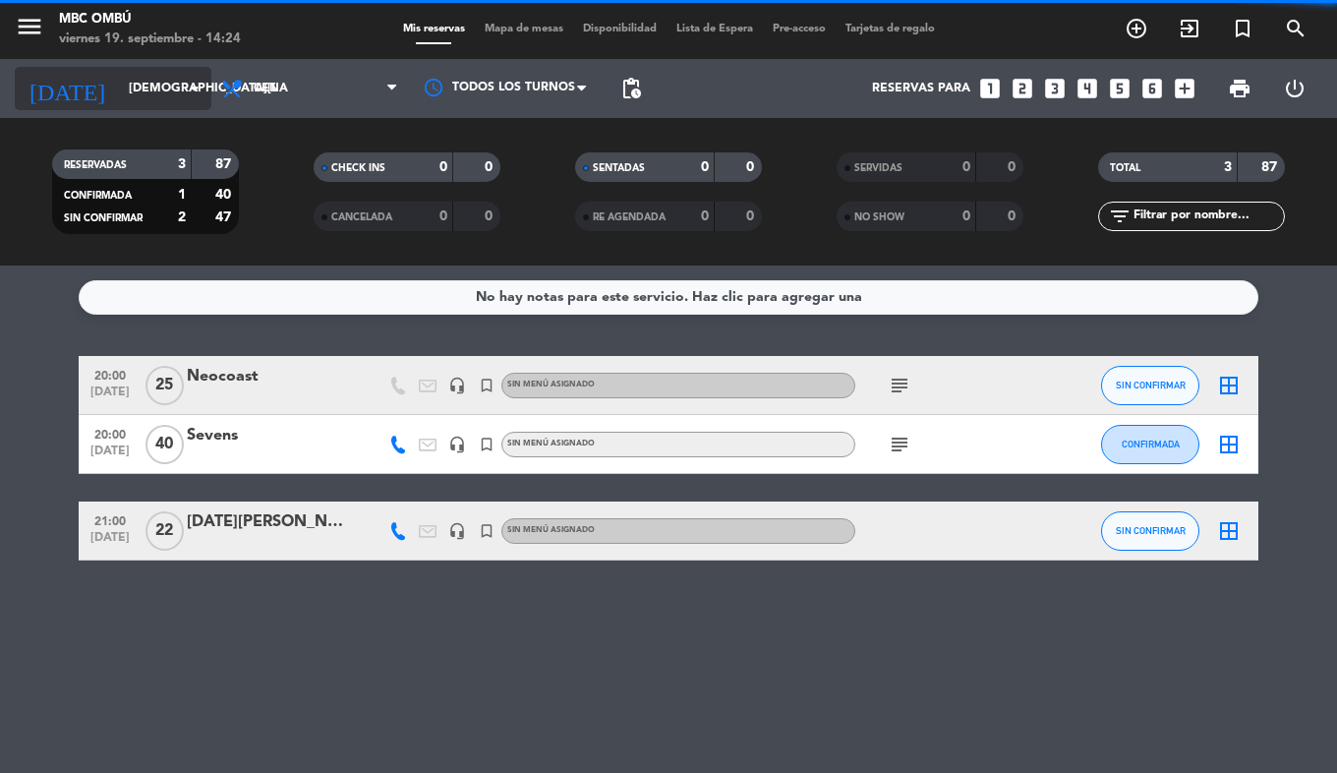
click at [130, 95] on input "[DEMOGRAPHIC_DATA][DATE]" at bounding box center [202, 88] width 166 height 33
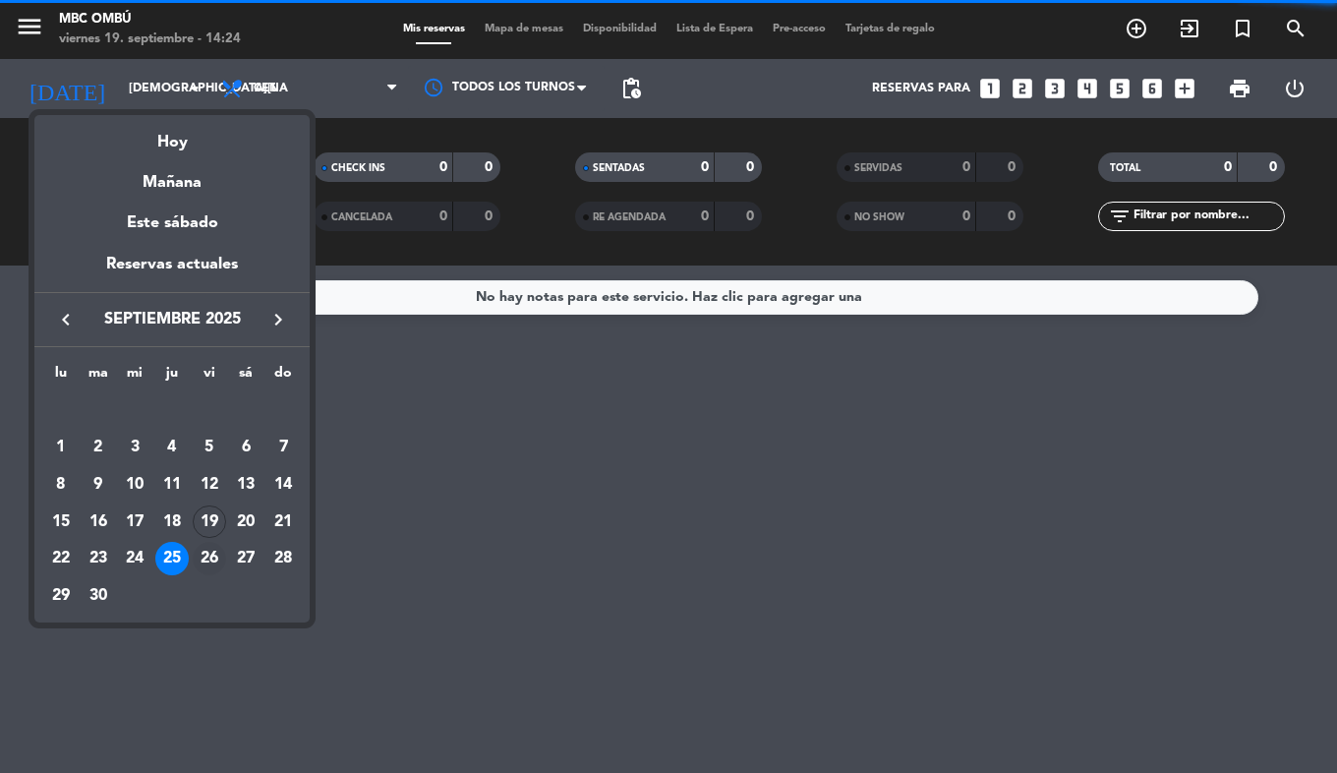
click at [204, 556] on div "26" at bounding box center [209, 558] width 33 height 33
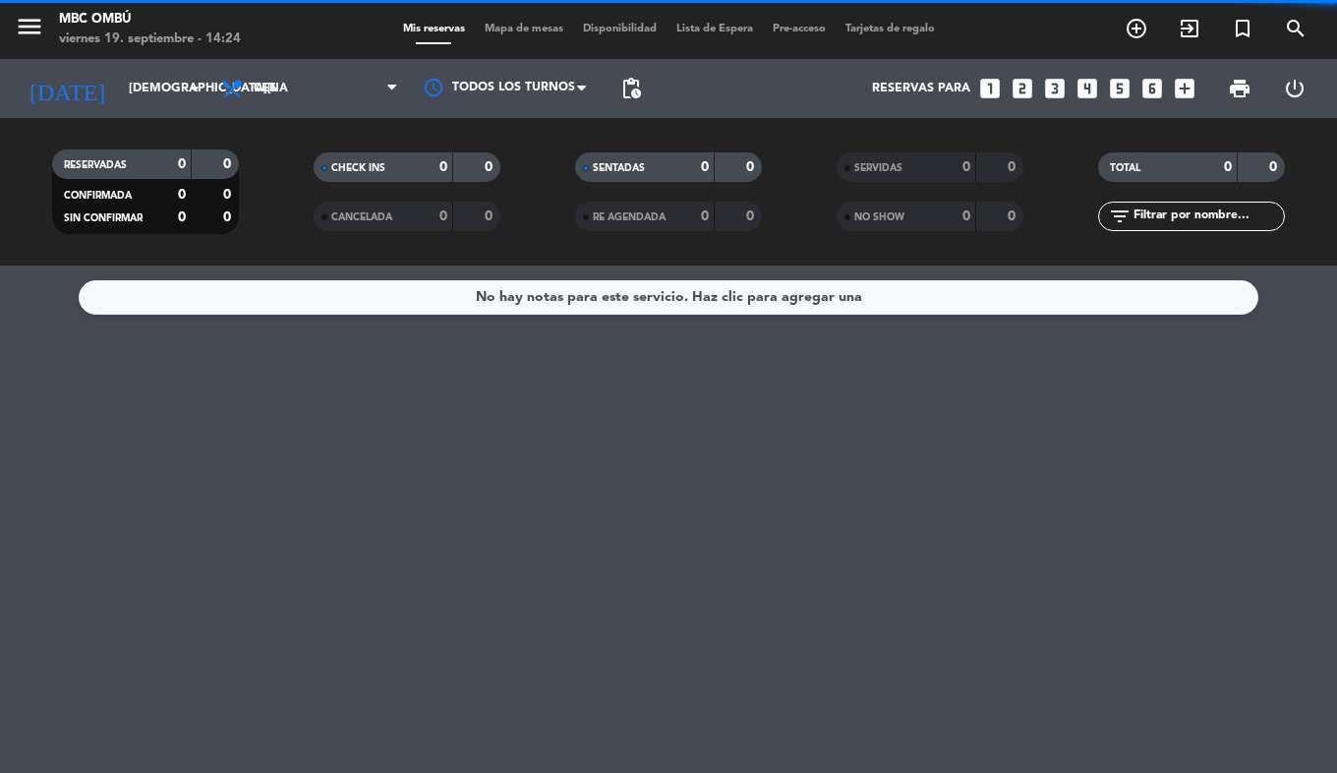
type input "[DATE]"
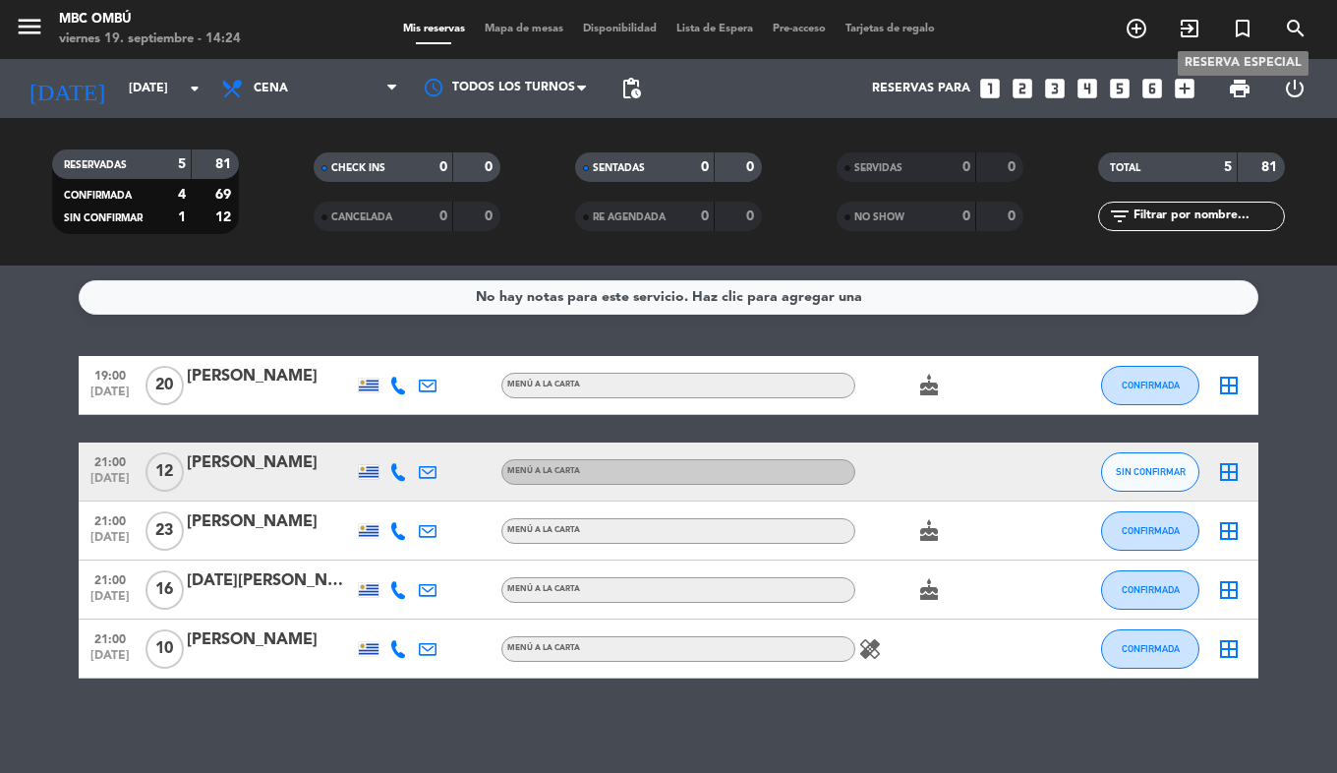
click at [1250, 31] on icon "turned_in_not" at bounding box center [1243, 29] width 24 height 24
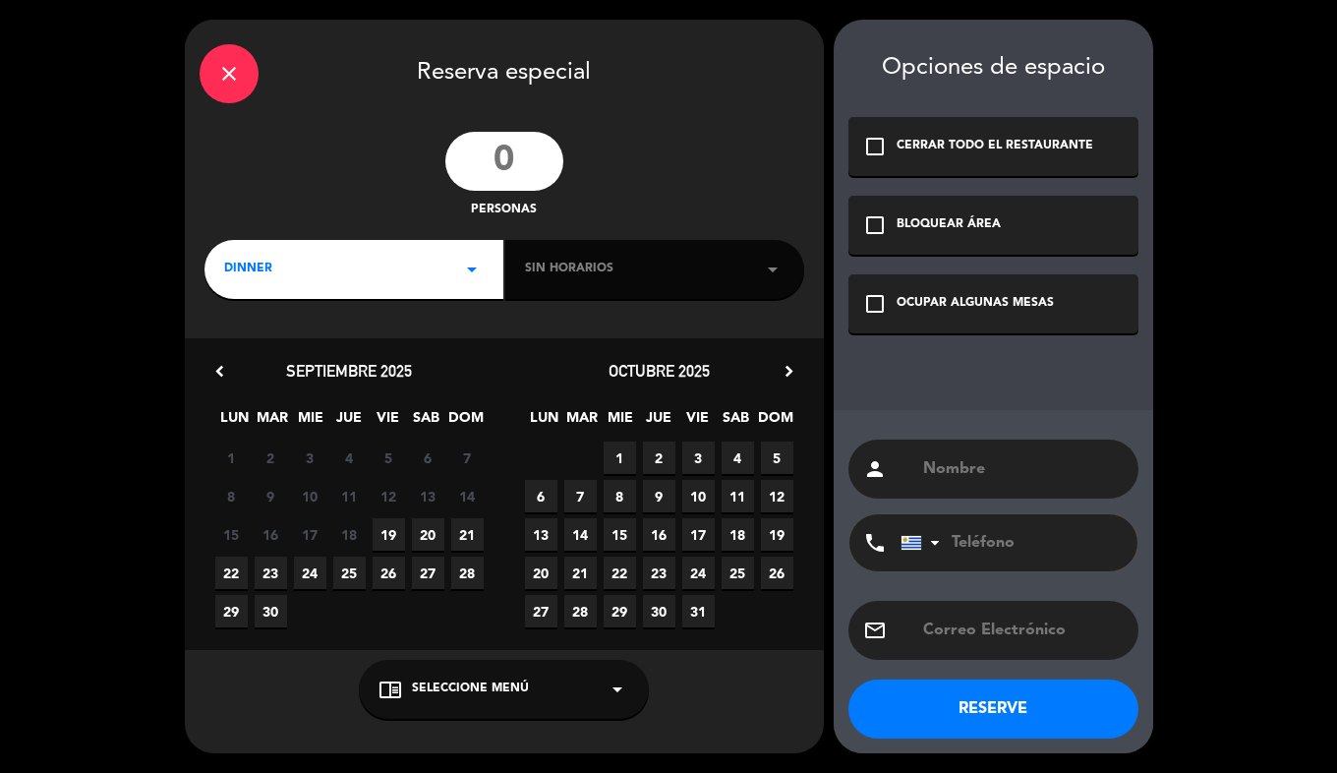
click at [497, 156] on input "number" at bounding box center [504, 161] width 118 height 59
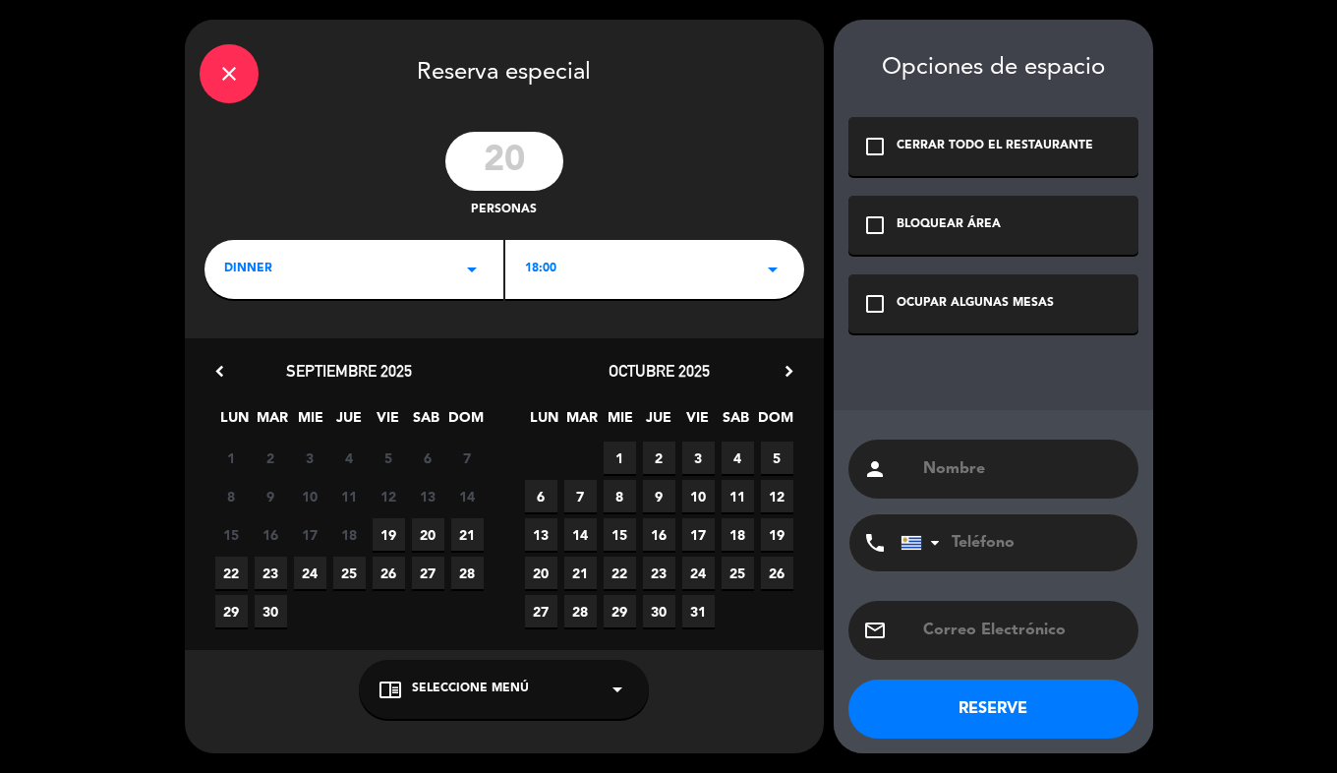
type input "20"
click at [681, 258] on div "18:00 arrow_drop_down" at bounding box center [654, 269] width 299 height 59
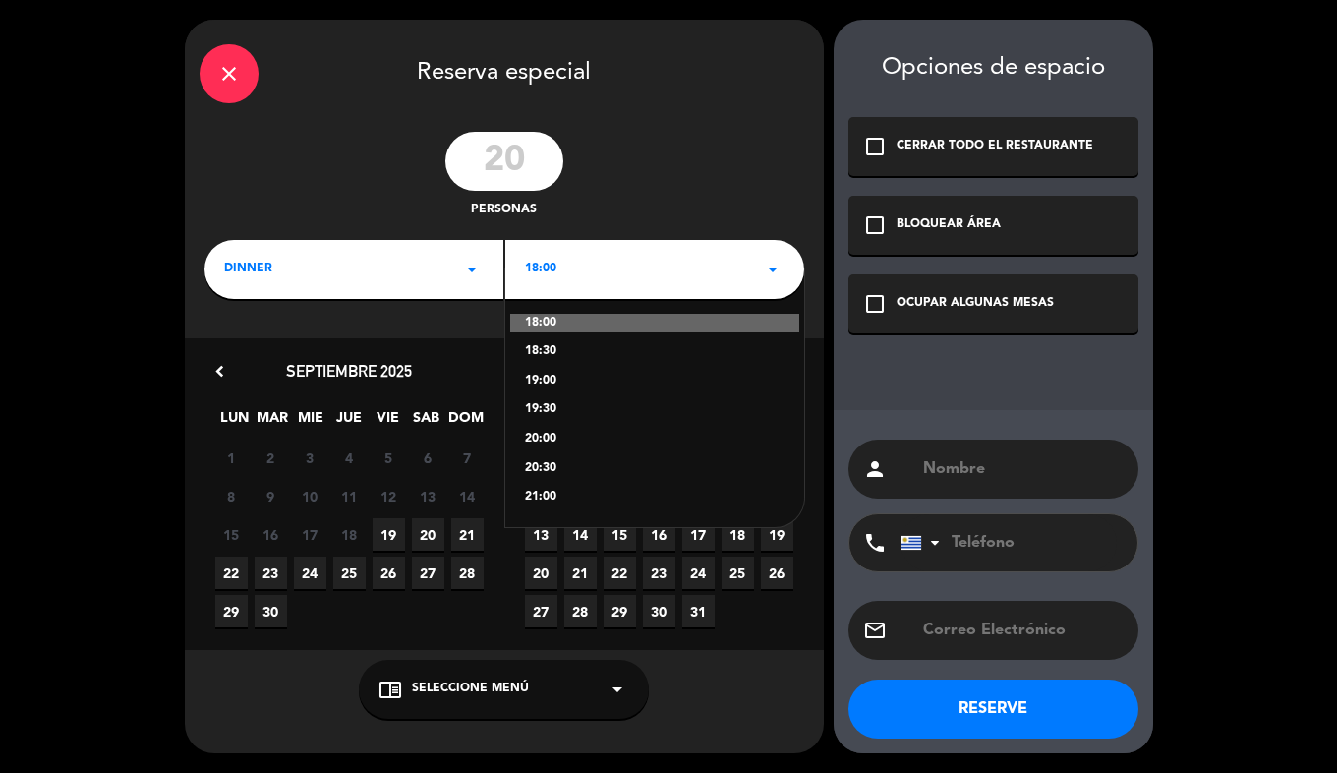
click at [559, 495] on div "21:00" at bounding box center [655, 498] width 260 height 20
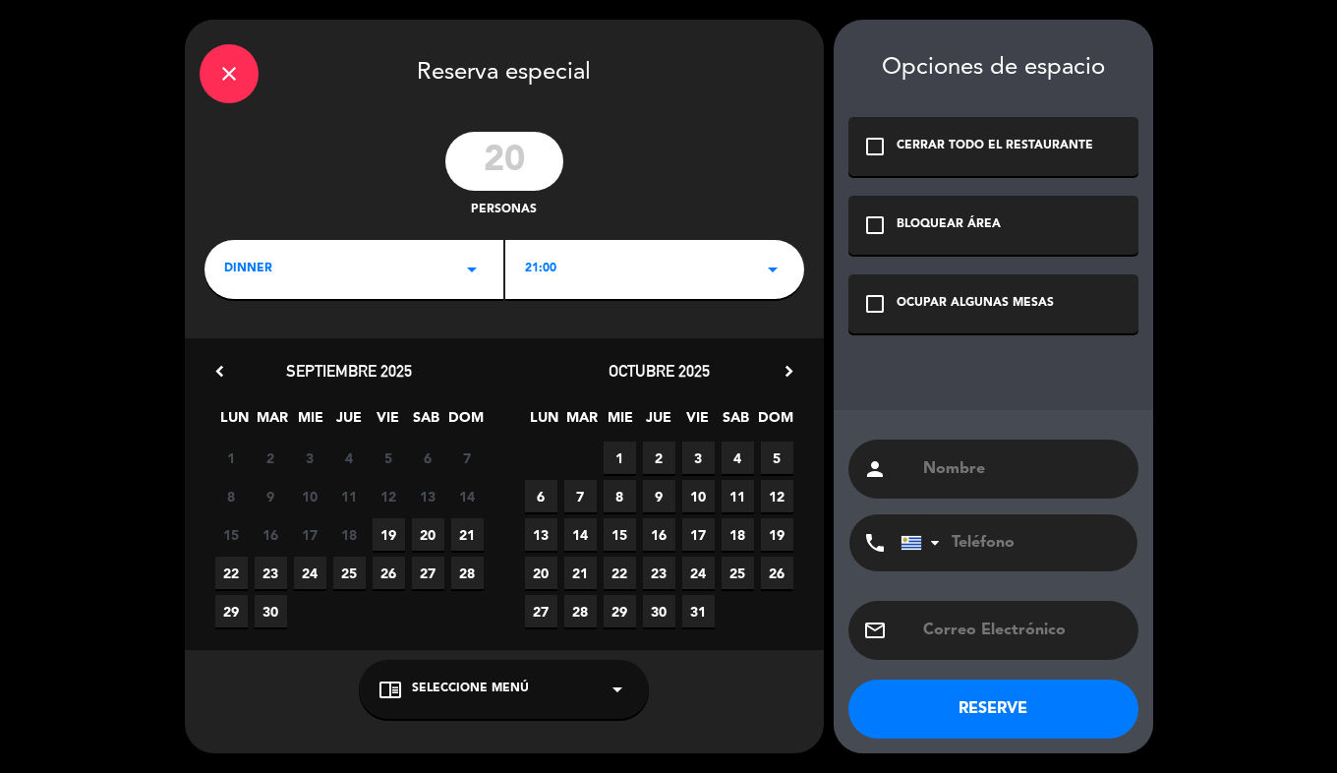
click at [392, 580] on span "26" at bounding box center [389, 573] width 32 height 32
click at [1043, 295] on div "OCUPAR ALGUNAS MESAS" at bounding box center [975, 304] width 157 height 20
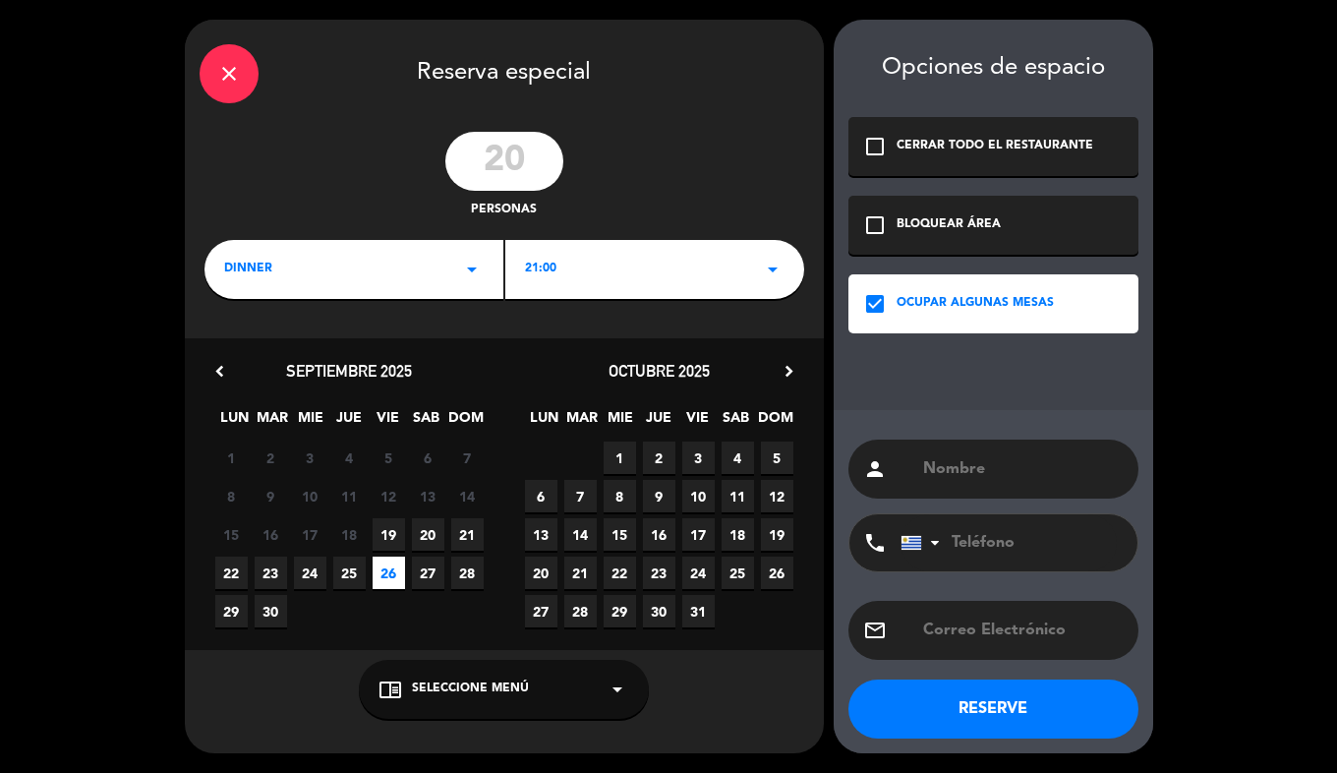
click at [997, 476] on input "text" at bounding box center [1022, 469] width 203 height 28
type input "[PERSON_NAME]"
click at [1062, 544] on input "tel" at bounding box center [1009, 542] width 216 height 57
paste input "098856184"
type input "098856184"
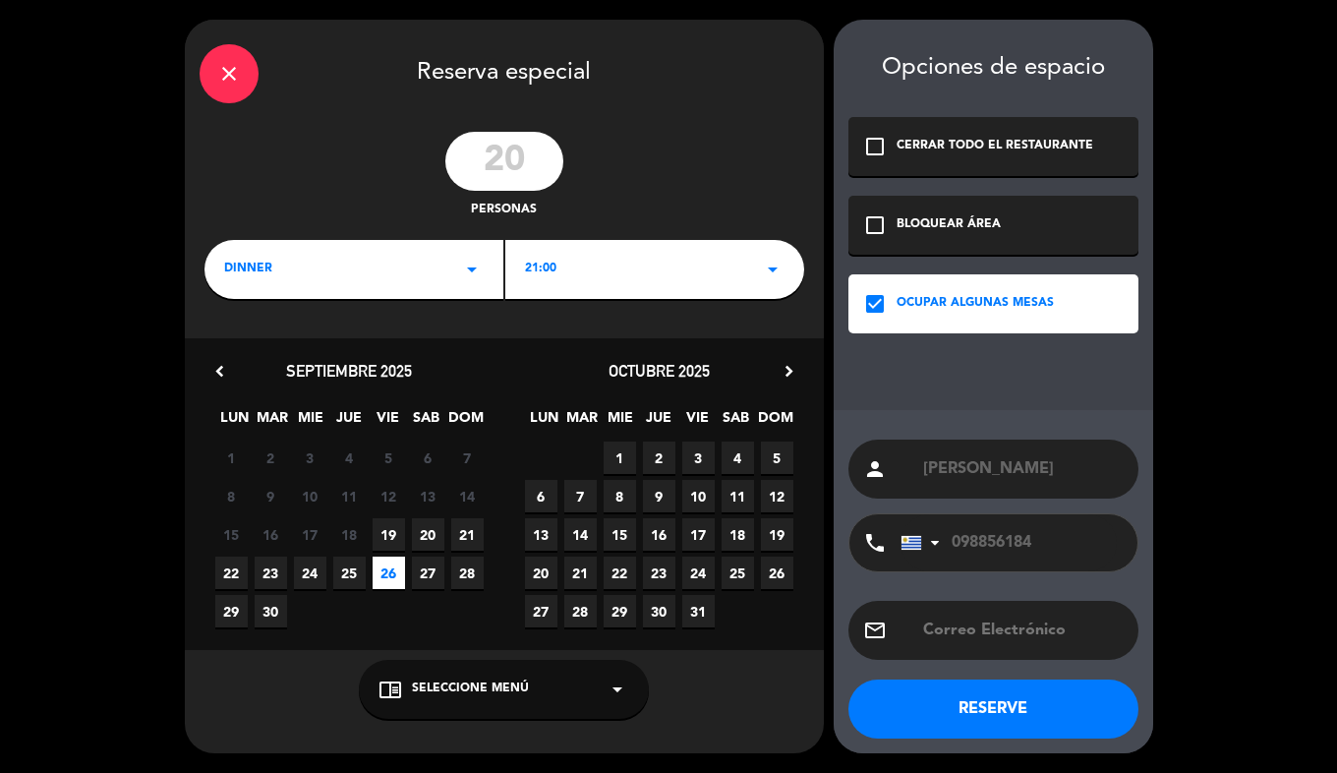
click at [998, 712] on button "RESERVE" at bounding box center [994, 708] width 290 height 59
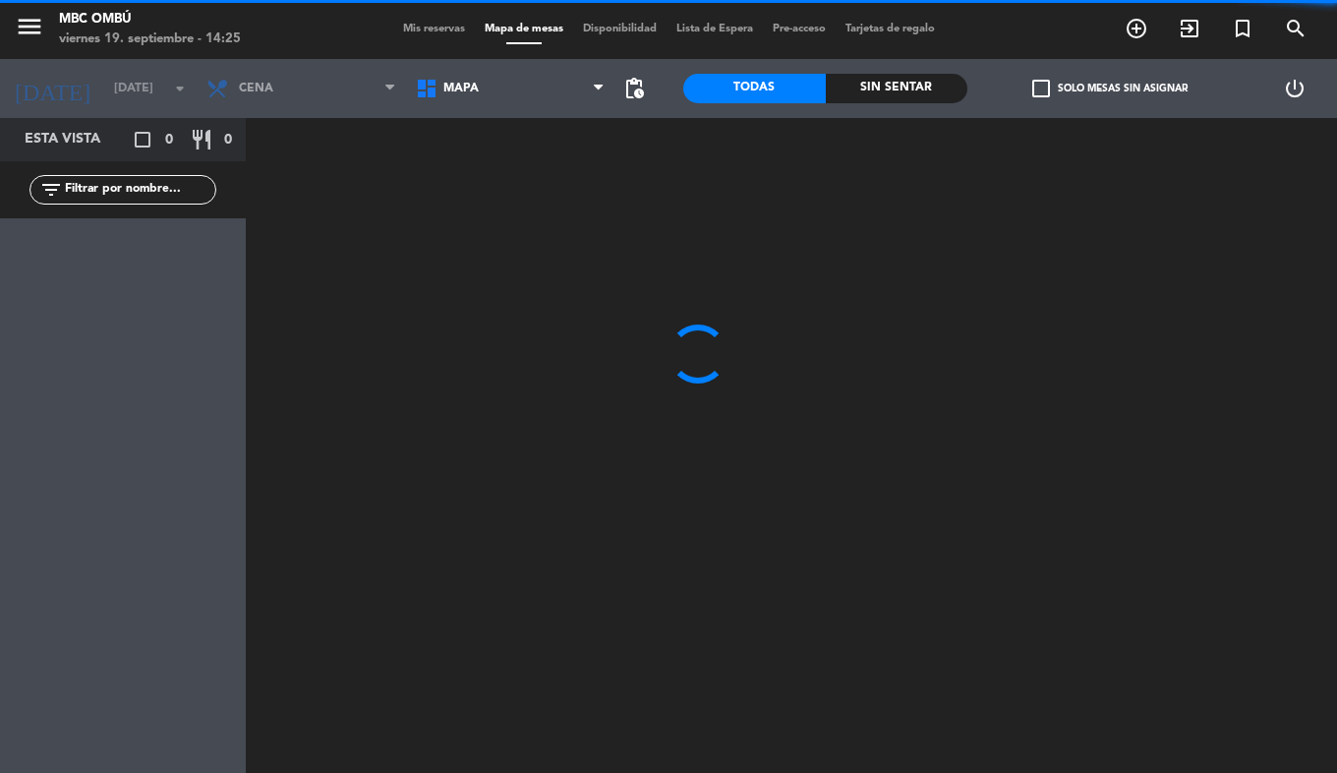
click at [428, 33] on span "Mis reservas" at bounding box center [434, 29] width 82 height 11
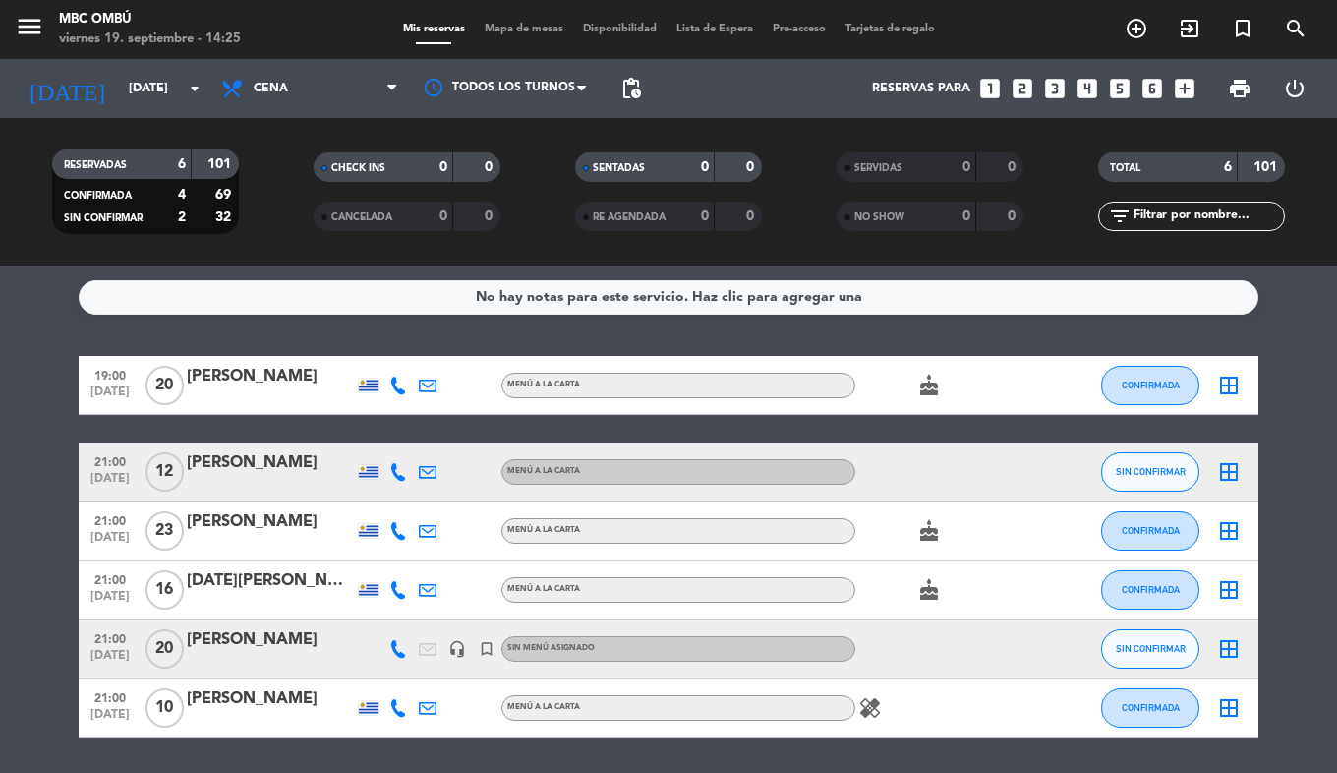
click at [226, 362] on div "19:00 [DATE] [PERSON_NAME] MENÚ A LA CARTA cake CONFIRMADA border_all" at bounding box center [669, 385] width 1180 height 59
click at [248, 658] on div at bounding box center [270, 662] width 167 height 16
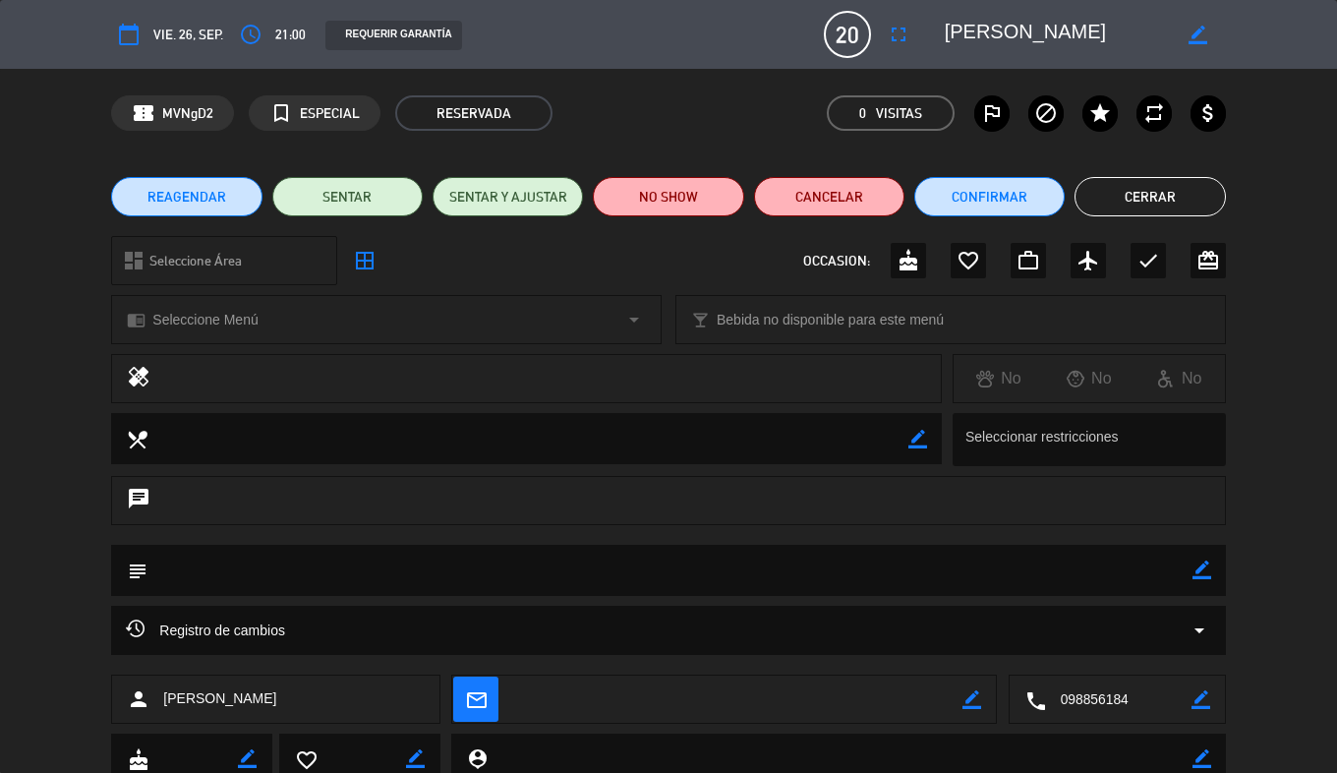
click at [1191, 567] on textarea at bounding box center [669, 570] width 1044 height 50
click at [1193, 569] on icon "border_color" at bounding box center [1202, 569] width 19 height 19
click at [959, 574] on textarea at bounding box center [669, 570] width 1044 height 50
type textarea "Fc solicita mesones de adelante en el patio"
click at [1196, 571] on icon at bounding box center [1202, 569] width 19 height 19
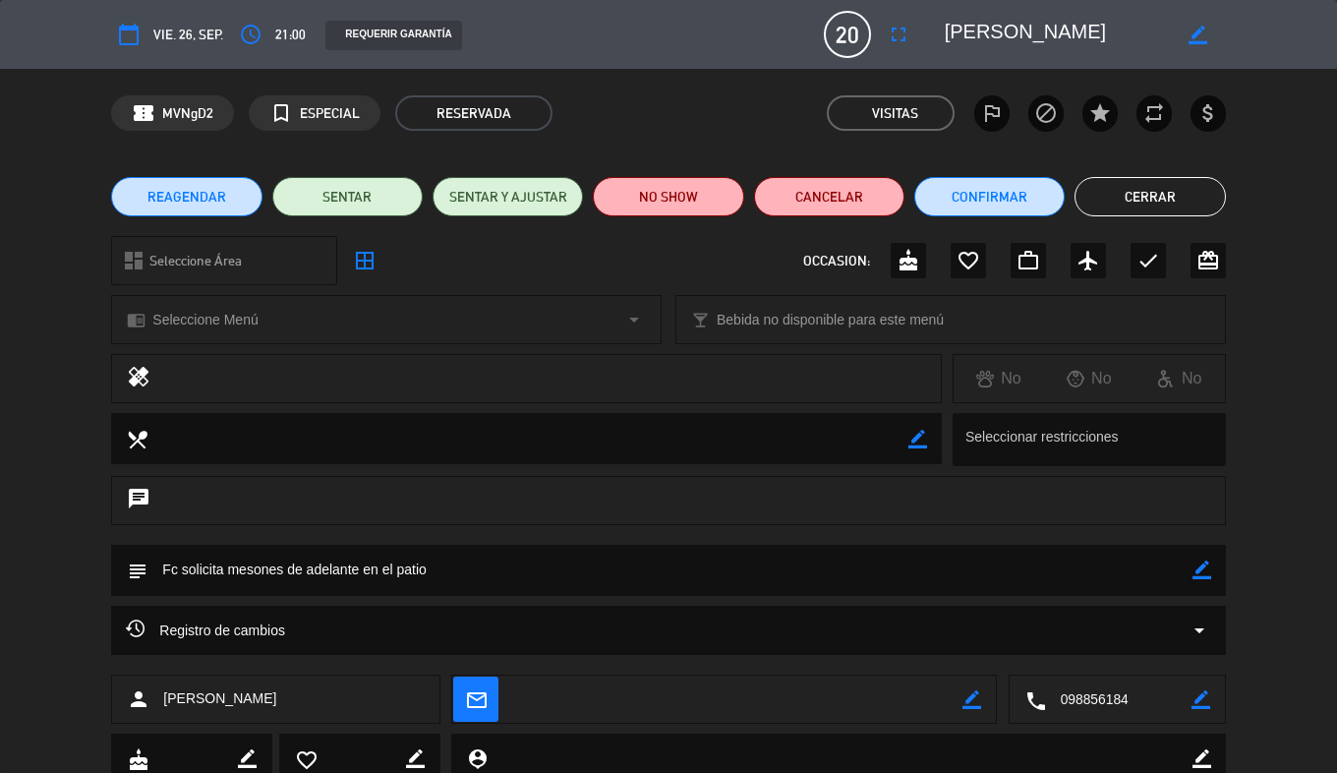
click at [1106, 195] on button "Cerrar" at bounding box center [1150, 196] width 150 height 39
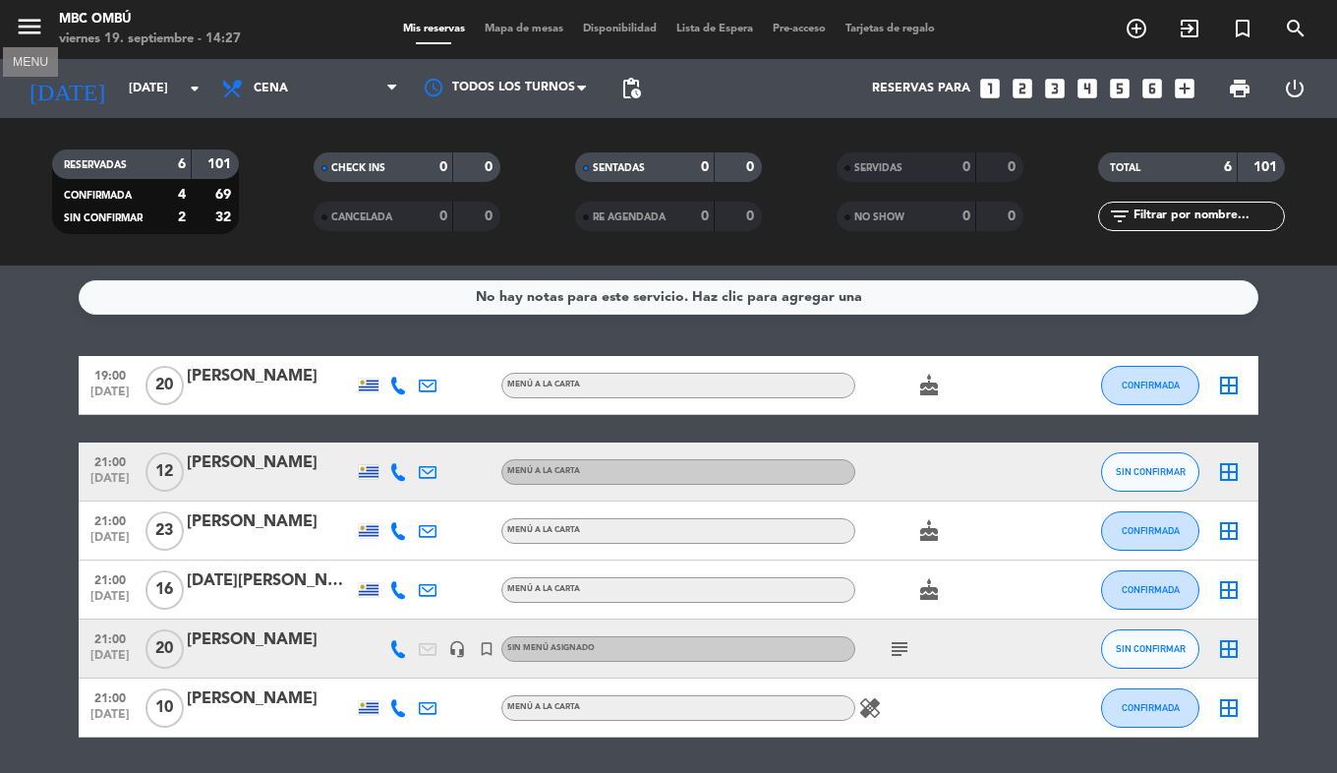
click at [28, 30] on icon "menu" at bounding box center [29, 26] width 29 height 29
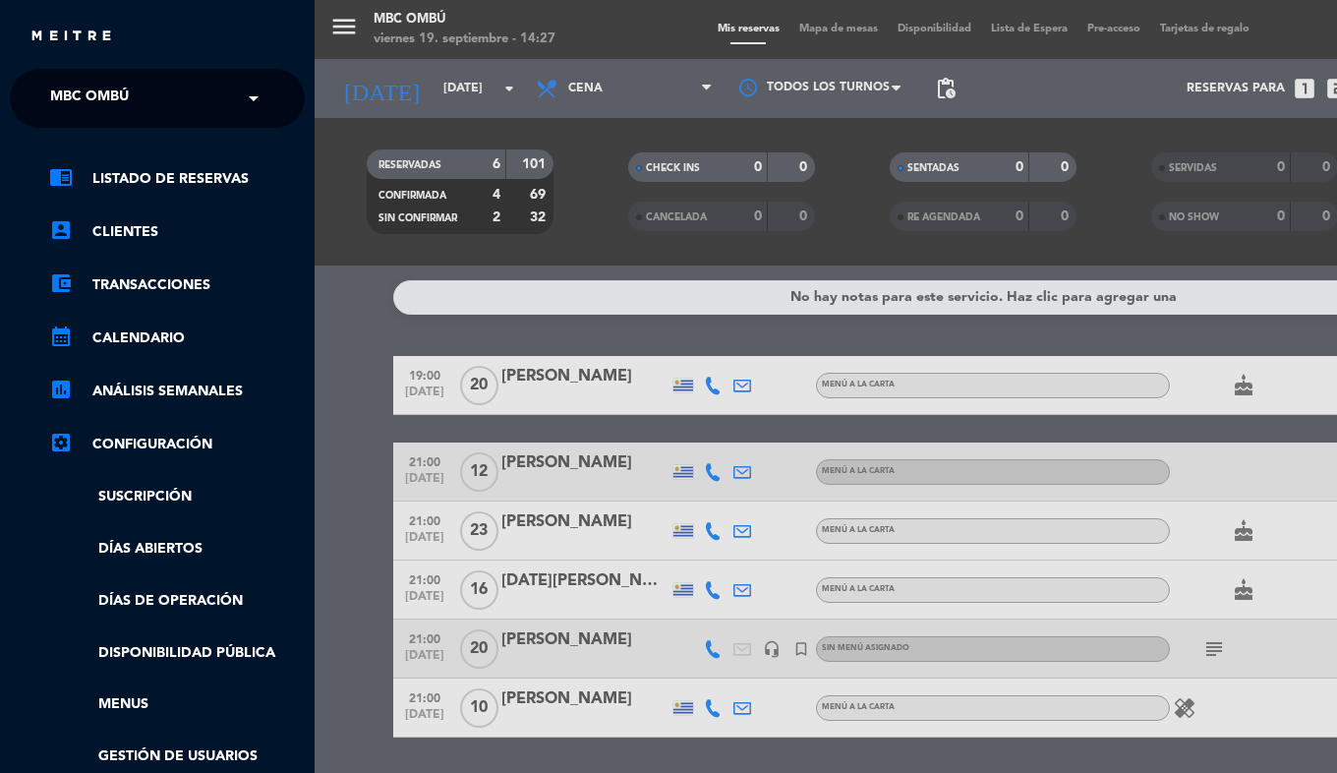
click at [126, 116] on span "MBC Ombú" at bounding box center [89, 98] width 79 height 41
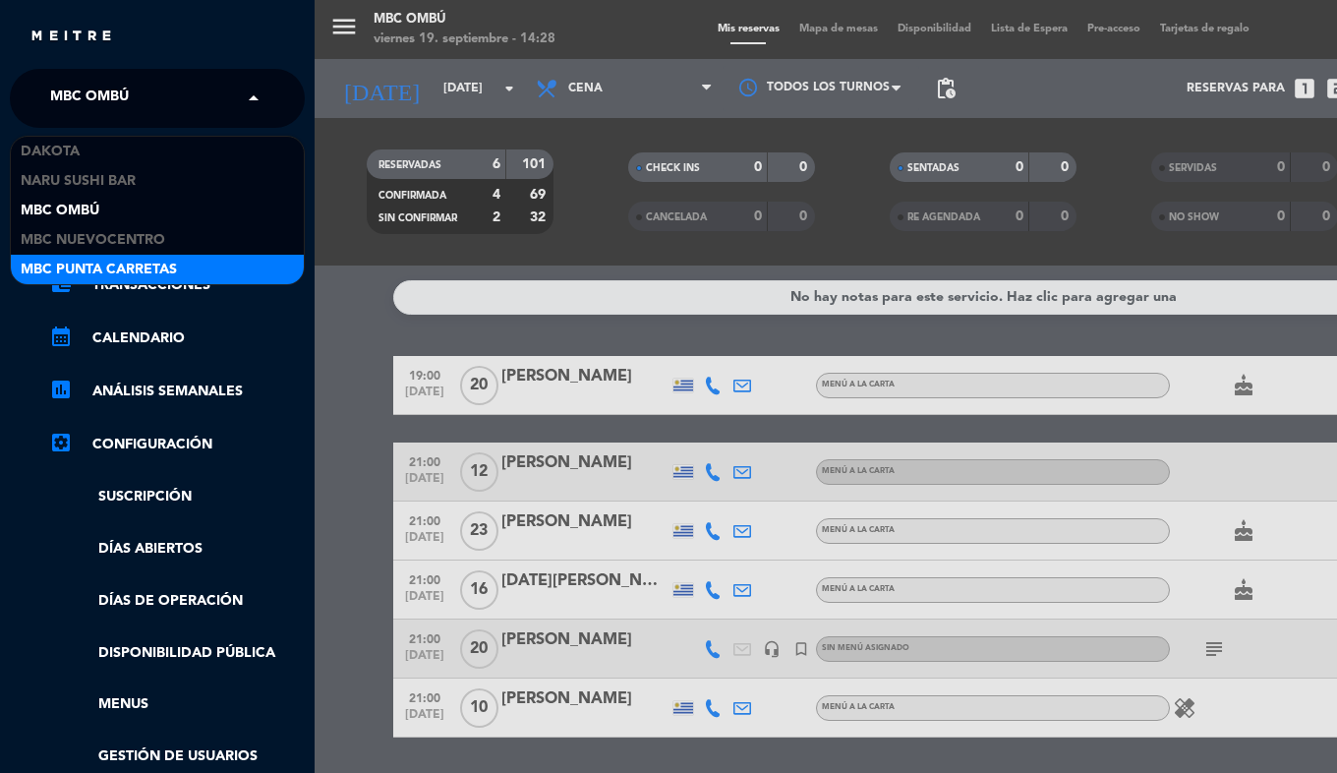
click at [164, 267] on span "MBC Punta Carretas" at bounding box center [99, 270] width 156 height 23
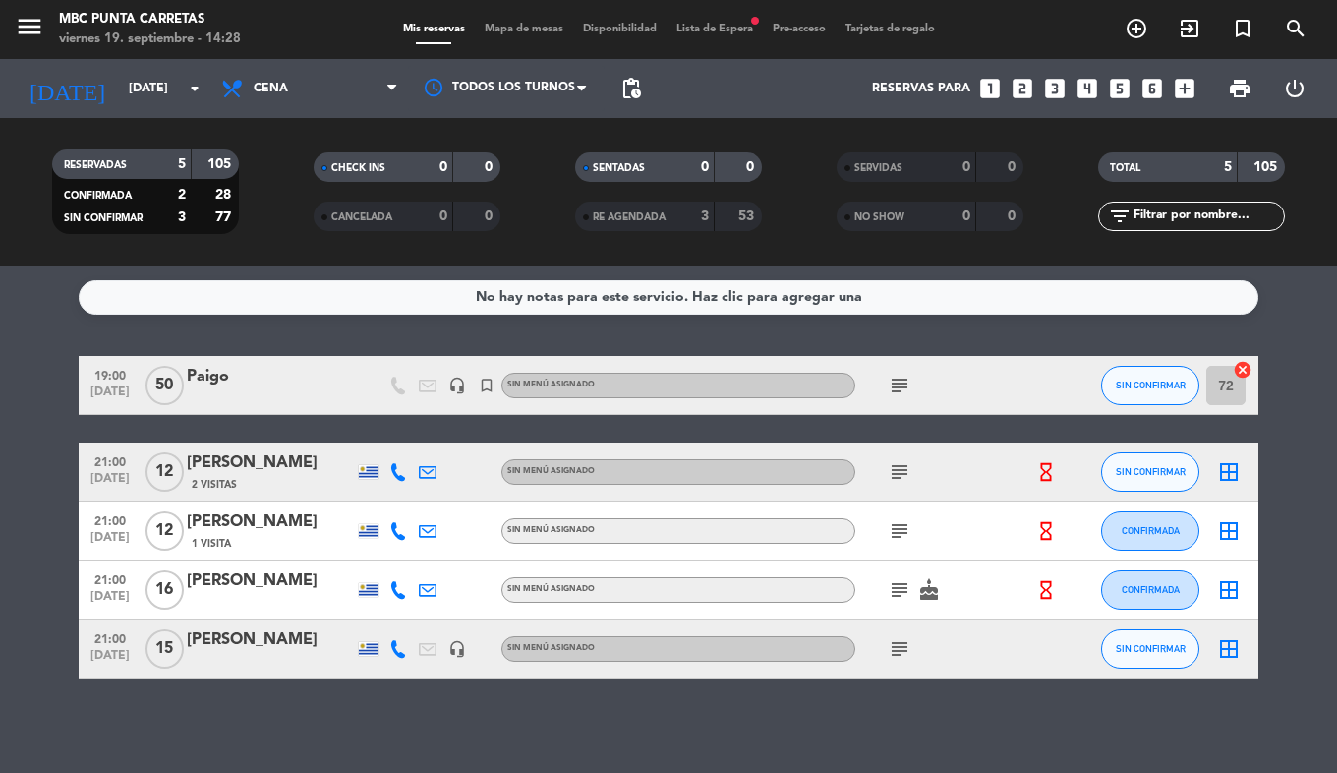
click at [355, 384] on div at bounding box center [368, 385] width 29 height 58
click at [161, 386] on span "50" at bounding box center [165, 385] width 38 height 39
click at [211, 374] on div "Paigo" at bounding box center [270, 377] width 167 height 26
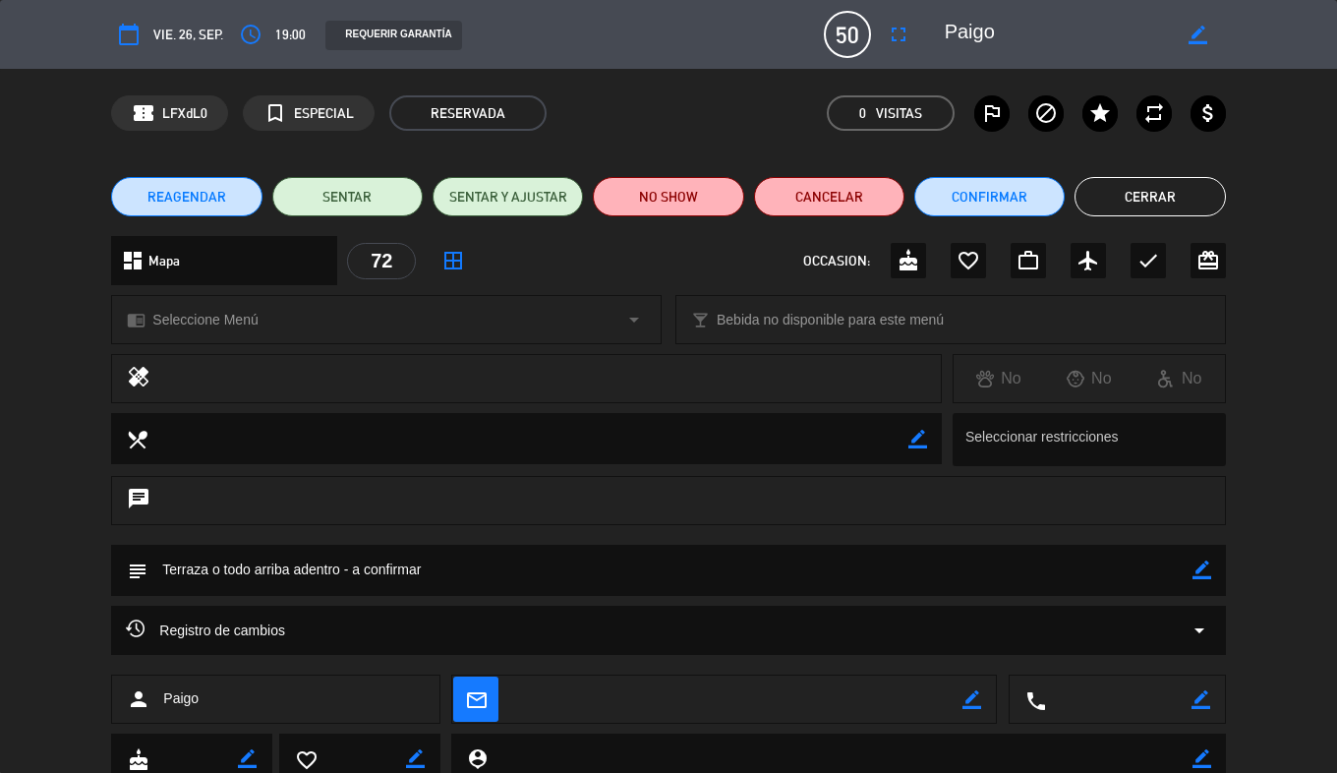
click at [1203, 569] on icon "border_color" at bounding box center [1202, 569] width 19 height 19
drag, startPoint x: 468, startPoint y: 573, endPoint x: 351, endPoint y: 577, distance: 117.1
click at [351, 577] on textarea at bounding box center [669, 570] width 1044 height 50
type textarea "Terraza o todo arriba adentro - En principio terraza, Pero no ocupar arriba ade…"
click at [1206, 570] on icon at bounding box center [1202, 569] width 19 height 19
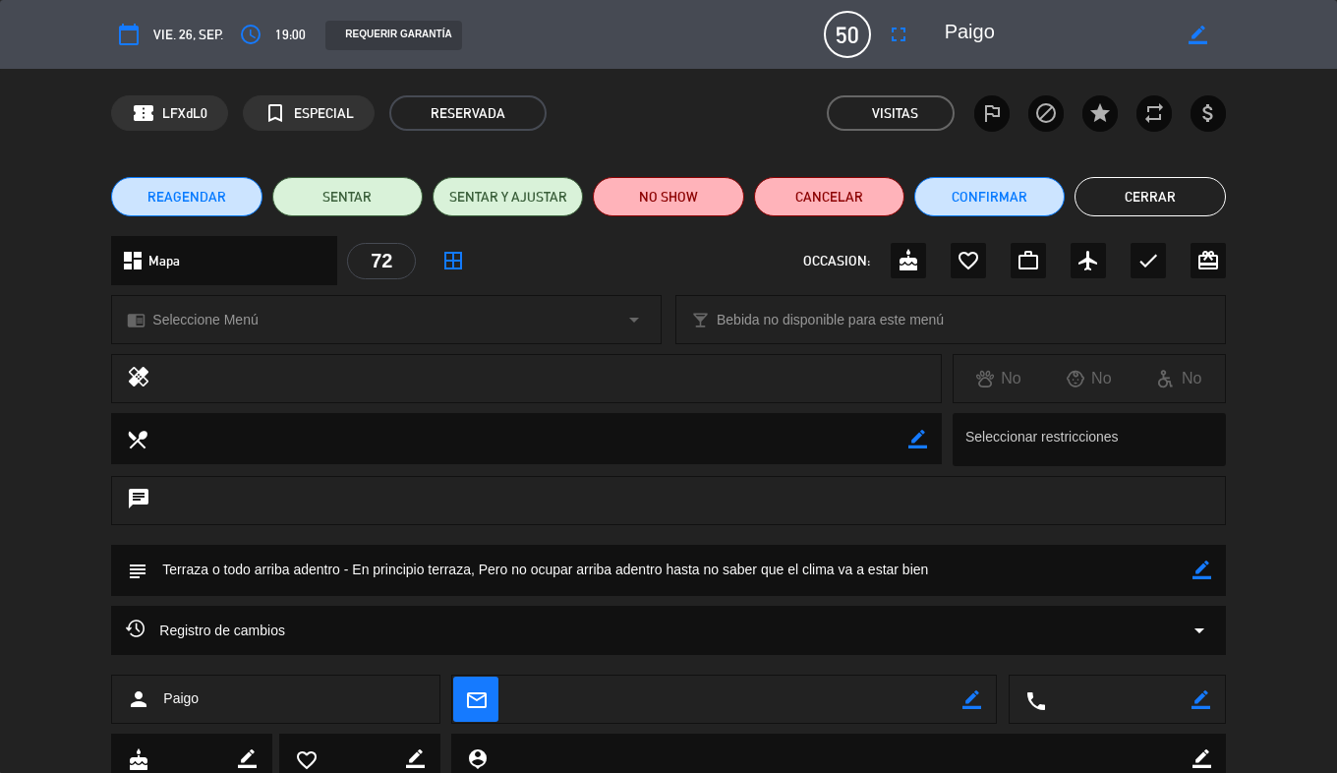
click at [1106, 192] on button "Cerrar" at bounding box center [1150, 196] width 150 height 39
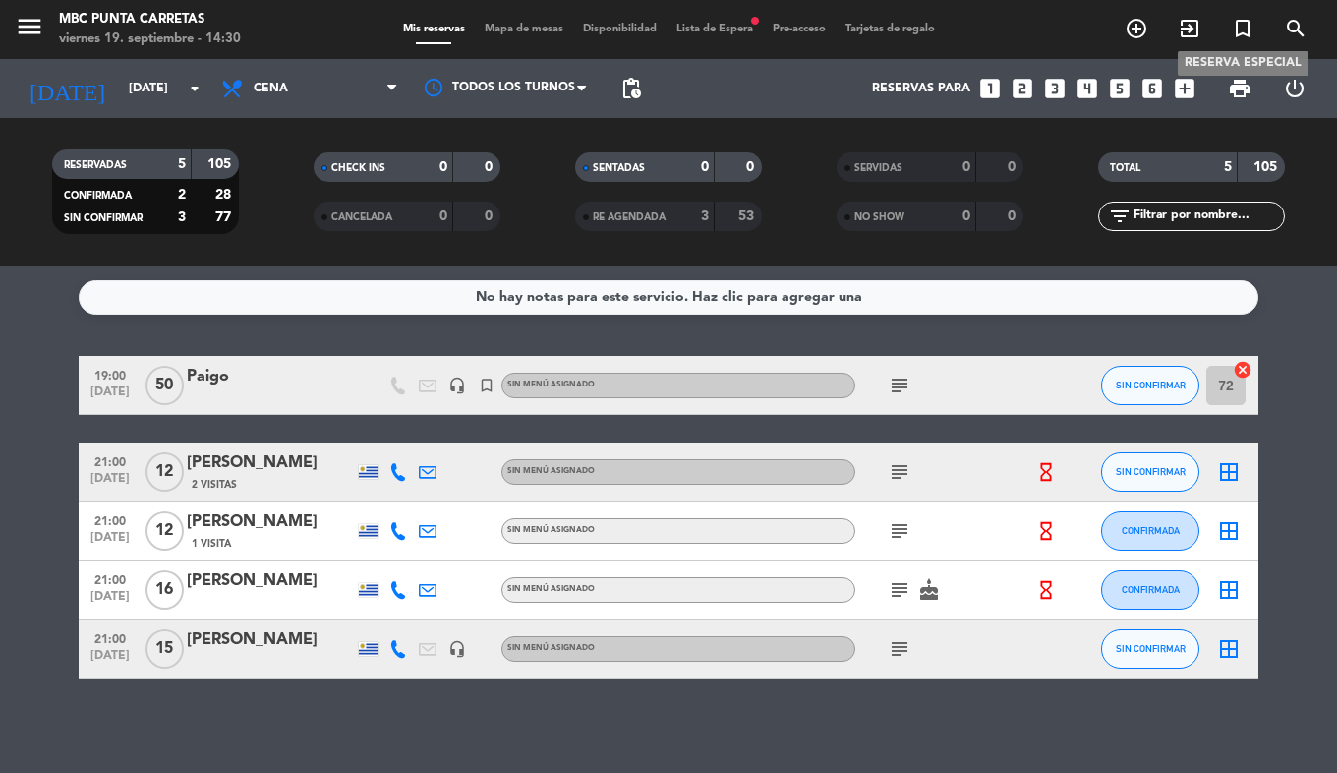
click at [1251, 33] on icon "turned_in_not" at bounding box center [1243, 29] width 24 height 24
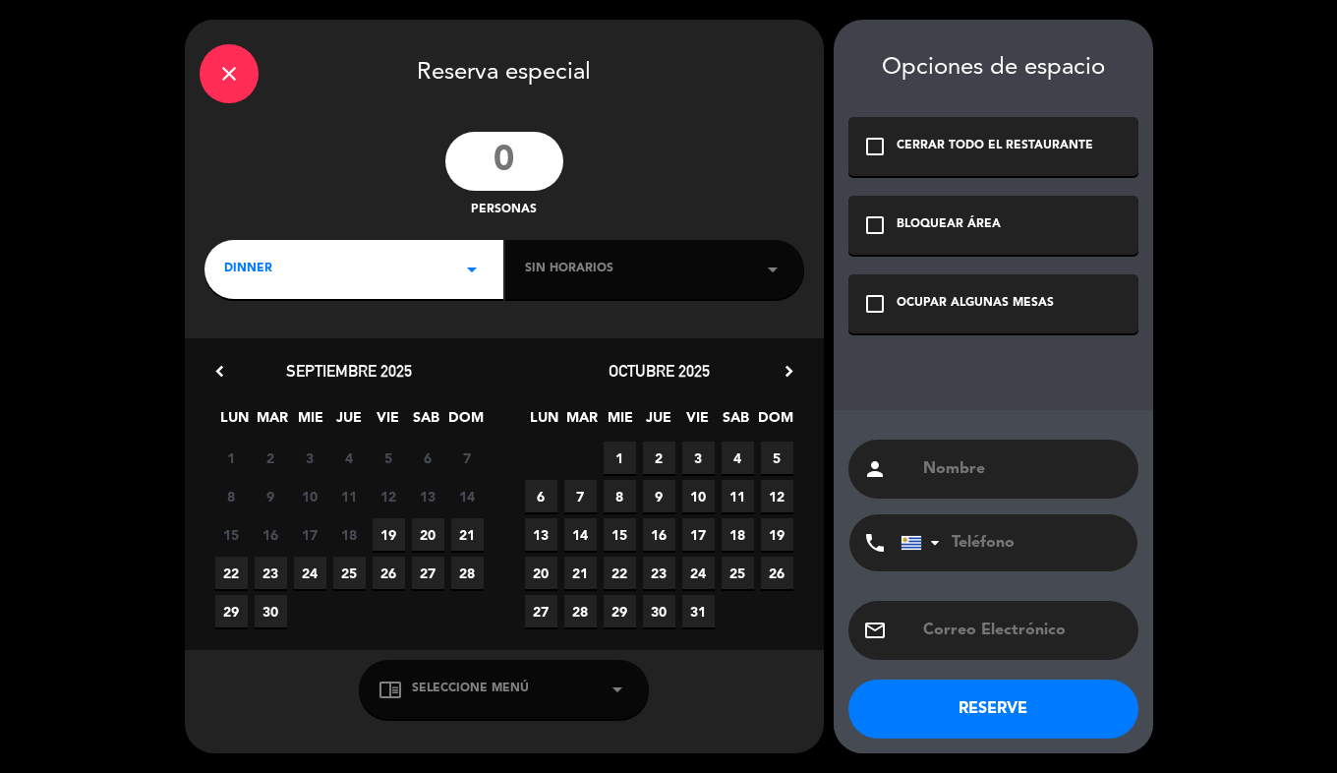
click at [486, 169] on input "number" at bounding box center [504, 161] width 118 height 59
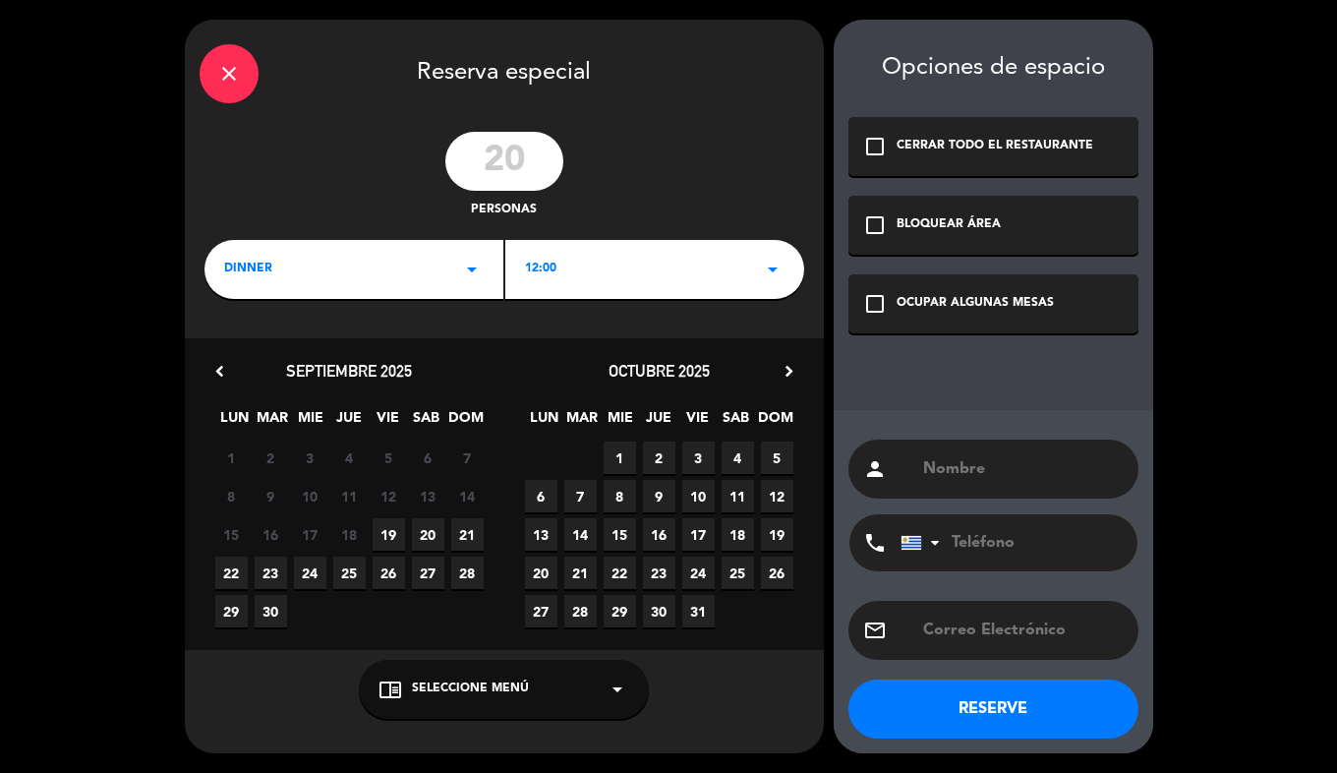
type input "20"
click at [564, 265] on div "12:00 arrow_drop_down" at bounding box center [654, 269] width 299 height 59
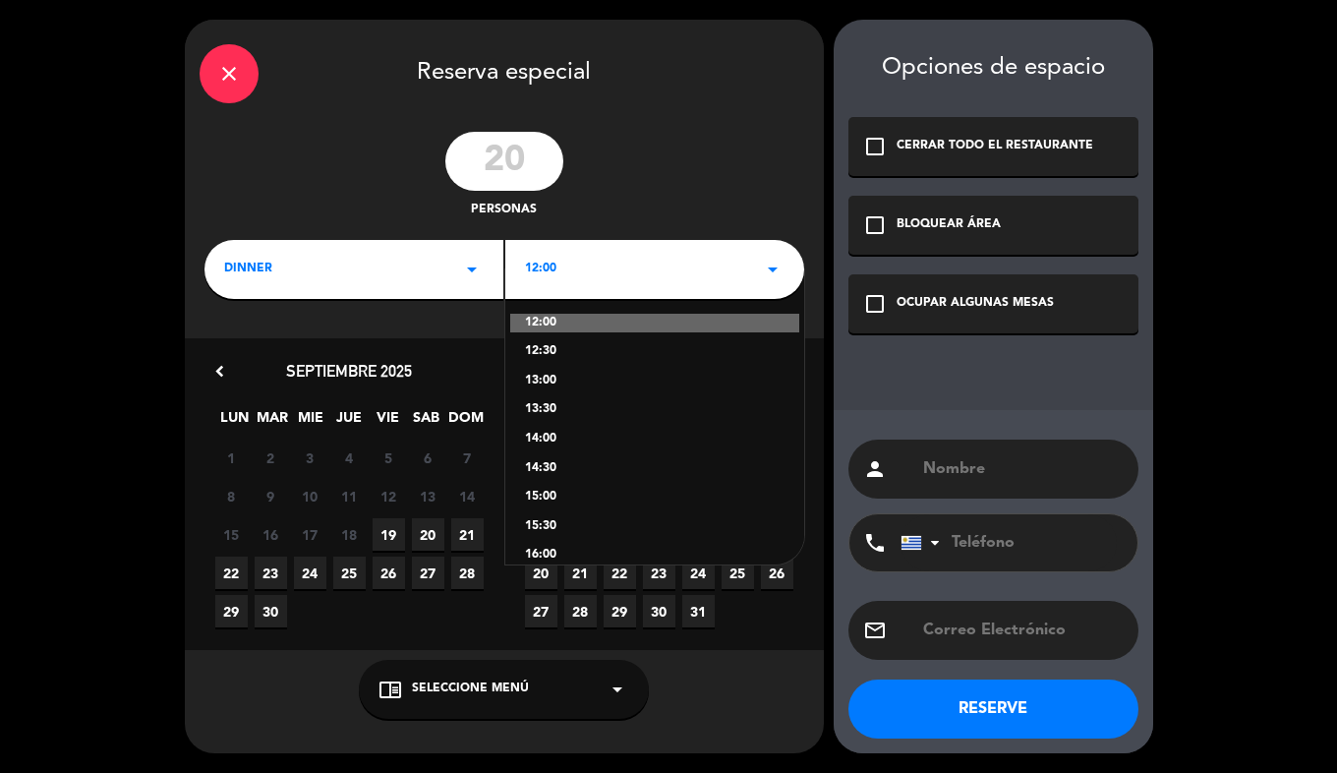
scroll to position [312, 0]
click at [552, 530] on div "21:00" at bounding box center [655, 535] width 260 height 20
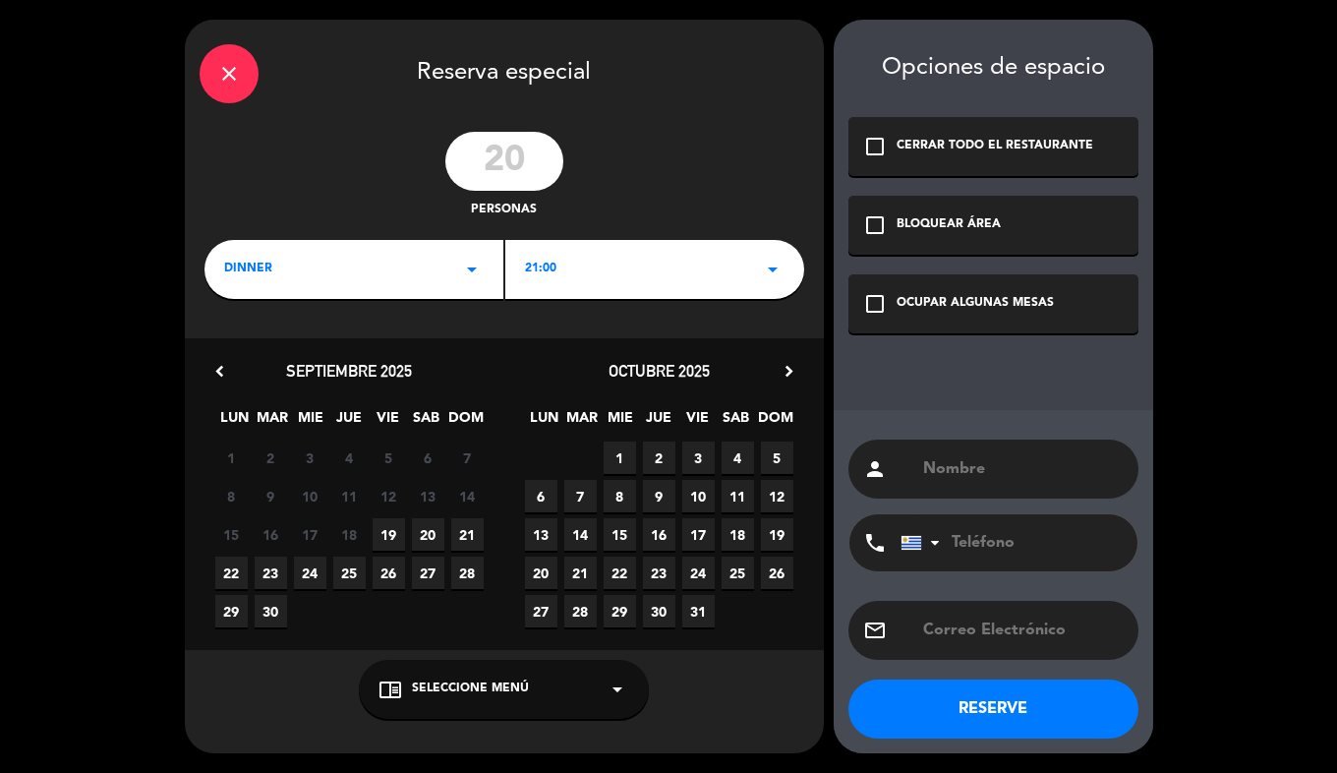
click at [394, 573] on span "26" at bounding box center [389, 573] width 32 height 32
click at [936, 302] on div "OCUPAR ALGUNAS MESAS" at bounding box center [975, 304] width 157 height 20
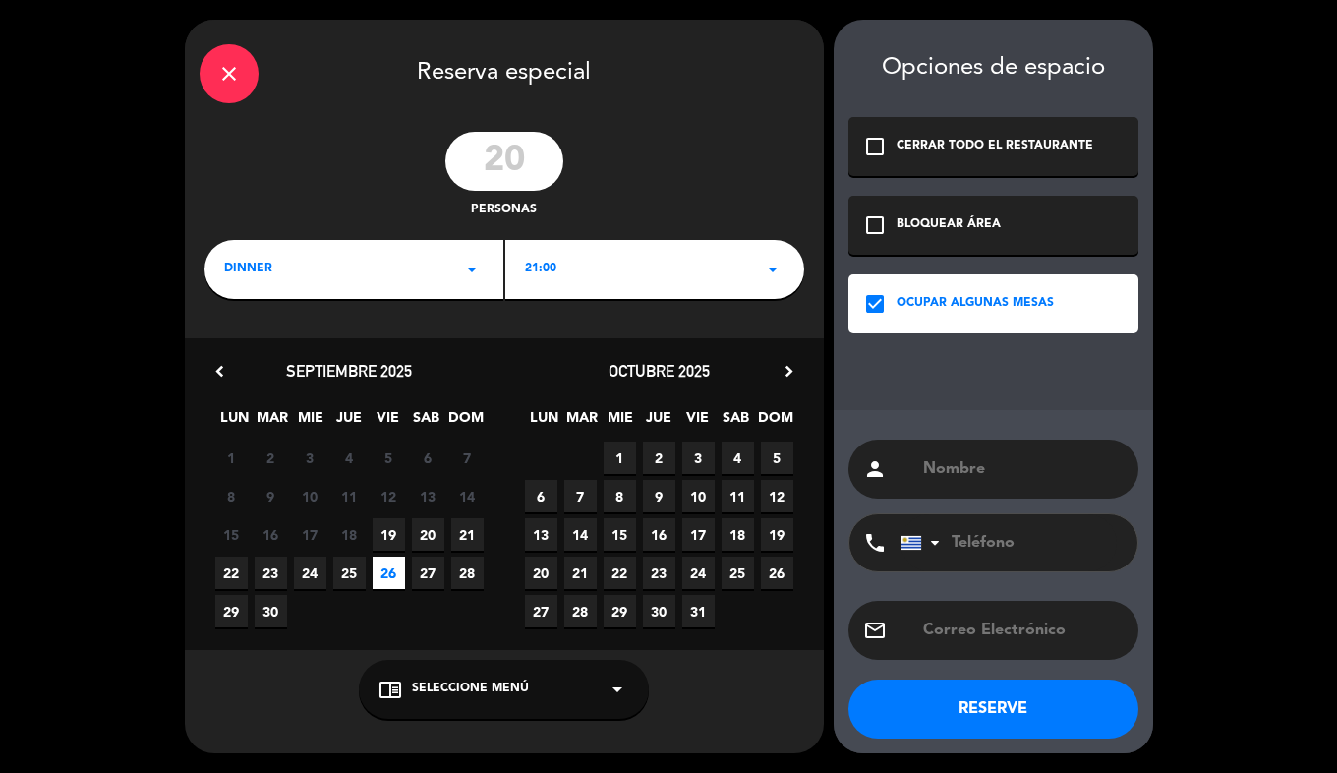
click at [962, 539] on input "tel" at bounding box center [1009, 542] width 216 height 57
paste input "092822282"
type input "092822282"
click at [1031, 465] on input "text" at bounding box center [1022, 469] width 203 height 28
click at [969, 458] on input "text" at bounding box center [1022, 469] width 203 height 28
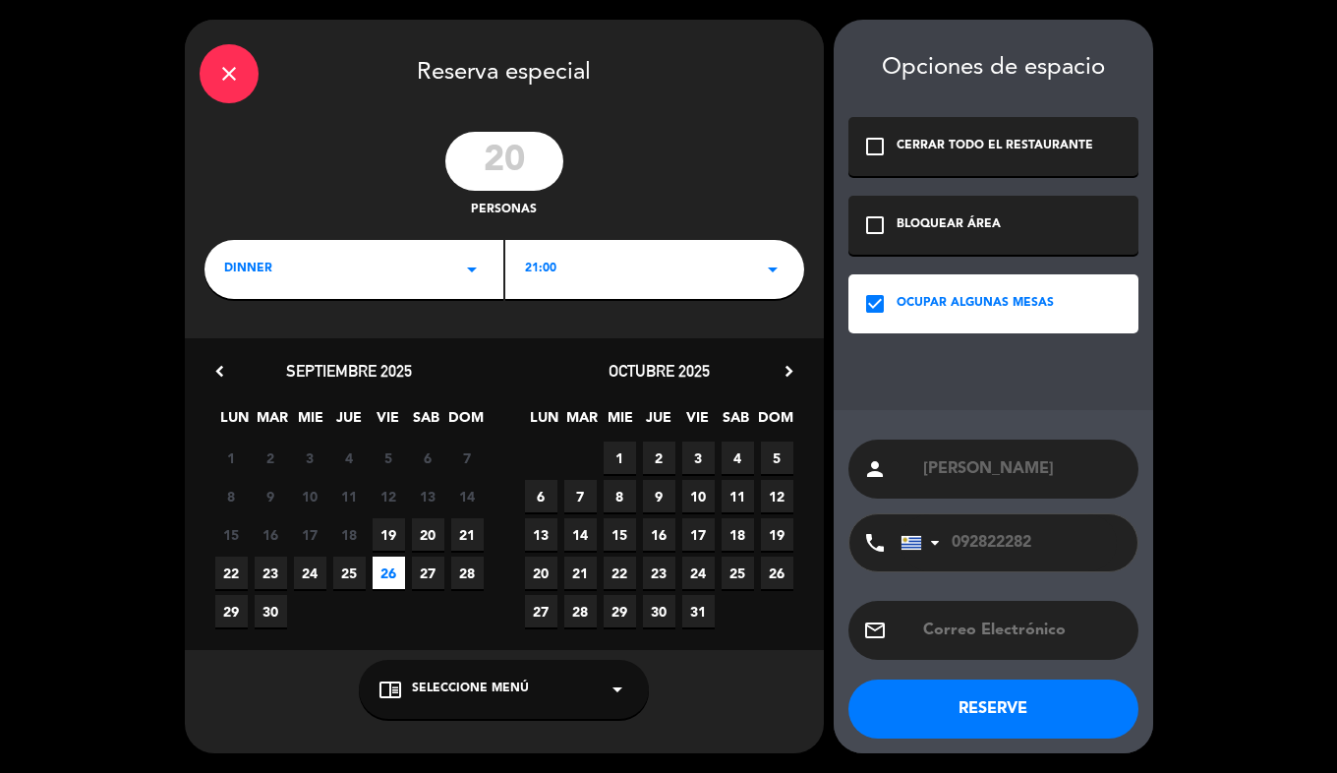
type input "[PERSON_NAME]"
click at [986, 702] on button "RESERVE" at bounding box center [994, 708] width 290 height 59
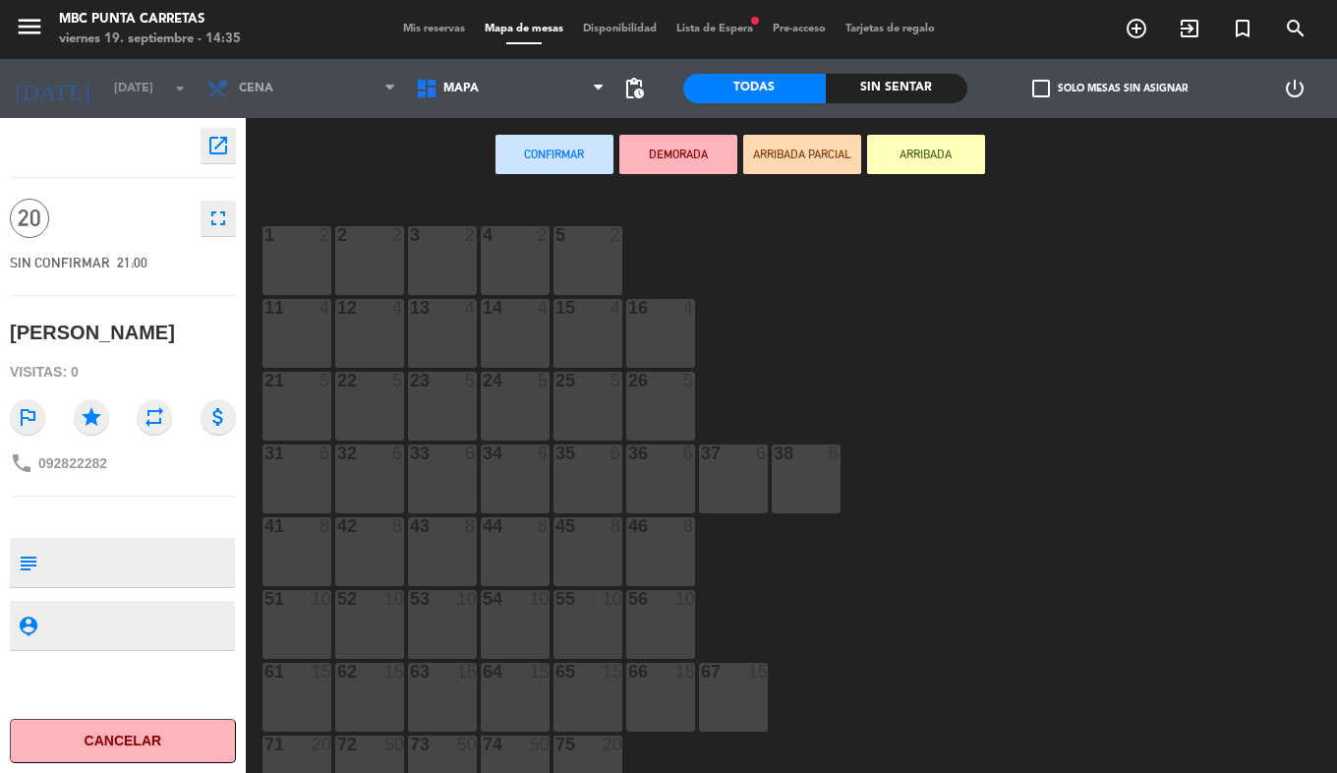
click at [438, 30] on span "Mis reservas" at bounding box center [434, 29] width 82 height 11
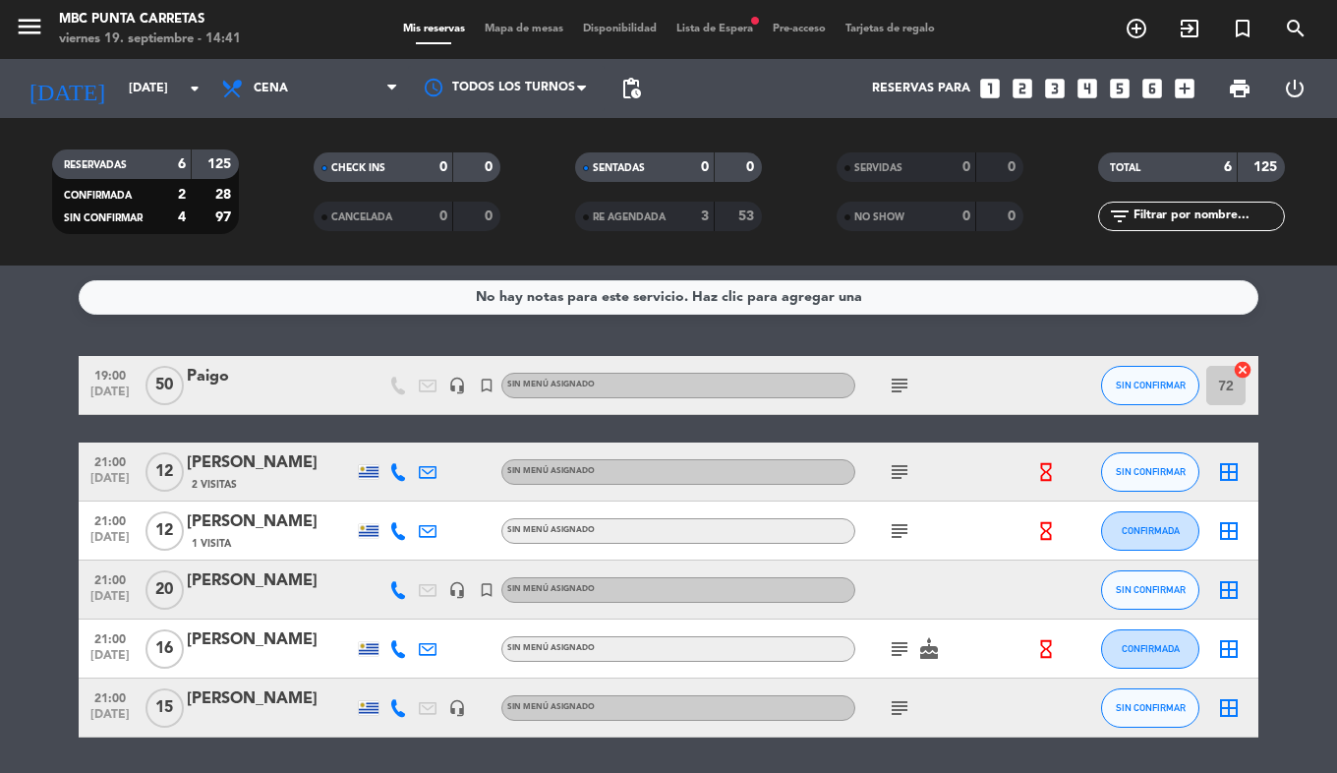
click at [390, 583] on icon at bounding box center [398, 590] width 18 height 18
click at [70, 630] on bookings-row "19:00 [DATE] Paigo headset_mic turned_in_not Sin menú asignado subject SIN CONF…" at bounding box center [668, 547] width 1337 height 382
click at [38, 16] on icon "menu" at bounding box center [29, 26] width 29 height 29
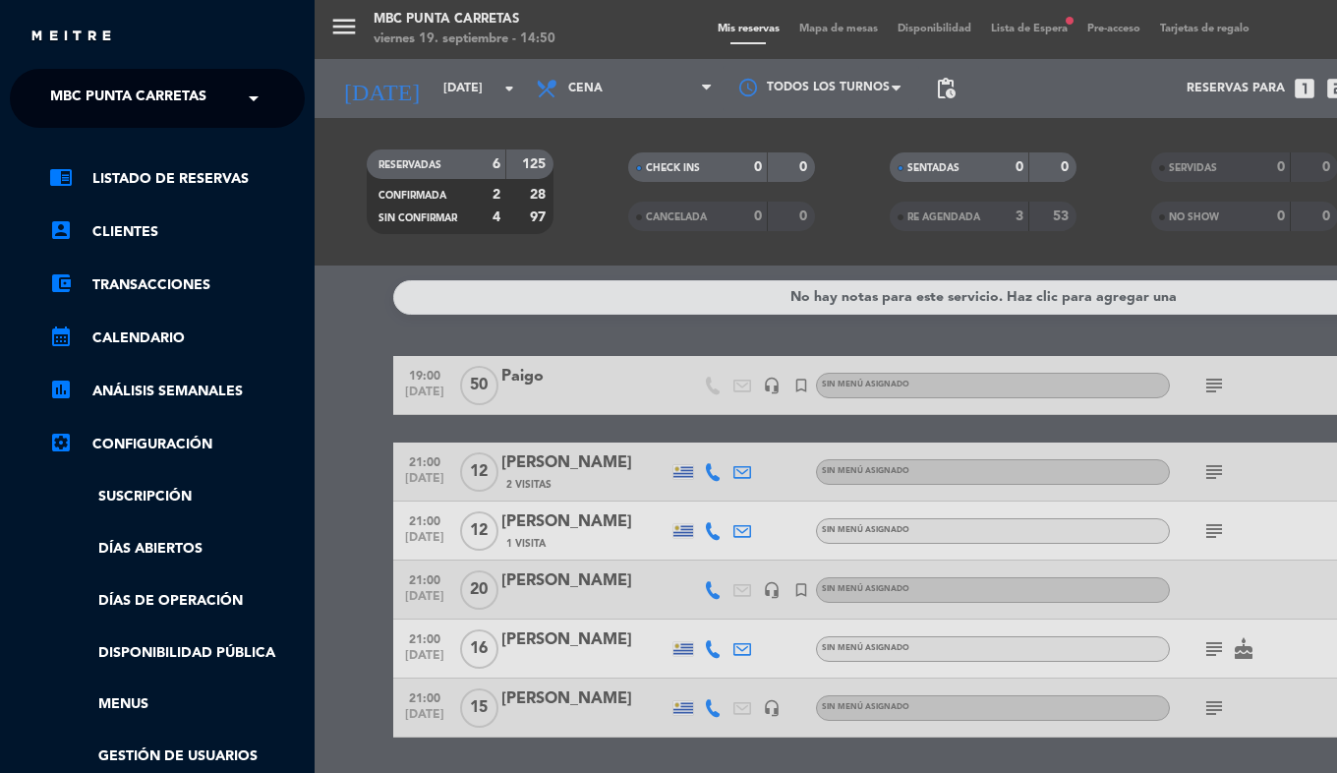
click at [71, 91] on span "MBC Punta Carretas" at bounding box center [128, 98] width 156 height 41
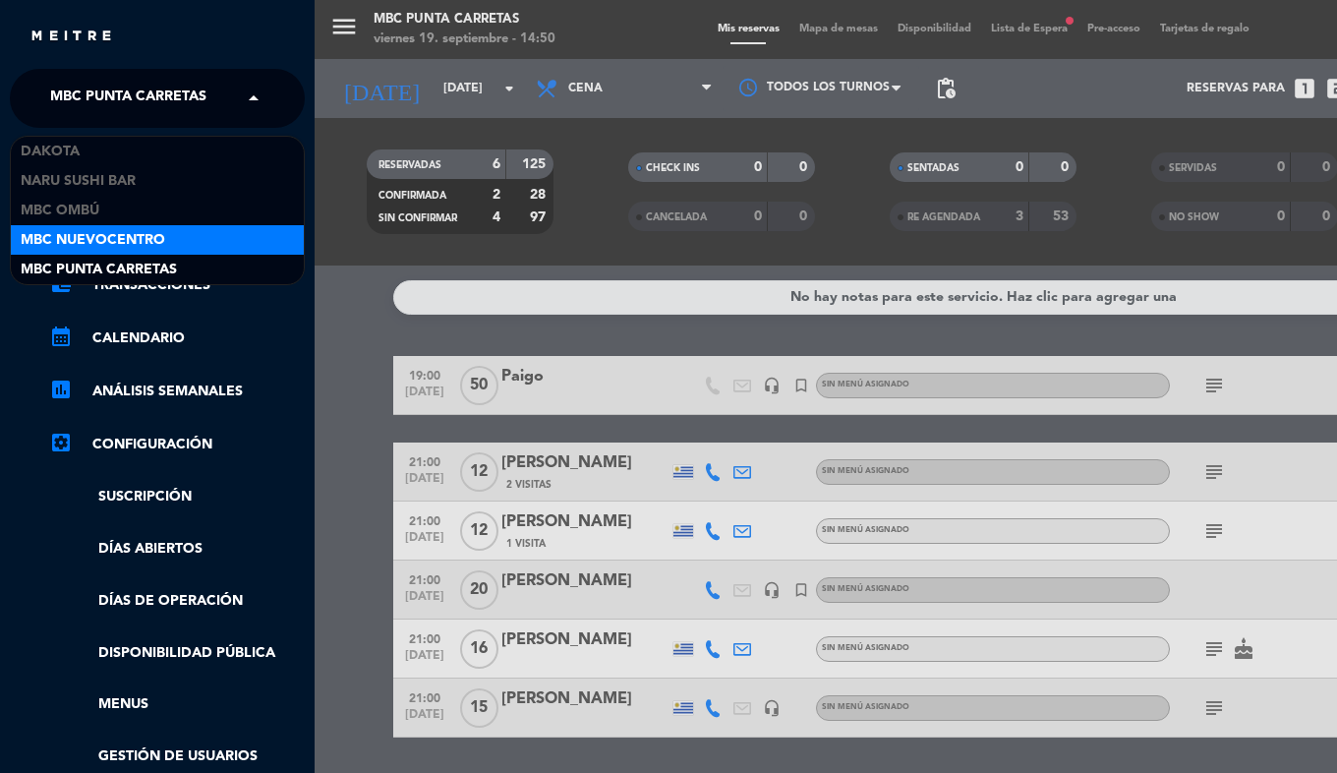
click at [134, 245] on span "MBC Nuevocentro" at bounding box center [93, 240] width 145 height 23
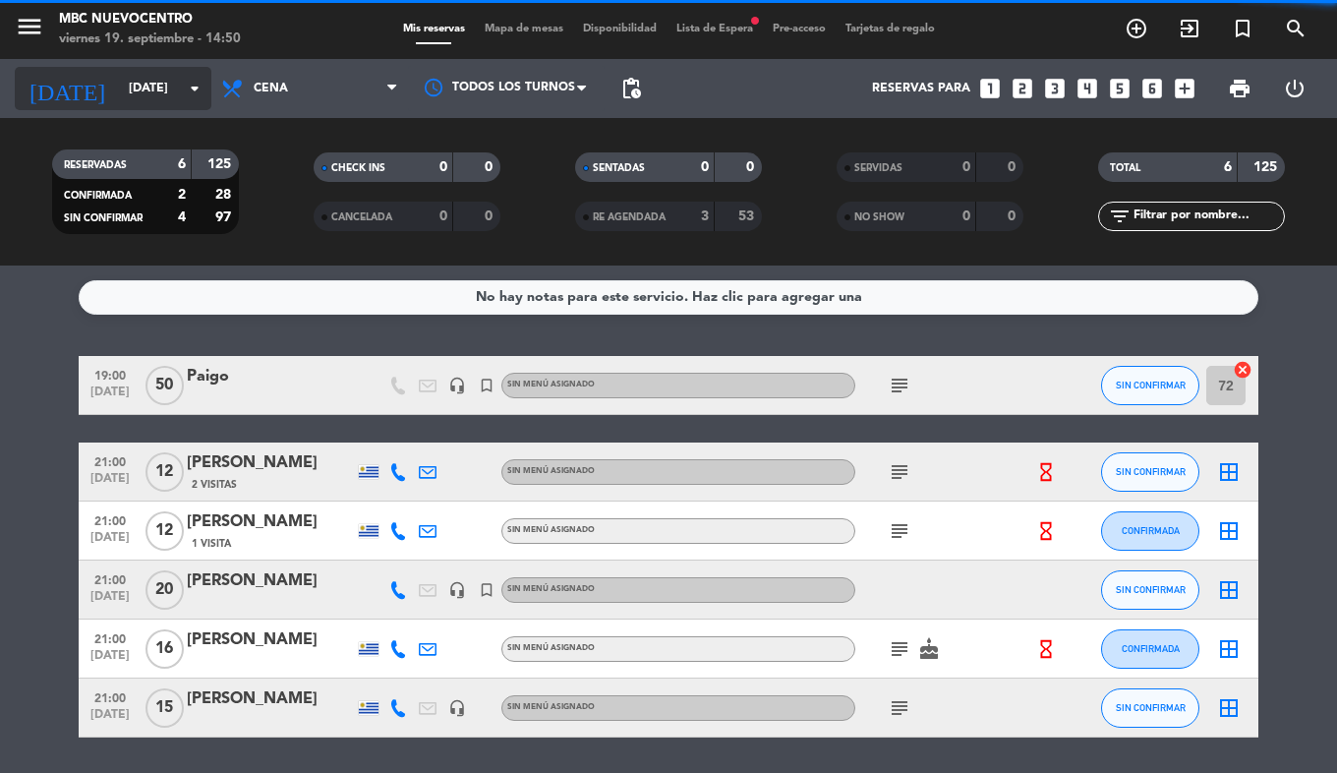
click at [119, 82] on input "[DATE]" at bounding box center [202, 88] width 166 height 33
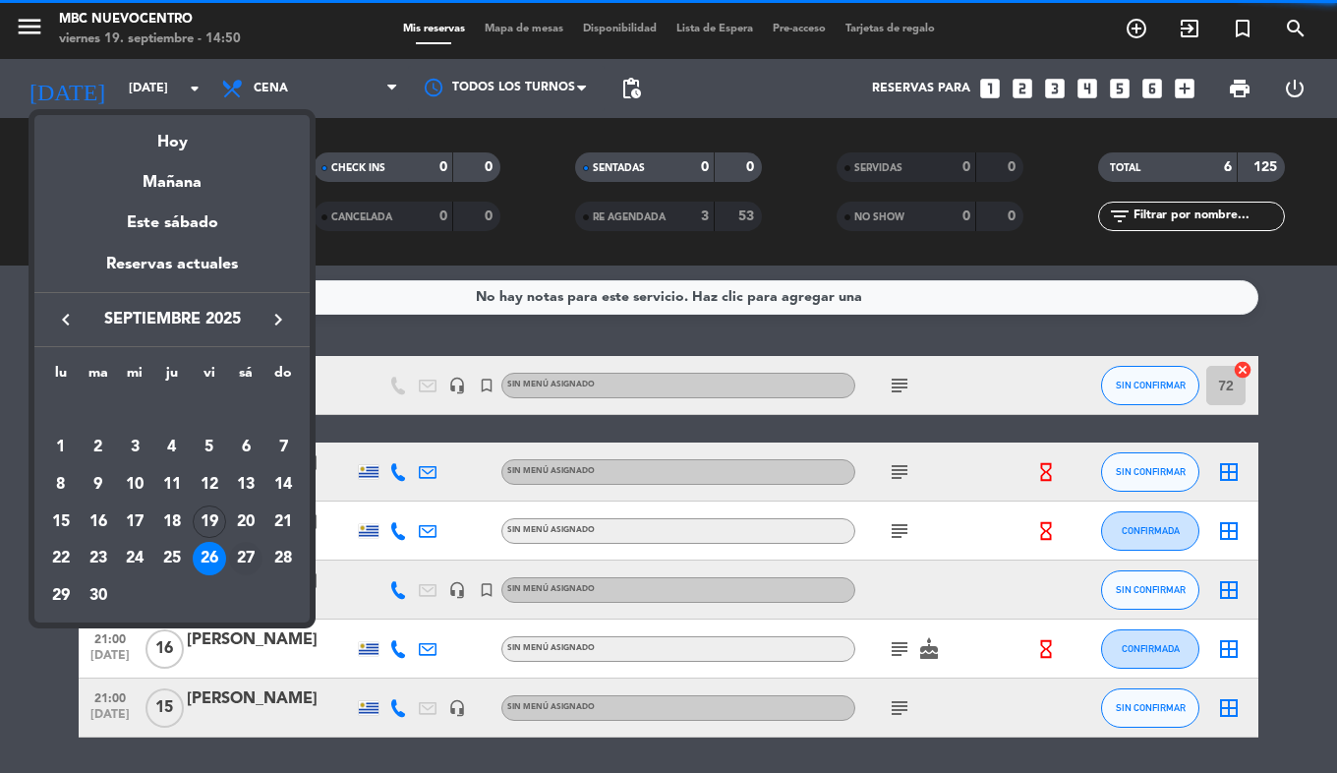
click at [243, 550] on div "27" at bounding box center [245, 558] width 33 height 33
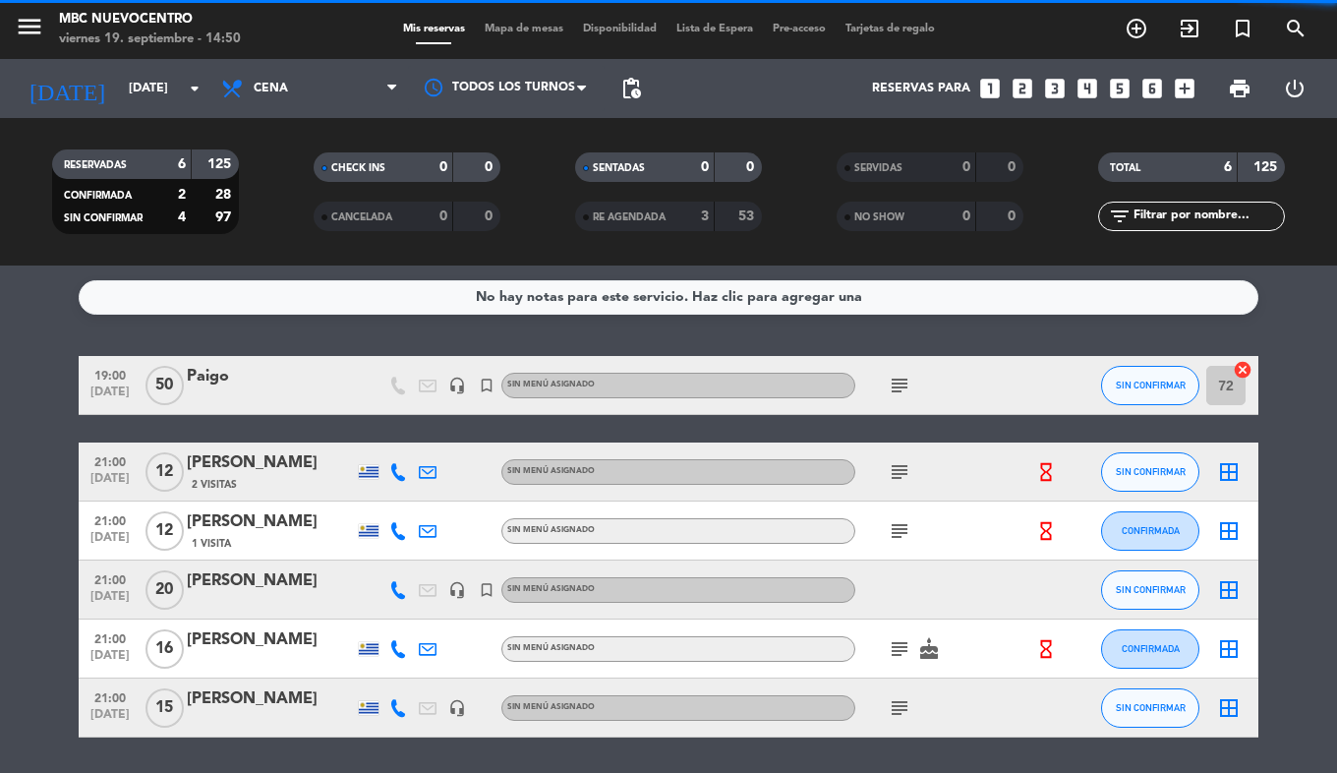
type input "[DATE]"
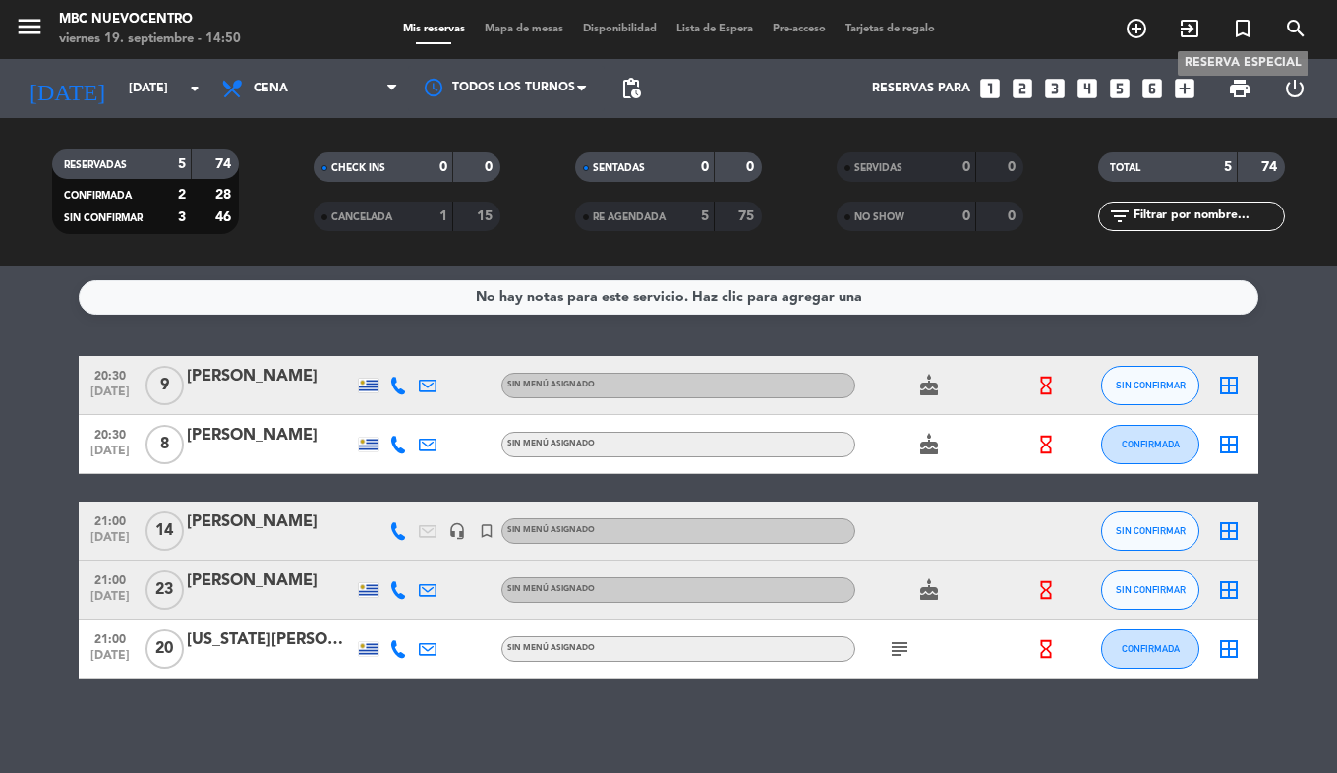
click at [1241, 31] on icon "turned_in_not" at bounding box center [1243, 29] width 24 height 24
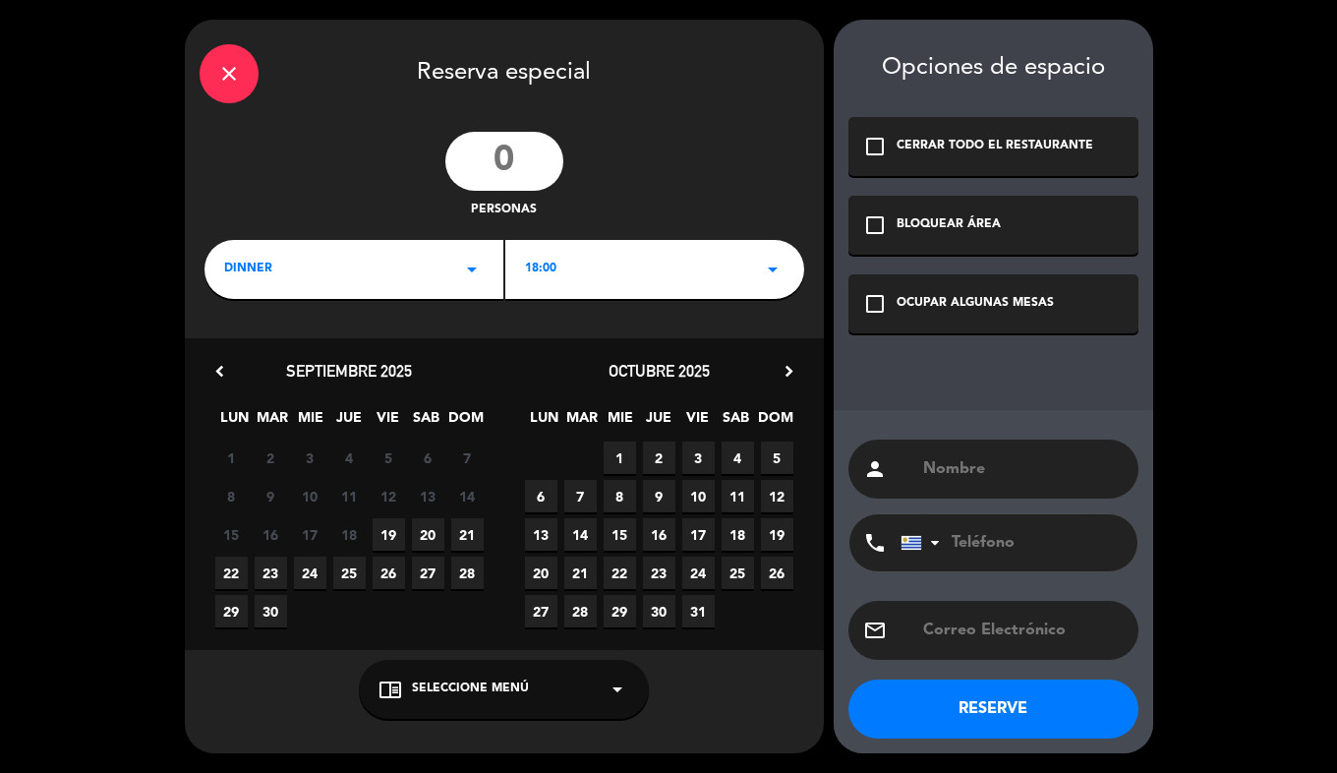
click at [492, 149] on input "number" at bounding box center [504, 161] width 118 height 59
type input "30"
click at [559, 272] on div "18:00 arrow_drop_down" at bounding box center [654, 269] width 299 height 59
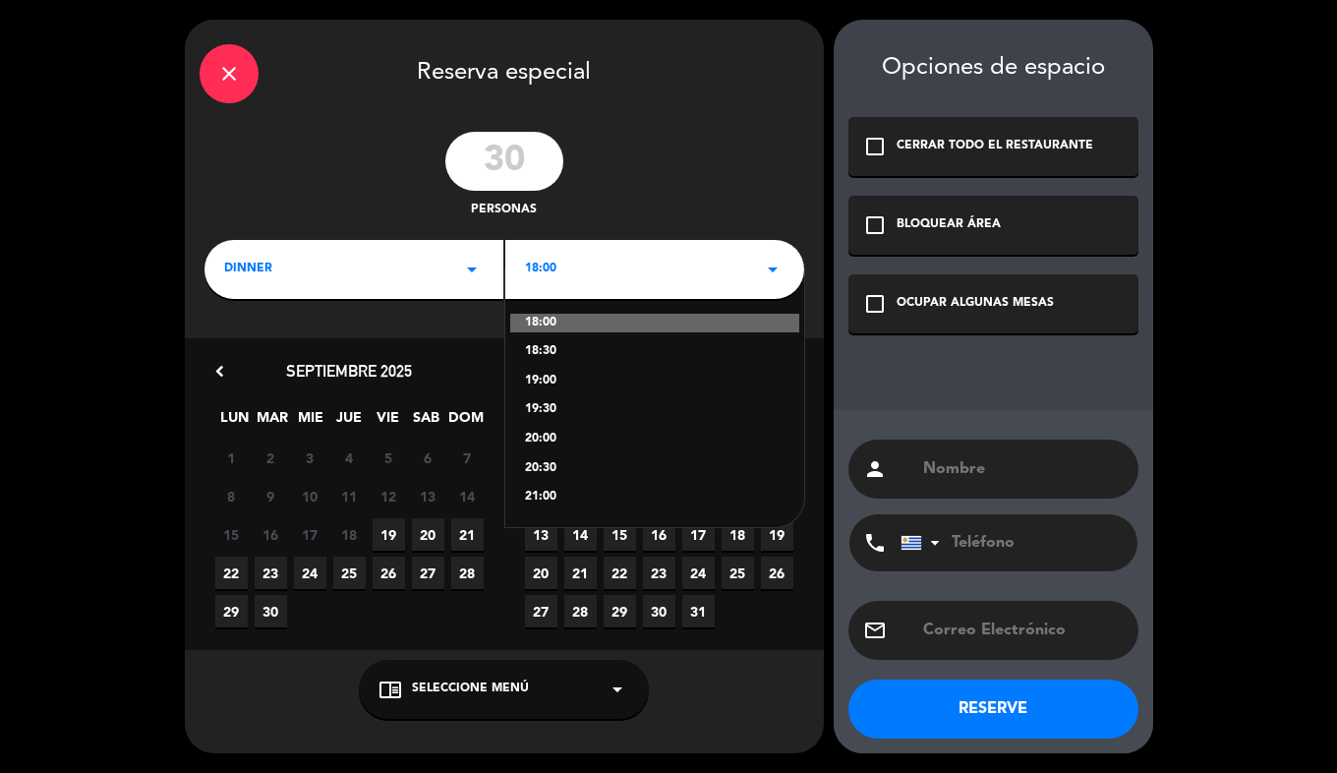
click at [618, 501] on div "21:00" at bounding box center [655, 498] width 260 height 20
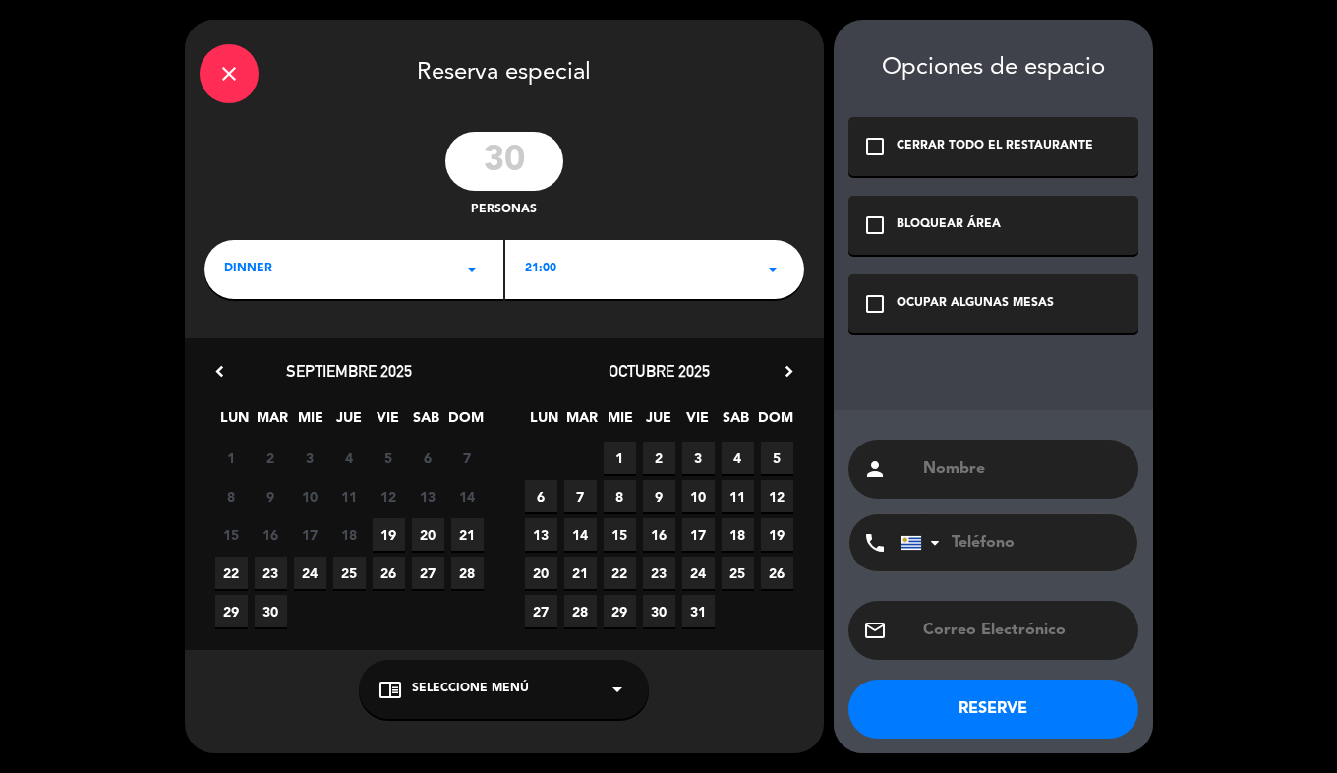
click at [428, 581] on span "27" at bounding box center [428, 573] width 32 height 32
click at [978, 549] on input "tel" at bounding box center [1009, 542] width 216 height 57
paste input "096965050"
type input "096965050"
click at [954, 463] on input "text" at bounding box center [1022, 469] width 203 height 28
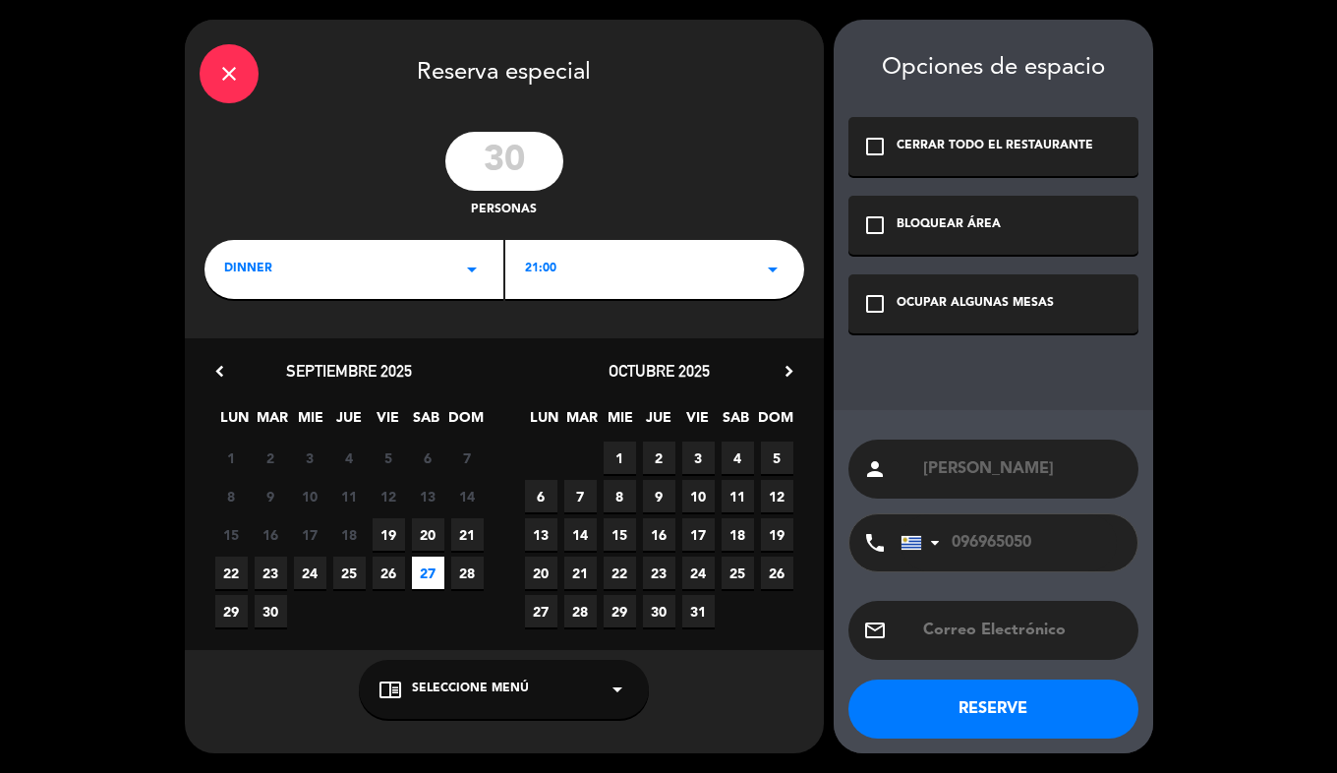
type input "[PERSON_NAME]"
click at [1023, 713] on button "RESERVE" at bounding box center [994, 708] width 290 height 59
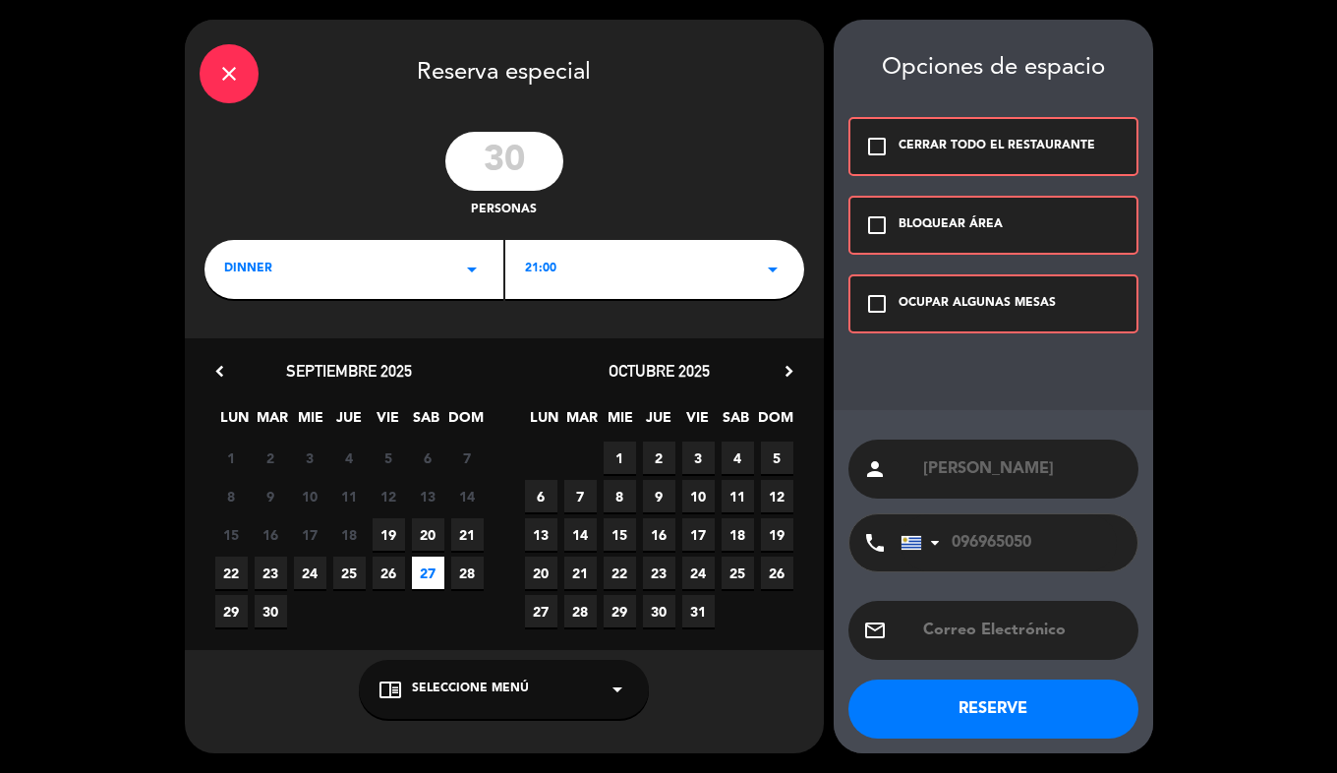
click at [869, 285] on div "check_box_outline_blank OCUPAR ALGUNAS MESAS" at bounding box center [994, 303] width 290 height 59
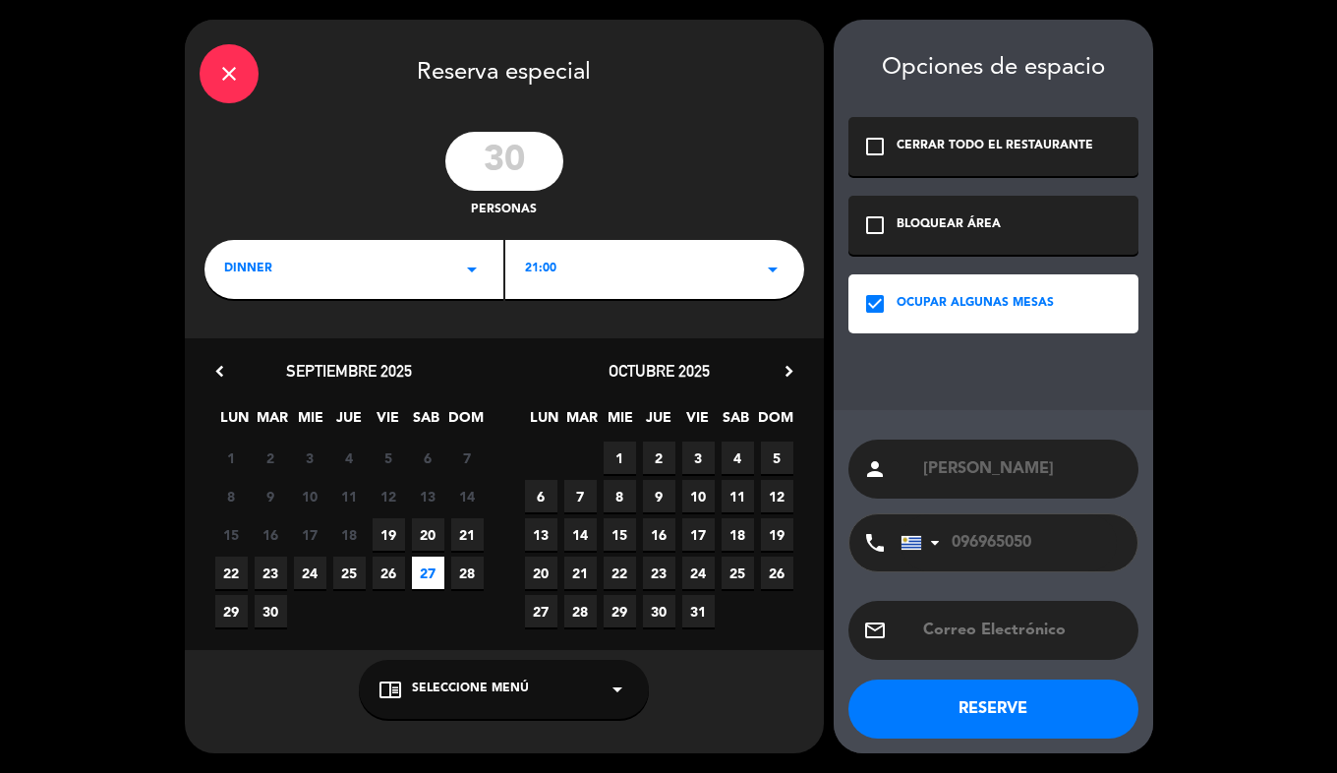
click at [1032, 724] on button "RESERVE" at bounding box center [994, 708] width 290 height 59
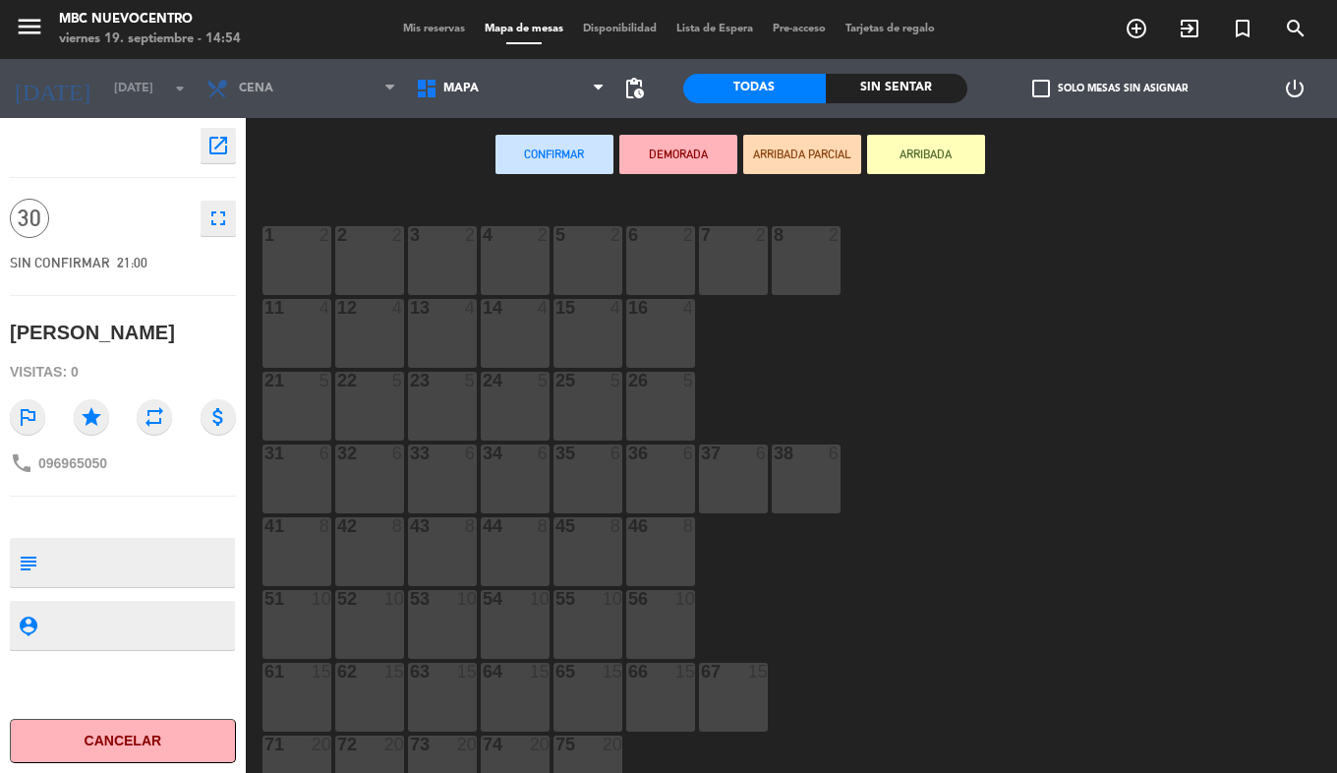
click at [434, 24] on span "Mis reservas" at bounding box center [434, 29] width 82 height 11
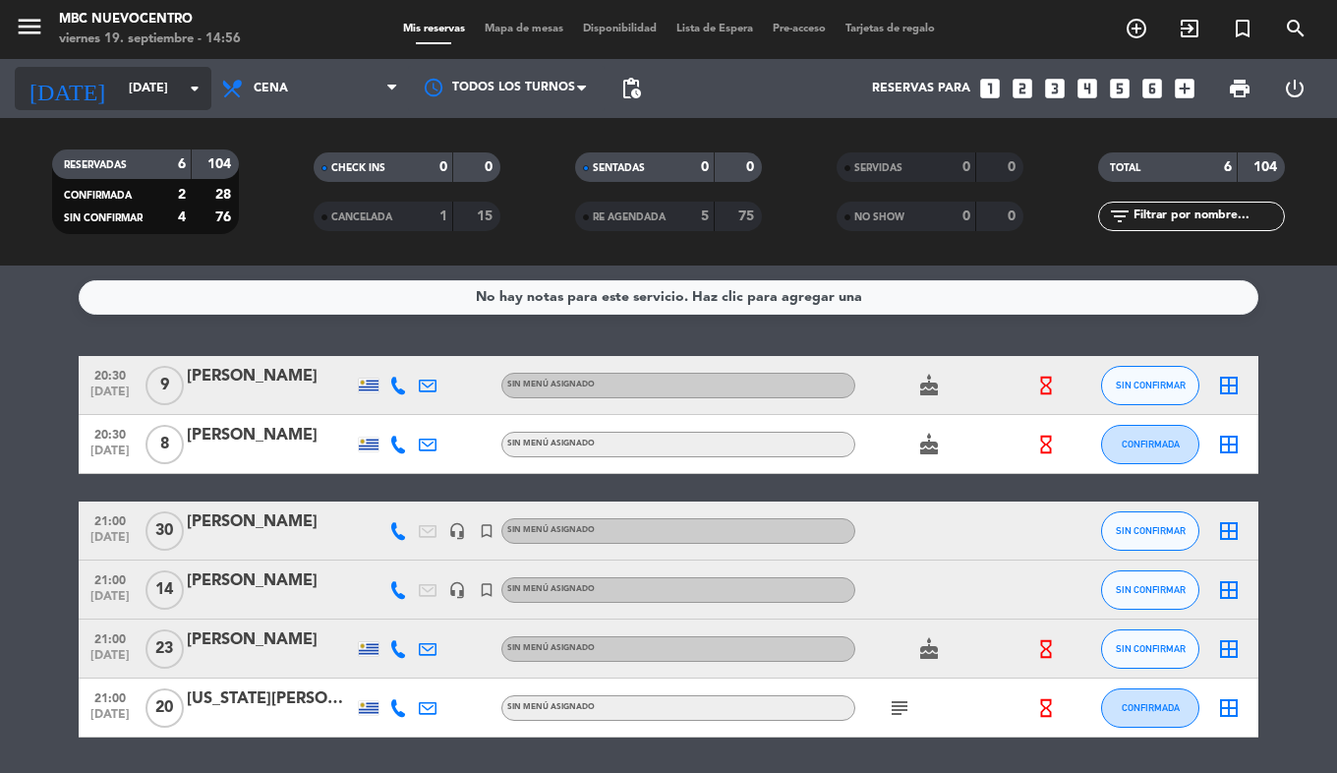
click at [119, 95] on input "[DATE]" at bounding box center [202, 88] width 166 height 33
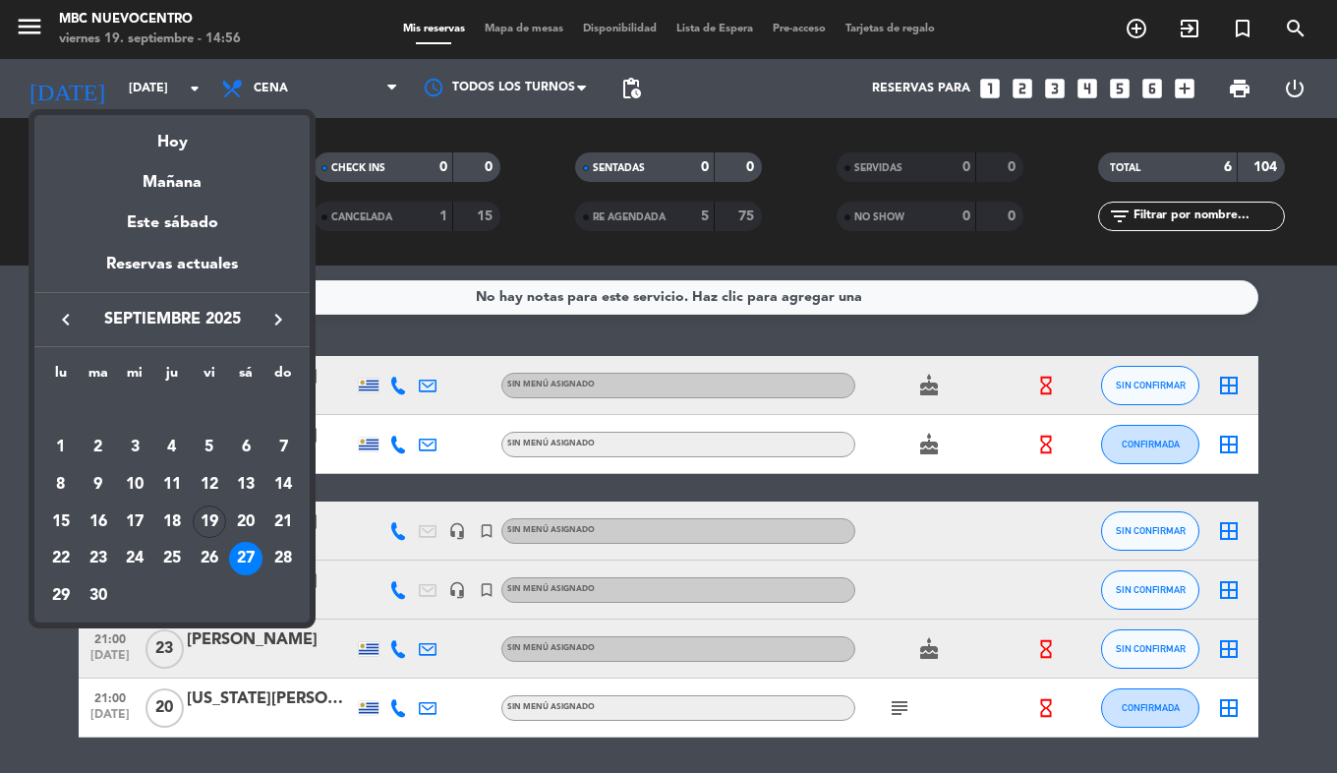
click at [22, 29] on div at bounding box center [668, 386] width 1337 height 773
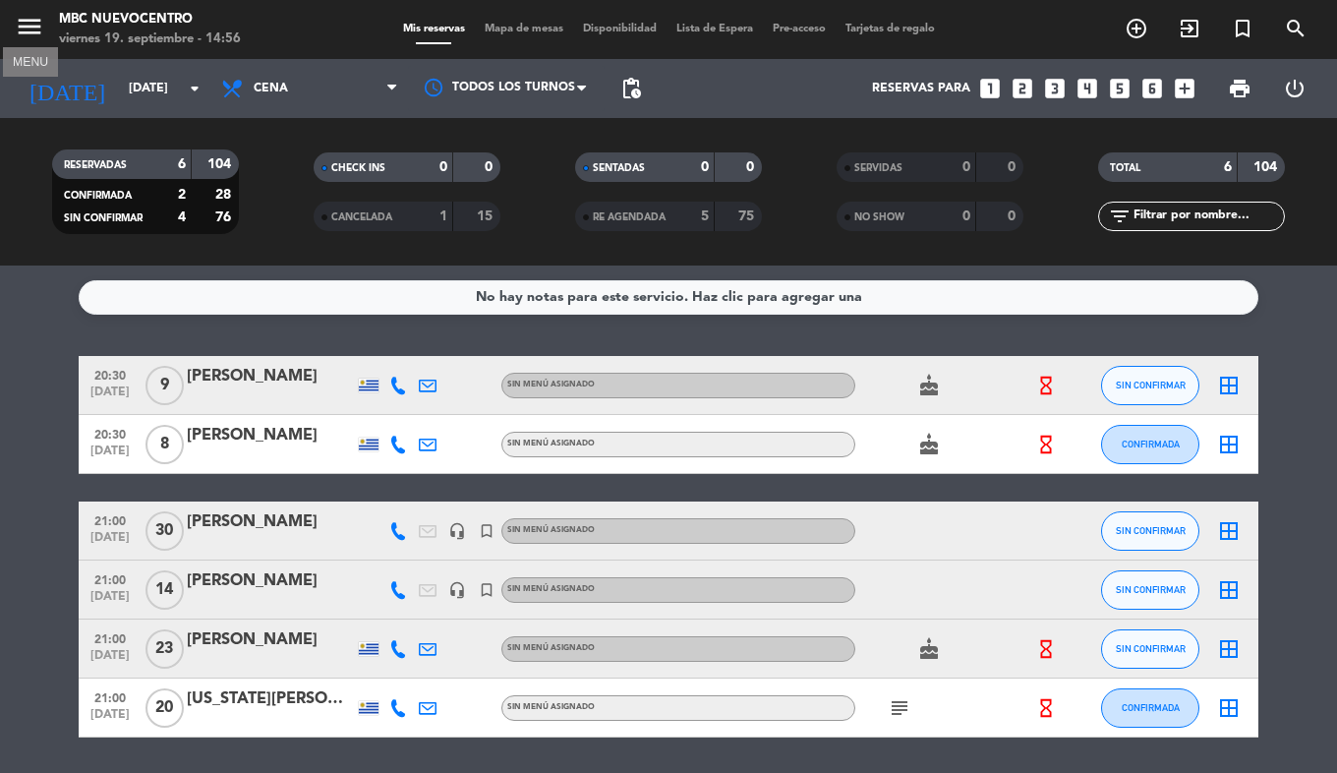
click at [26, 29] on icon "menu" at bounding box center [29, 26] width 29 height 29
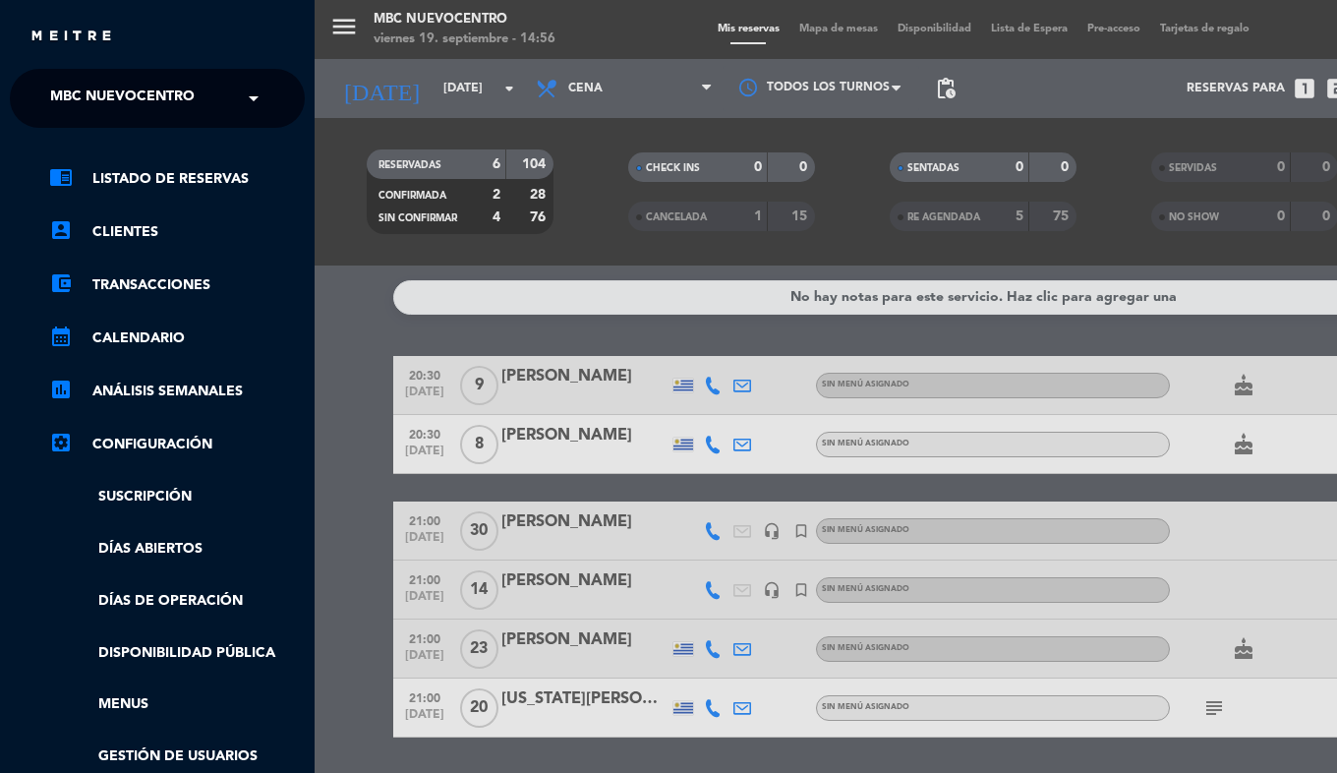
click at [69, 96] on span "MBC Nuevocentro" at bounding box center [122, 98] width 145 height 41
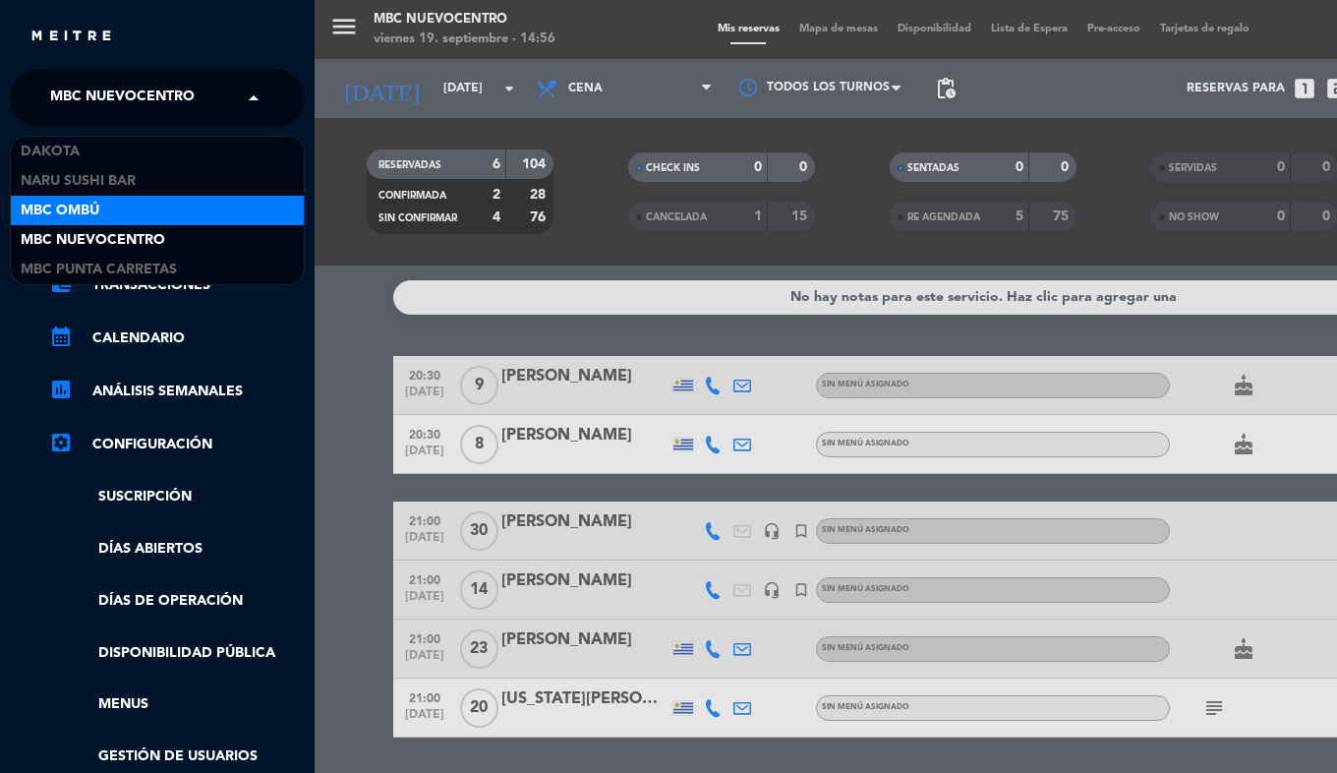
click at [86, 212] on span "MBC Ombú" at bounding box center [60, 211] width 79 height 23
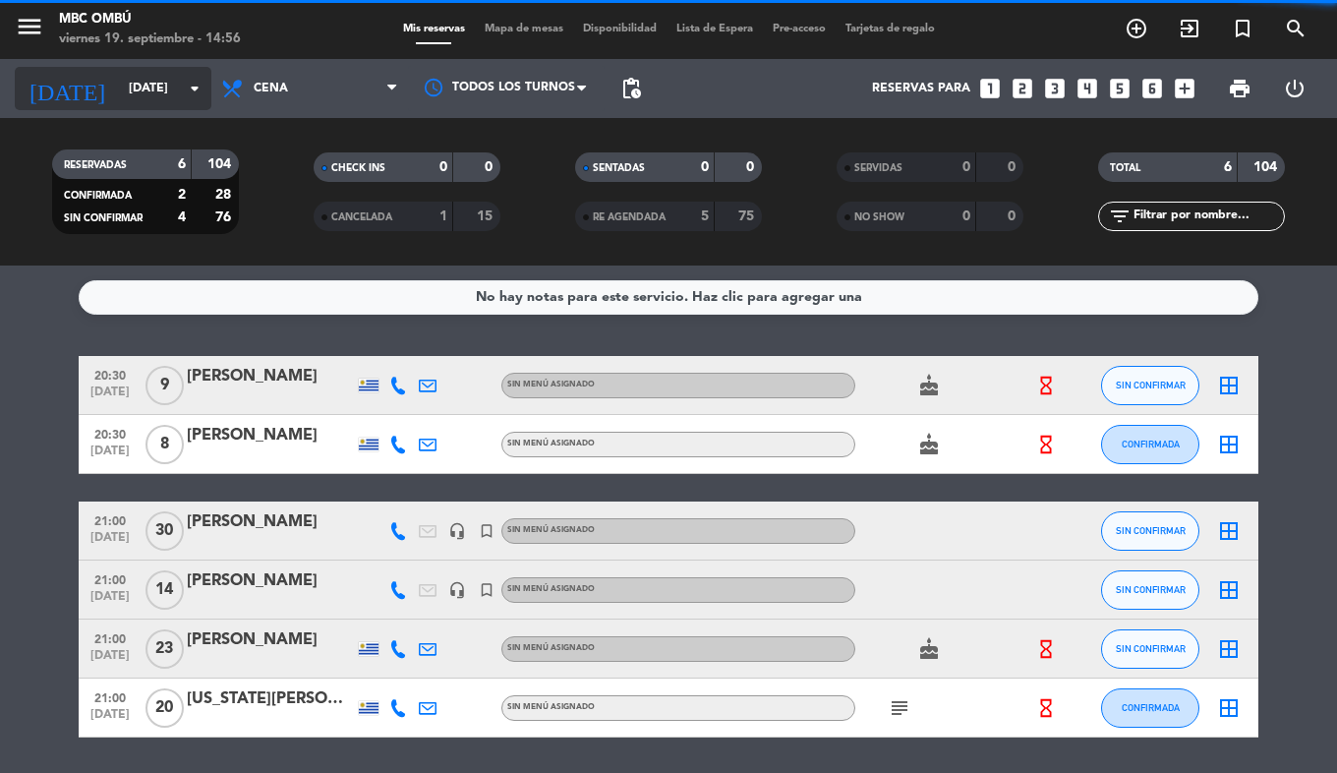
click at [148, 92] on input "[DATE]" at bounding box center [202, 88] width 166 height 33
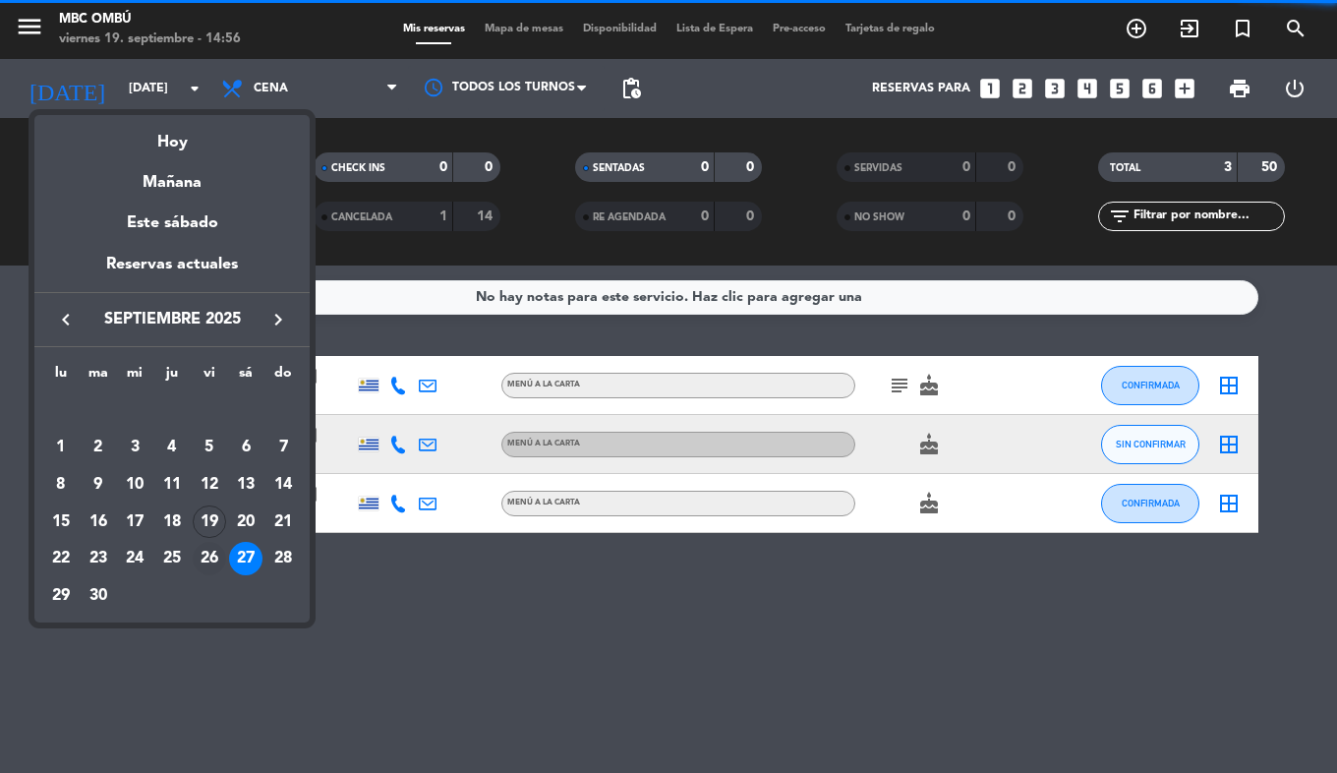
click at [215, 556] on div "26" at bounding box center [209, 558] width 33 height 33
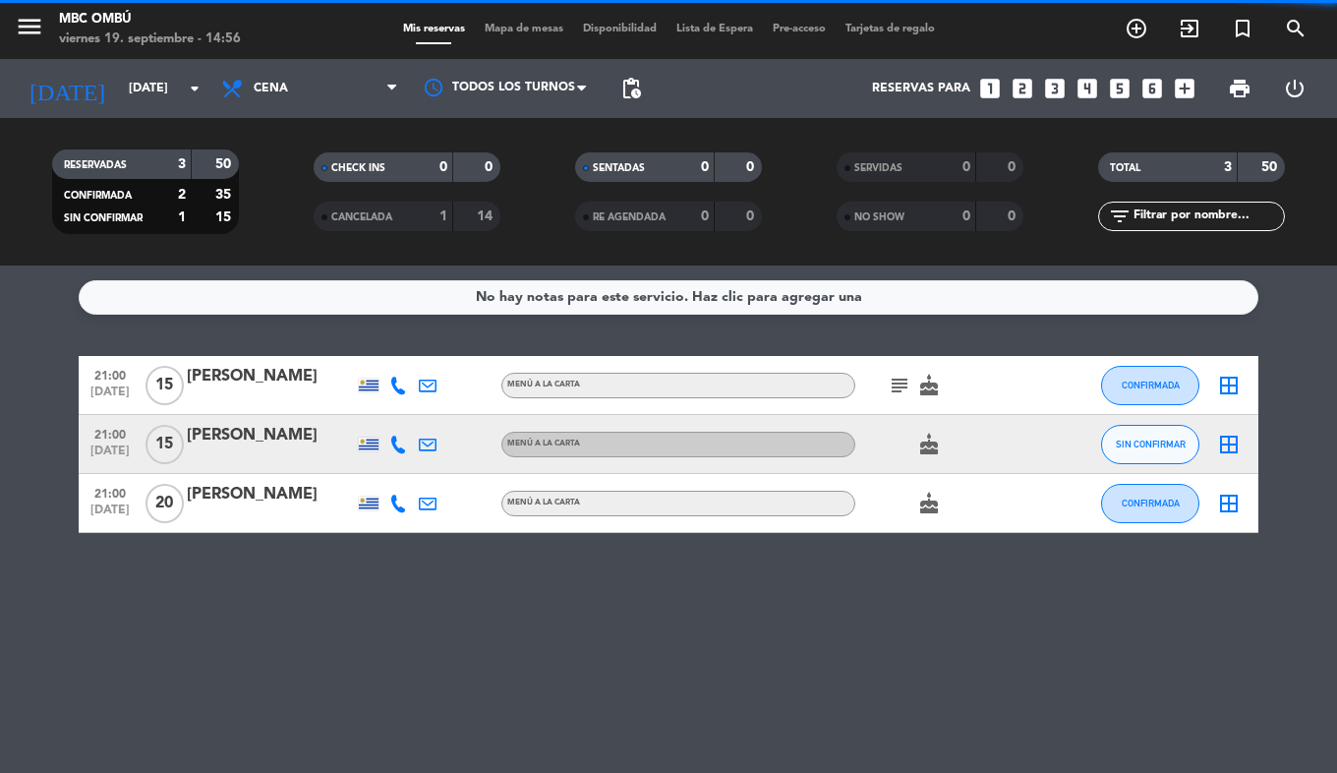
type input "[DATE]"
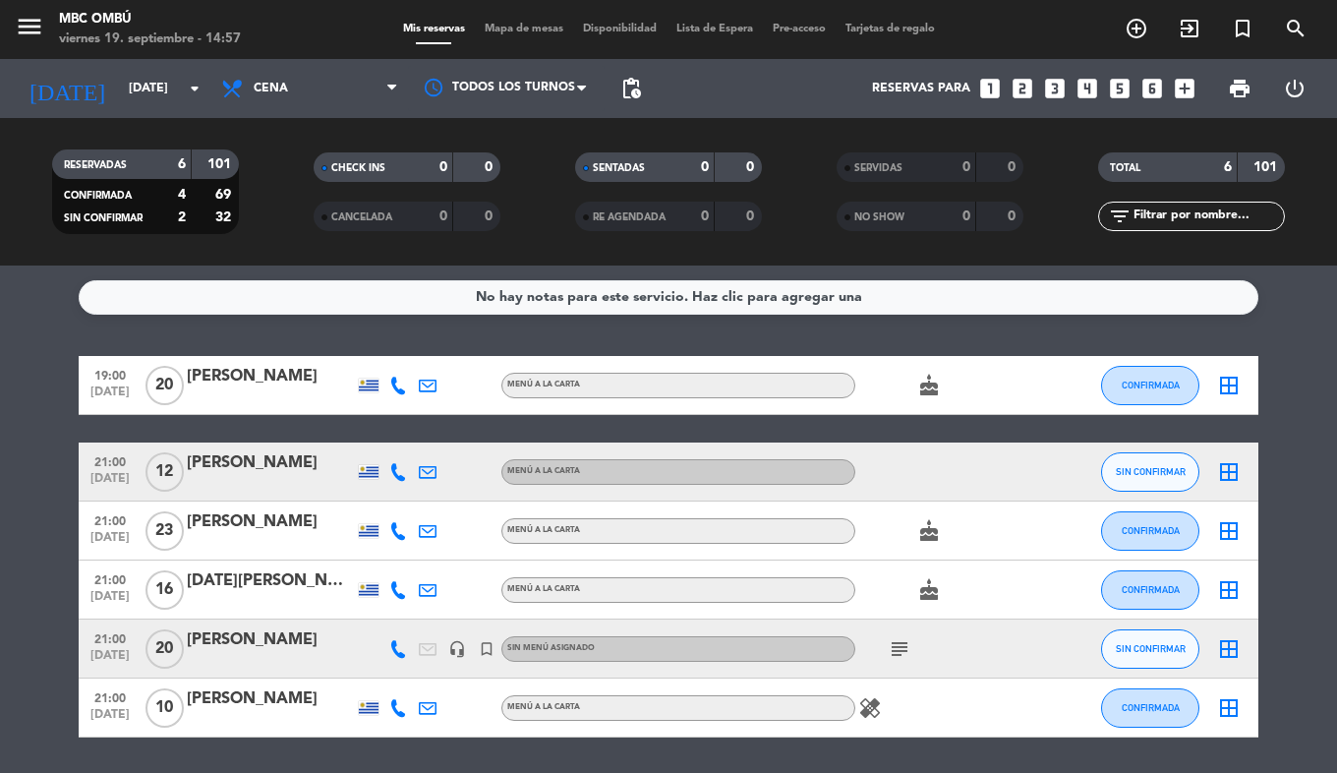
click at [896, 650] on icon "subject" at bounding box center [900, 649] width 24 height 24
